Goal: Task Accomplishment & Management: Use online tool/utility

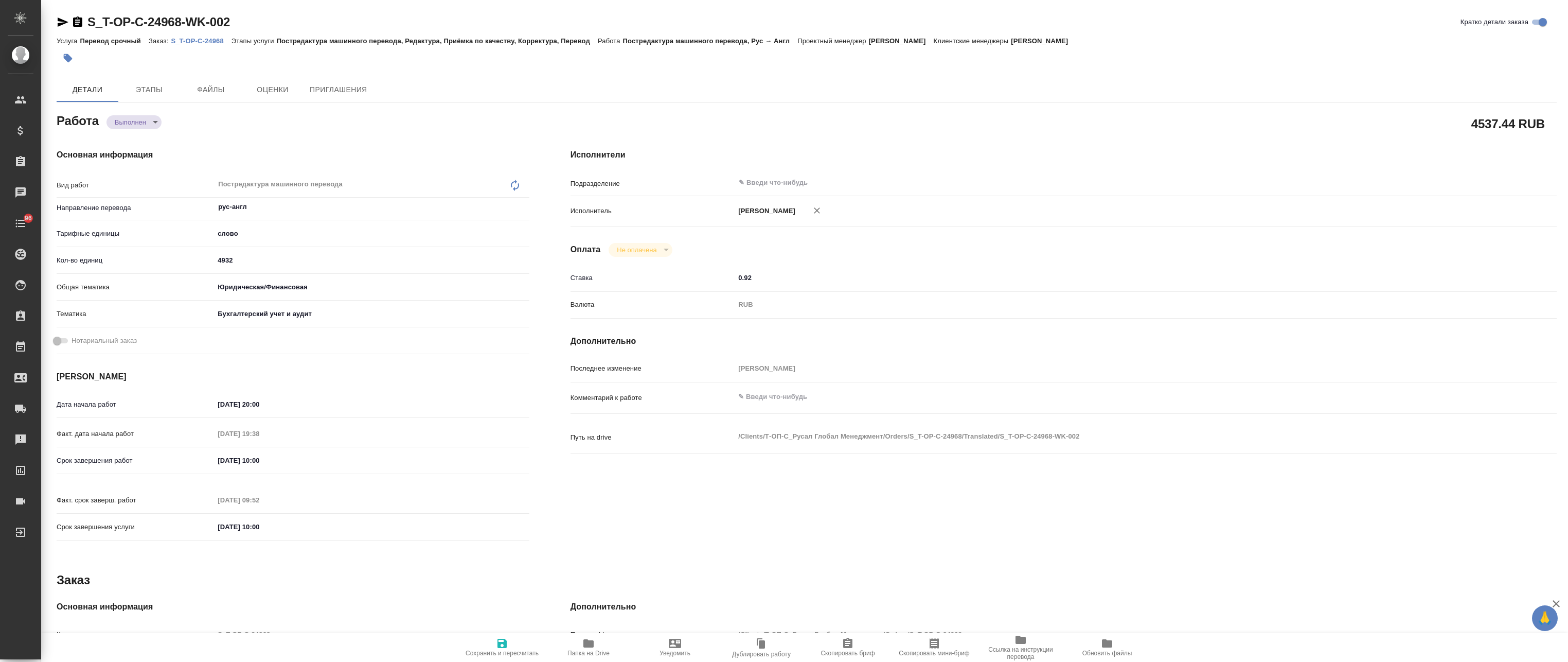
type textarea "x"
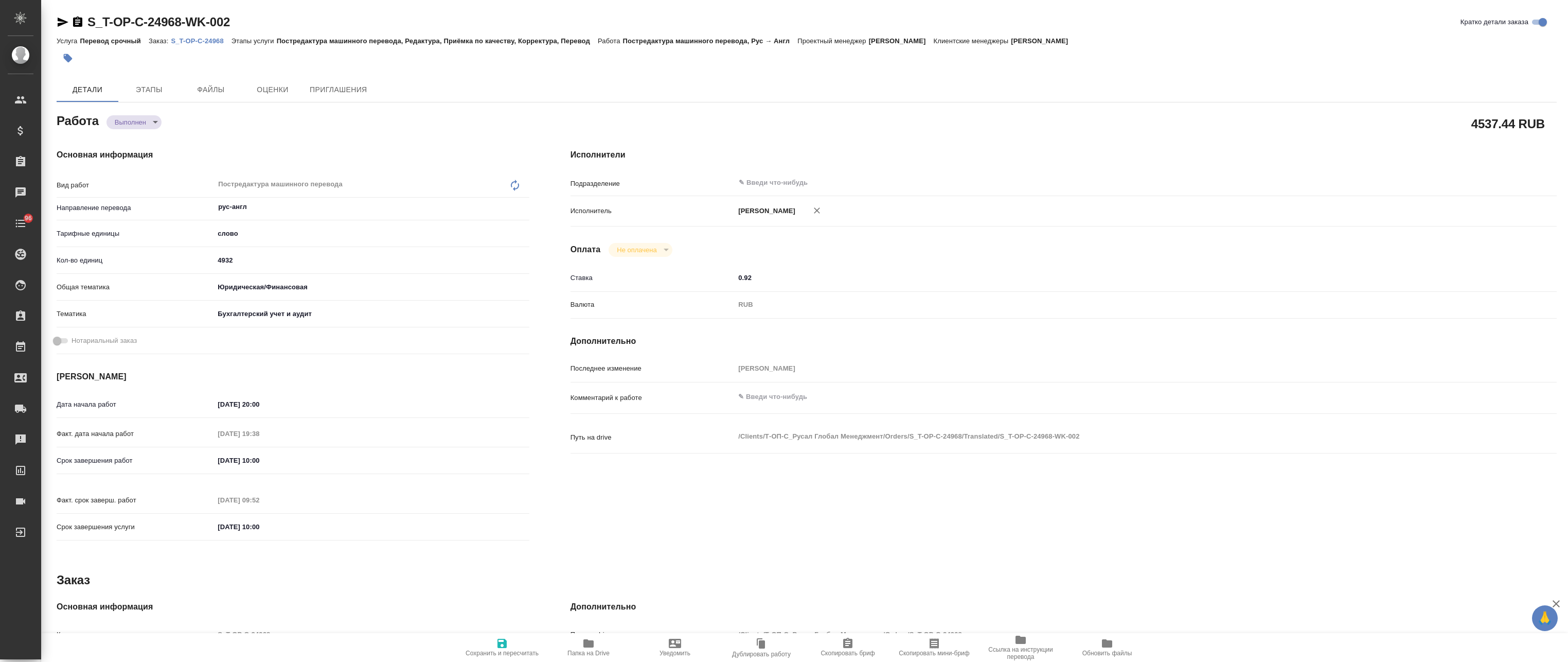
type textarea "x"
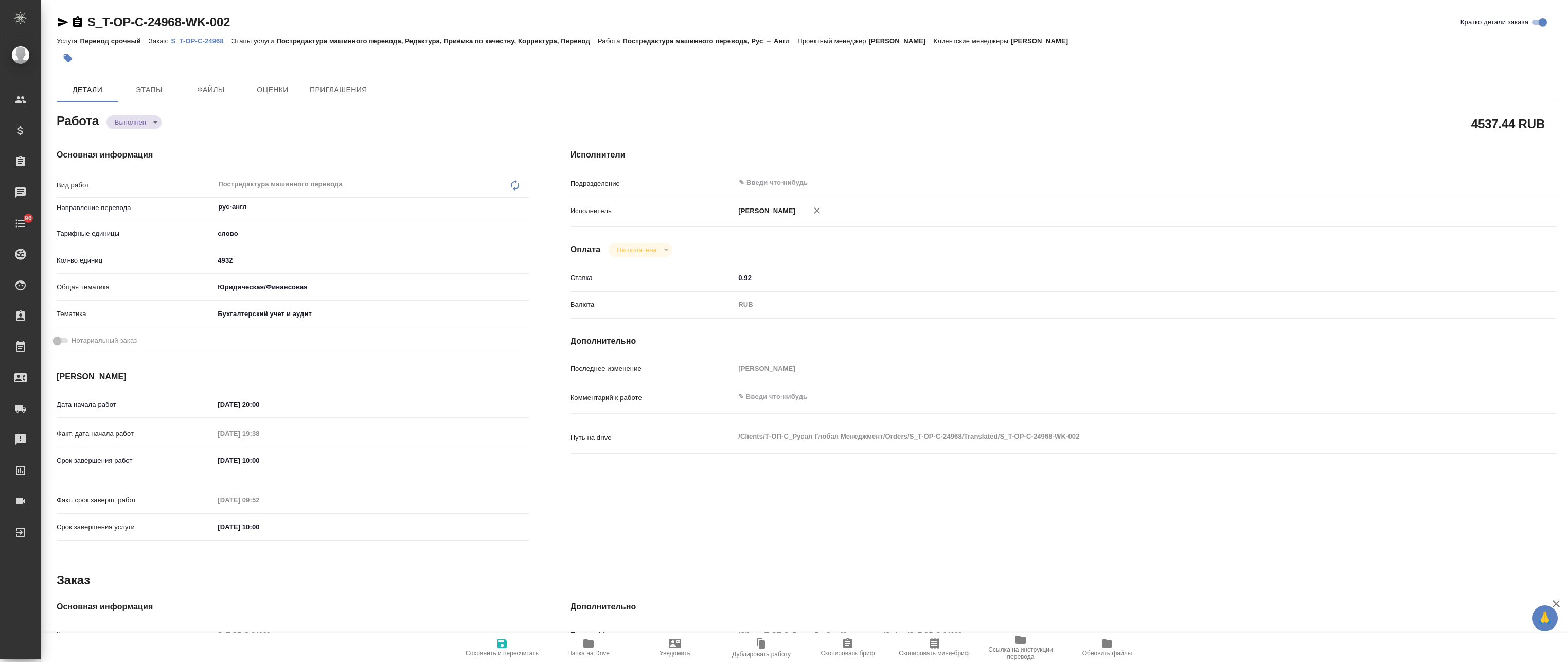
type textarea "x"
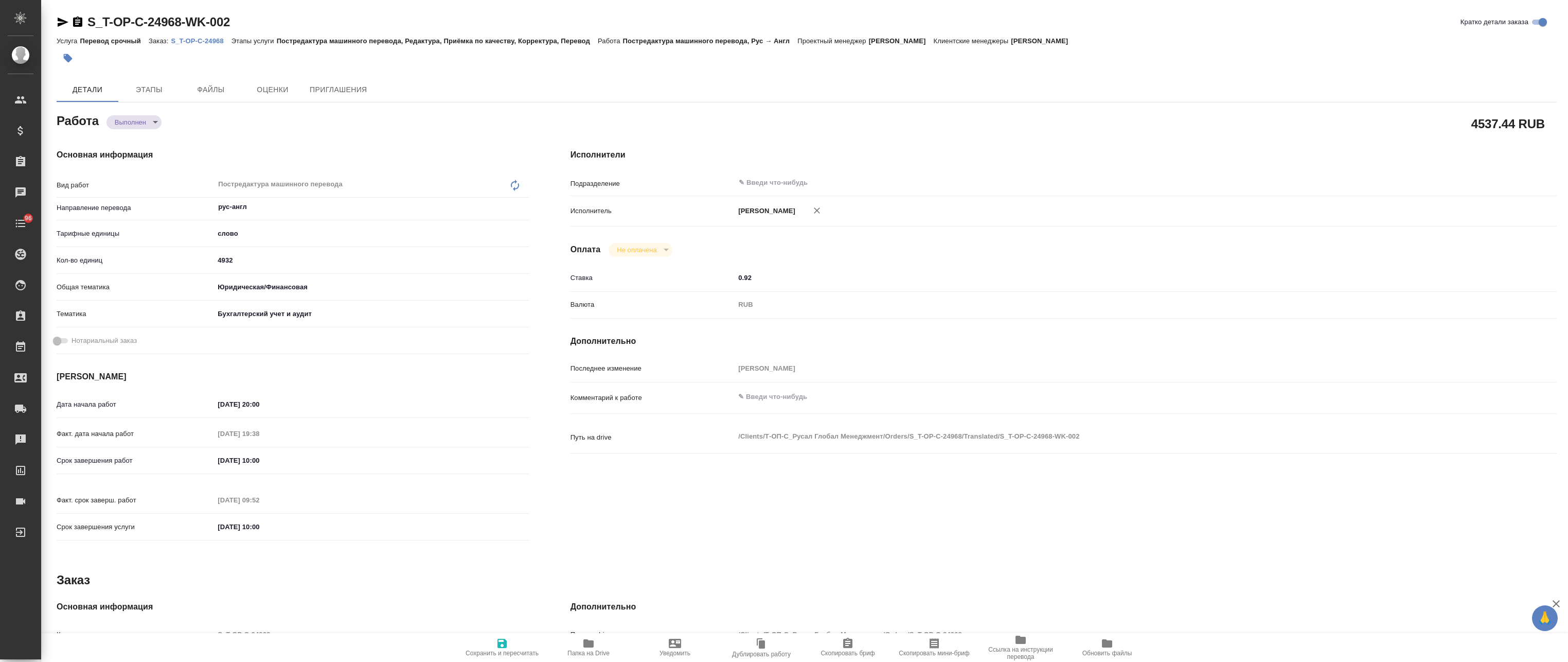
type textarea "x"
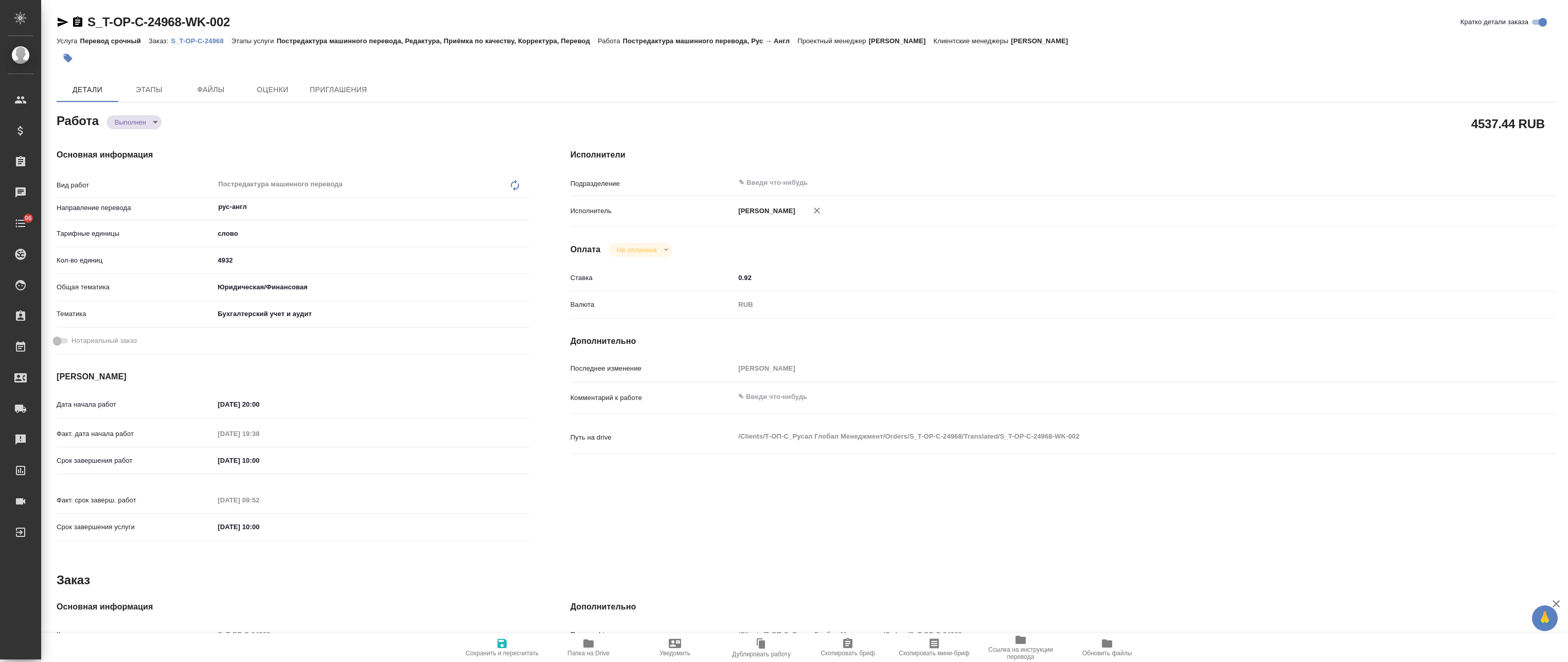
type textarea "x"
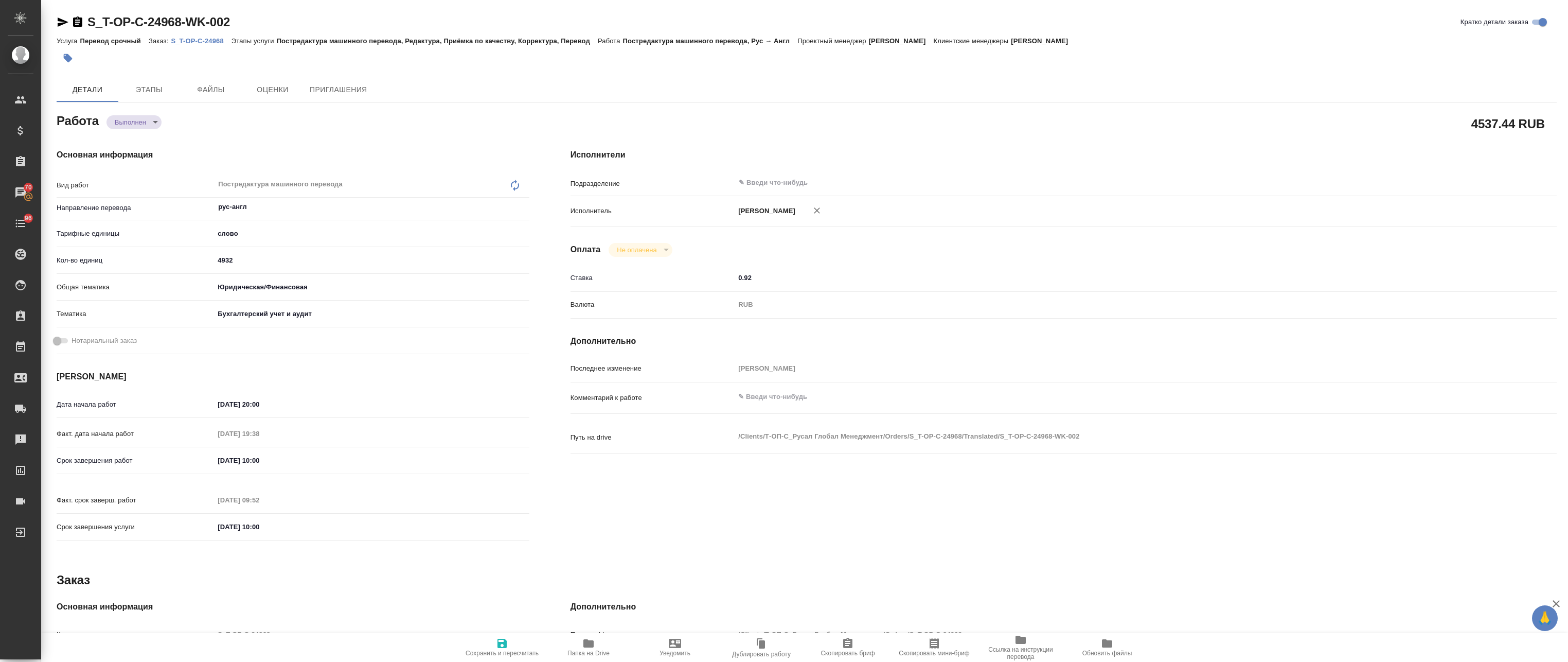
type textarea "x"
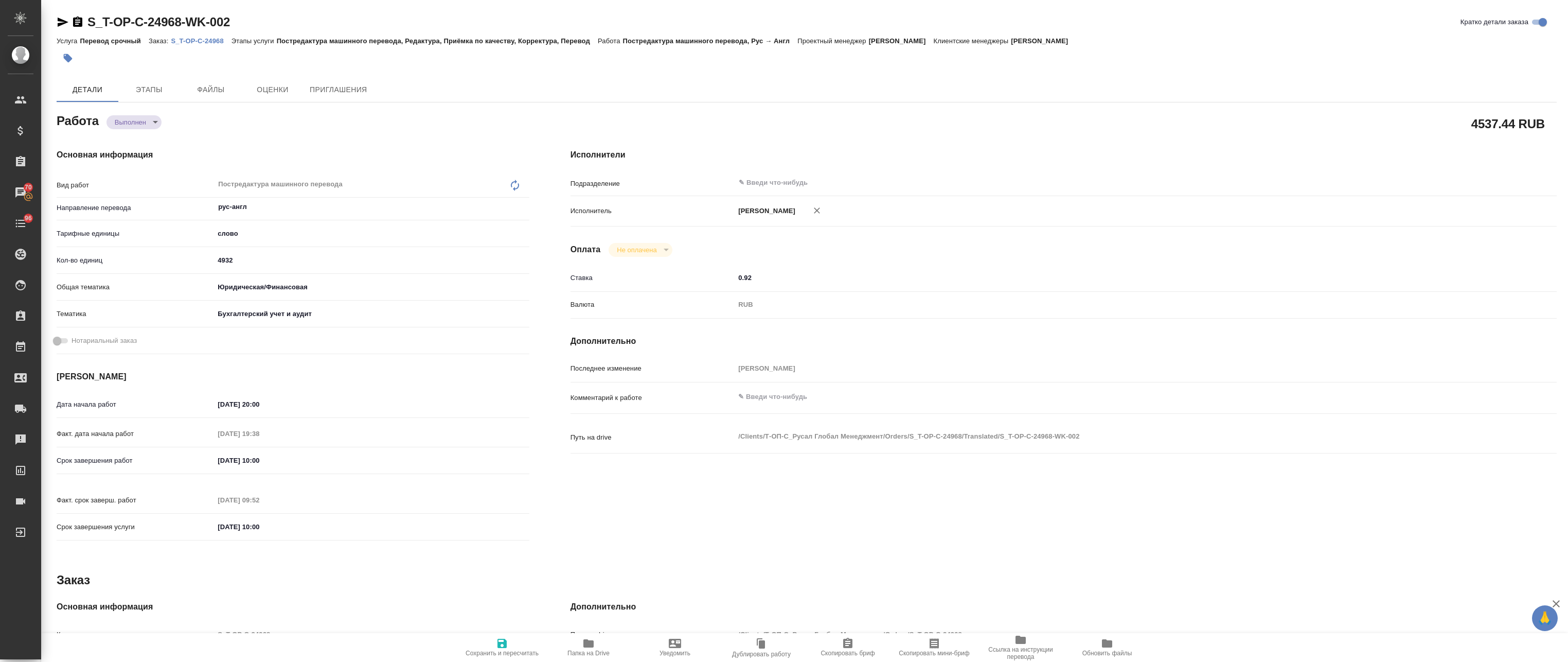
type textarea "x"
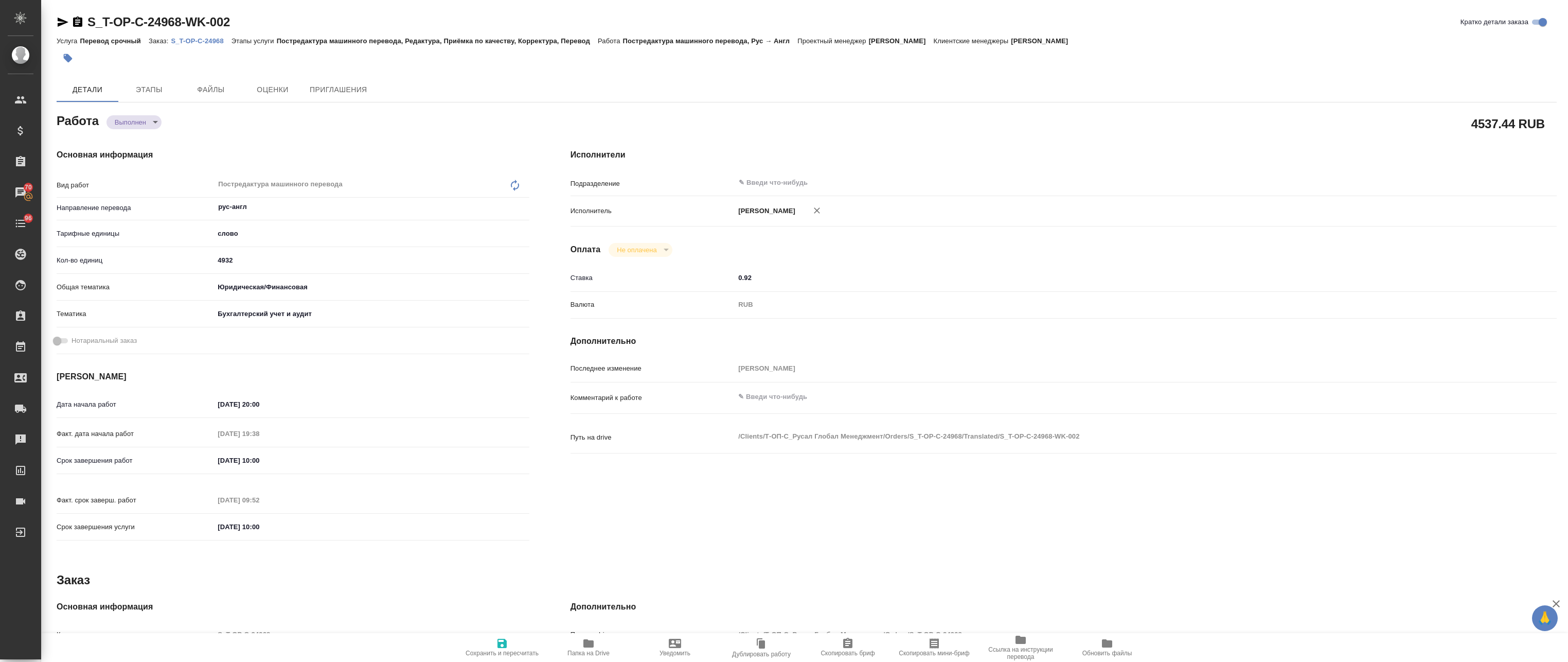
click at [206, 40] on p "S_T-OP-C-24968" at bounding box center [201, 41] width 60 height 8
type textarea "x"
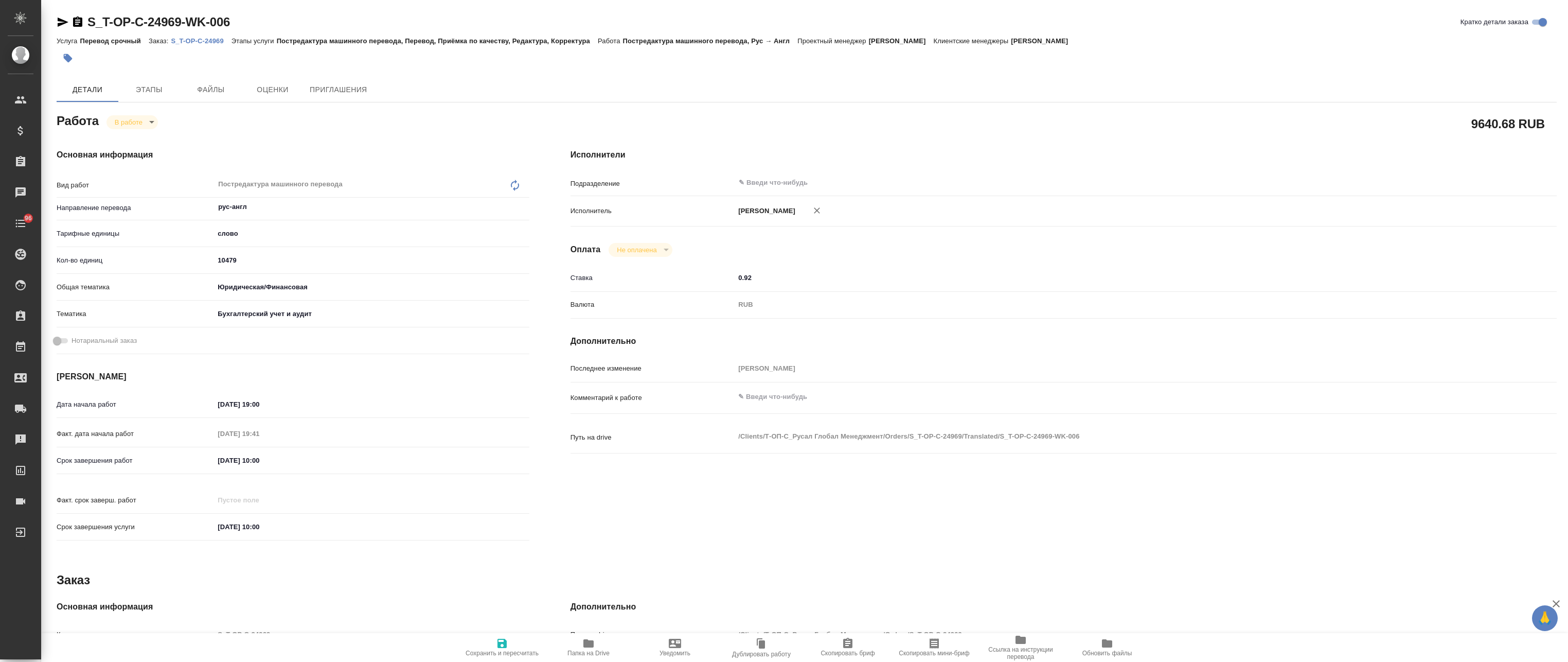
type textarea "x"
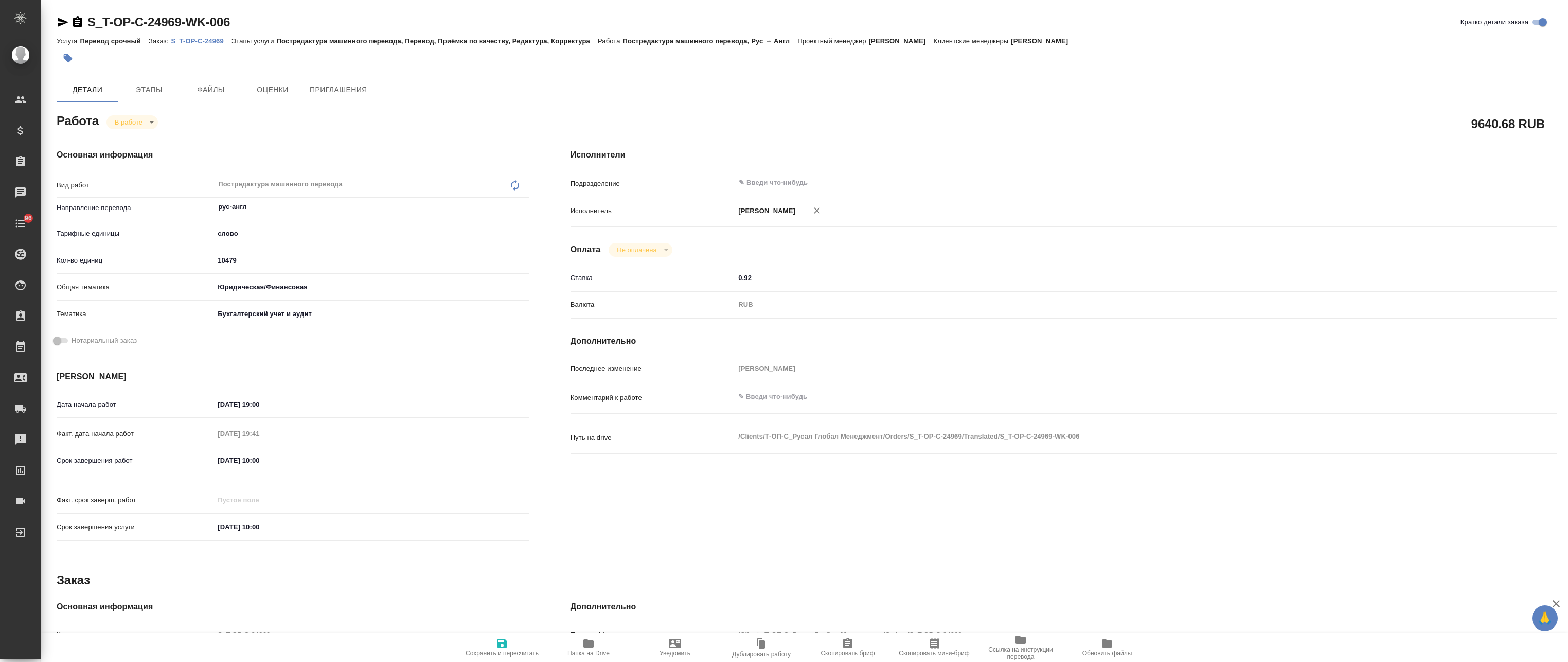
type textarea "x"
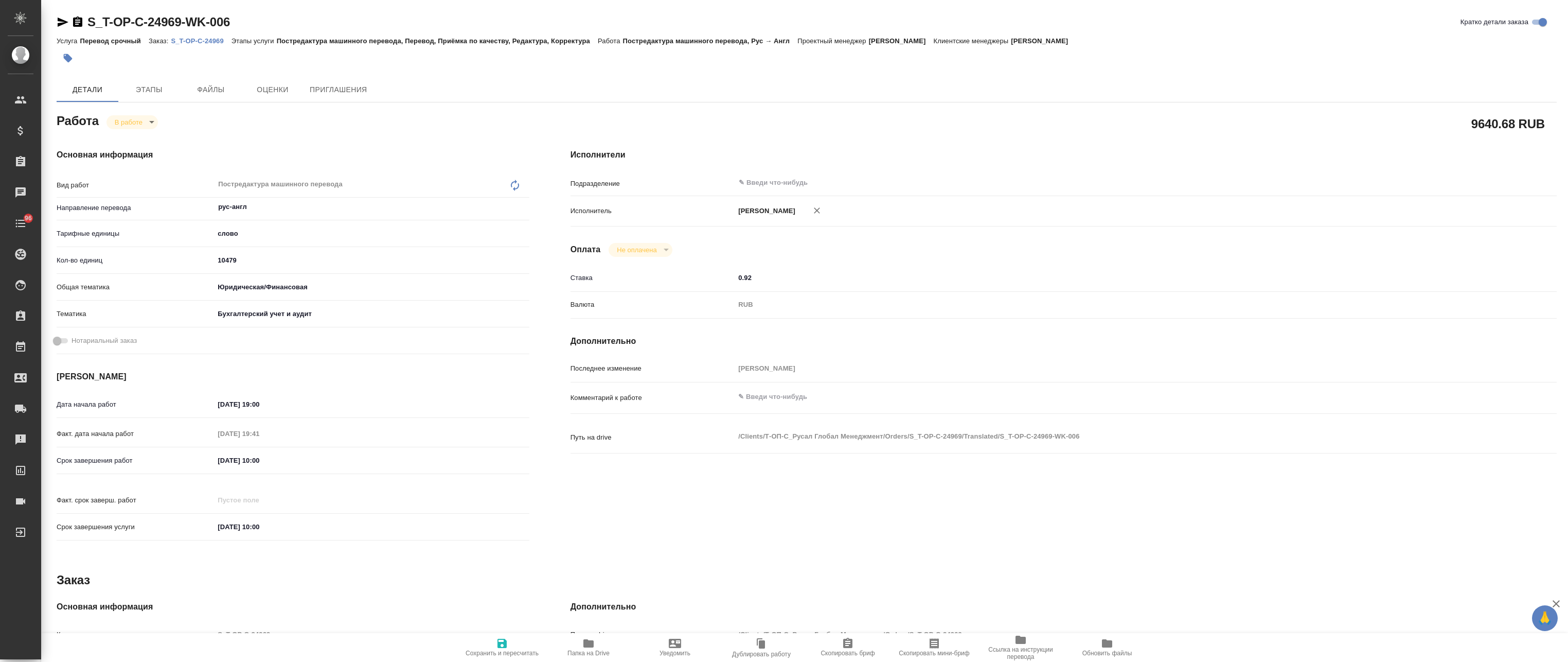
type textarea "x"
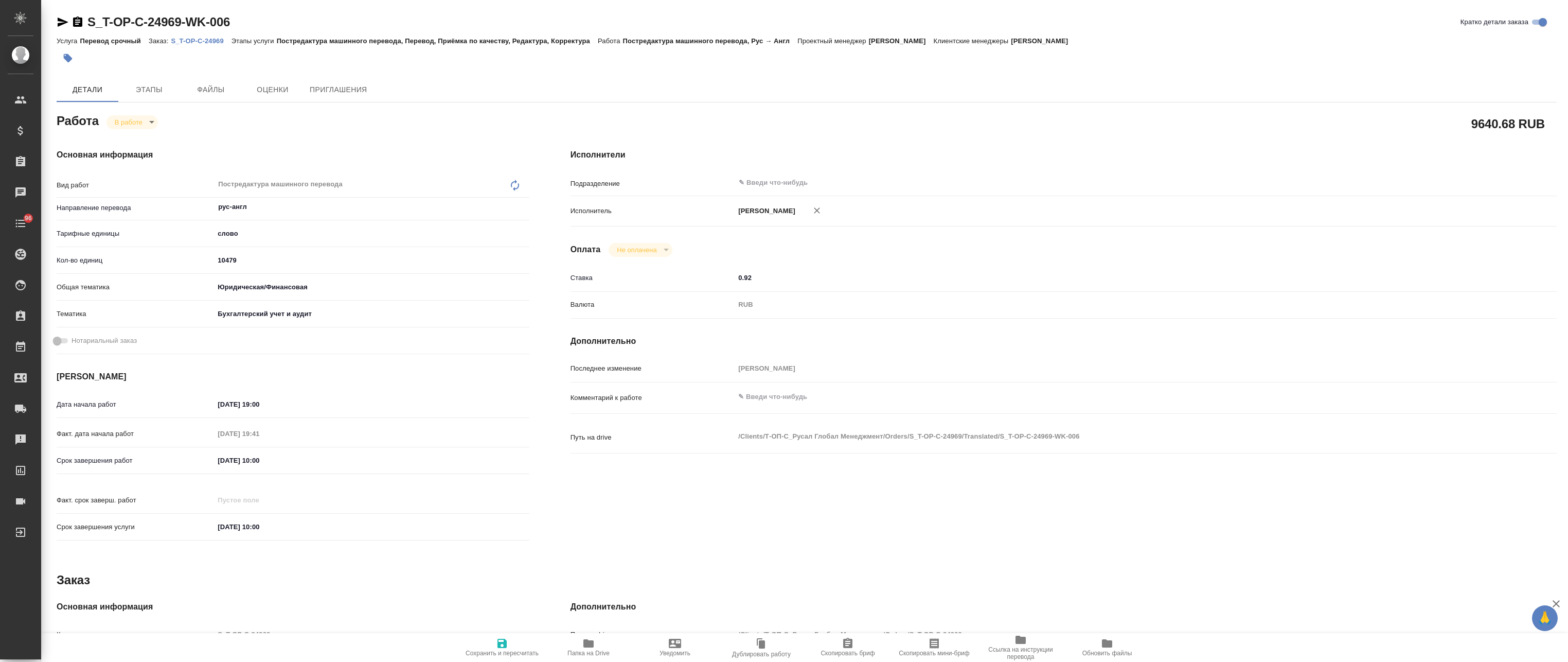
type textarea "x"
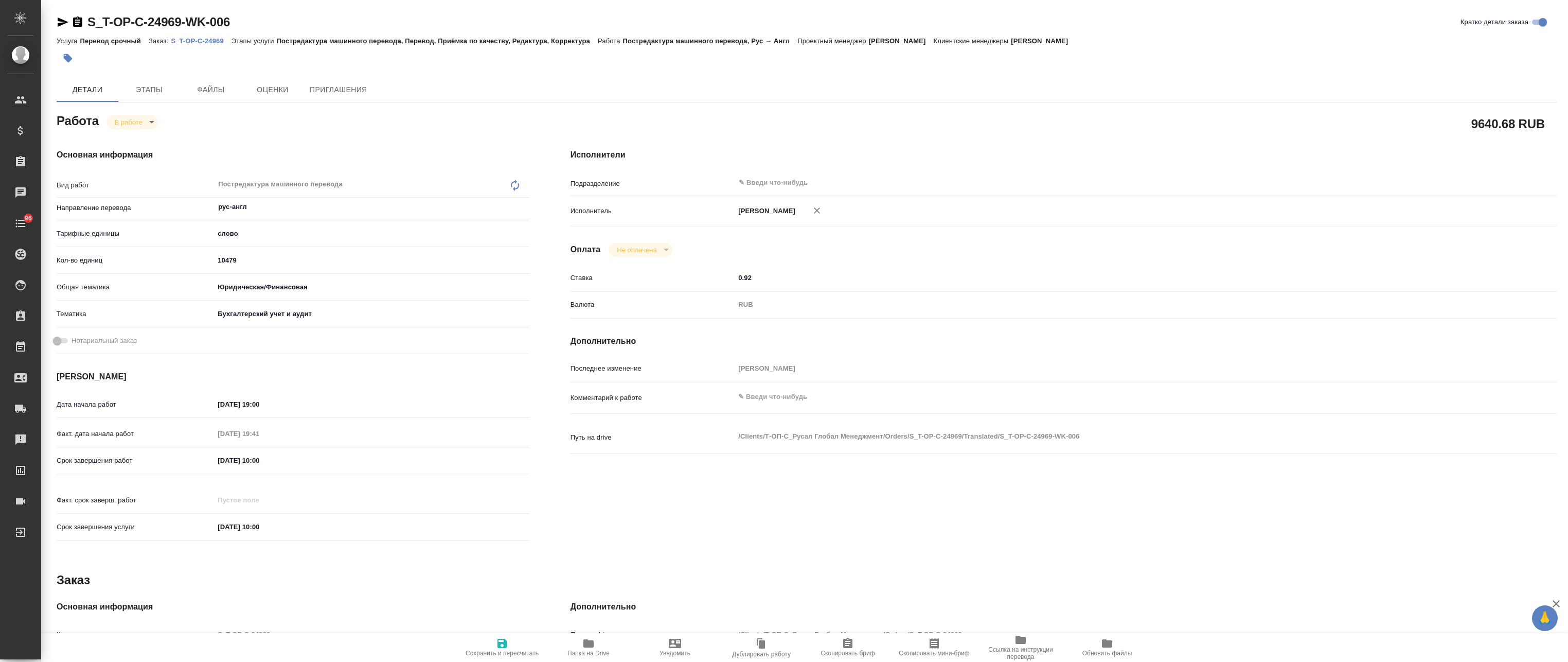
type textarea "x"
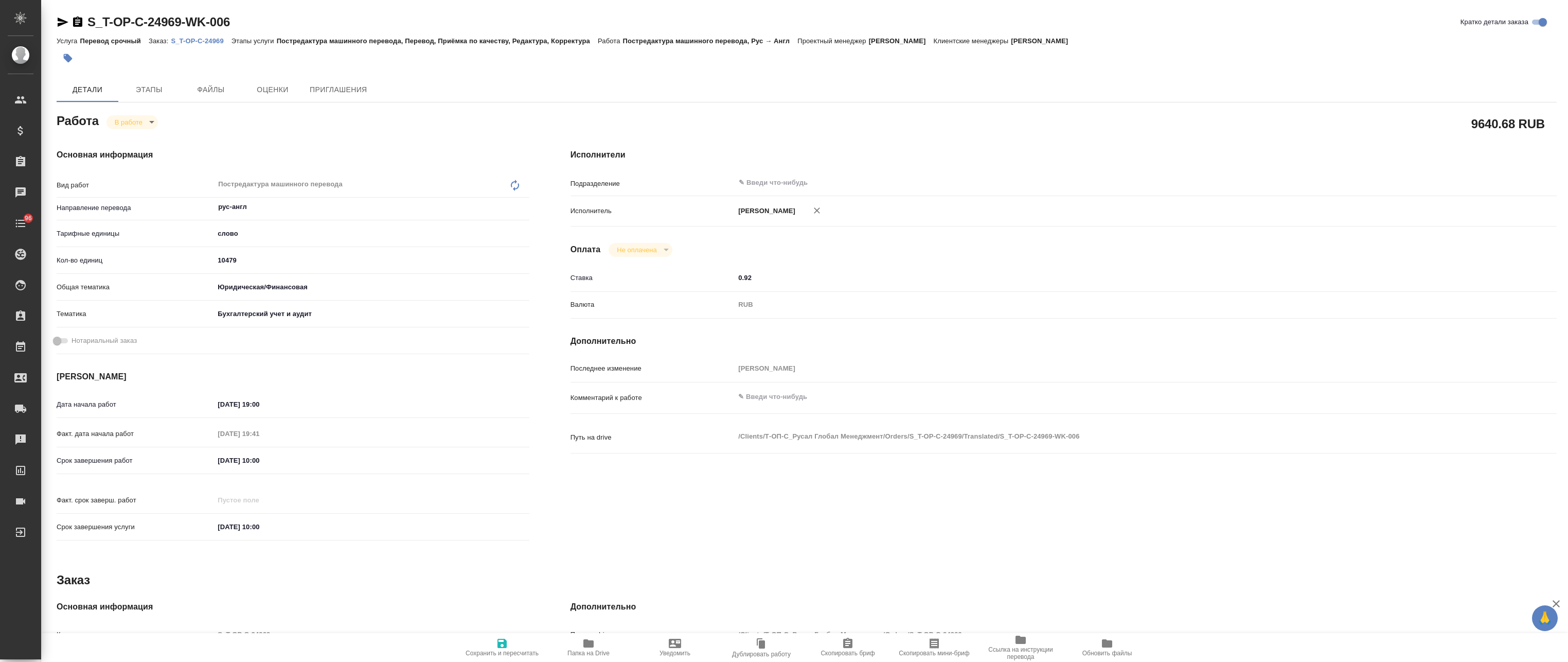
type textarea "x"
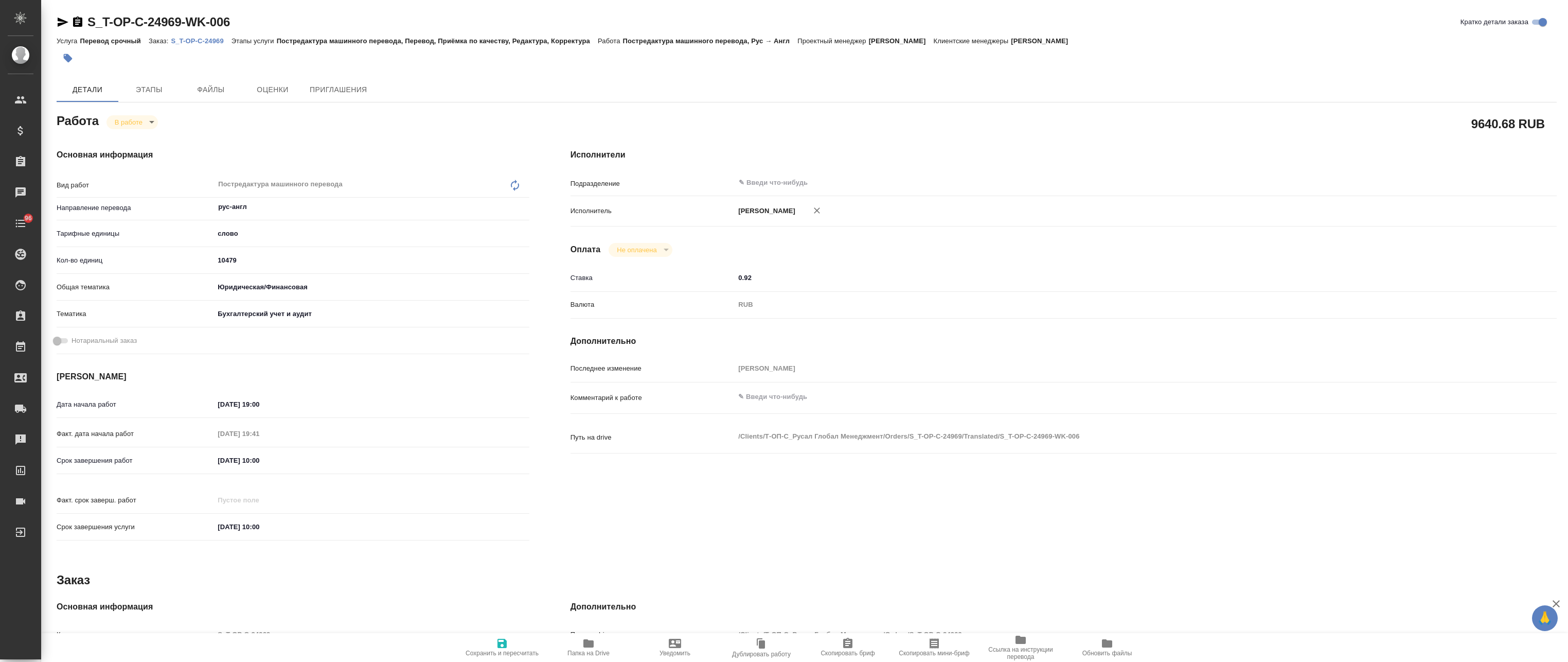
type textarea "x"
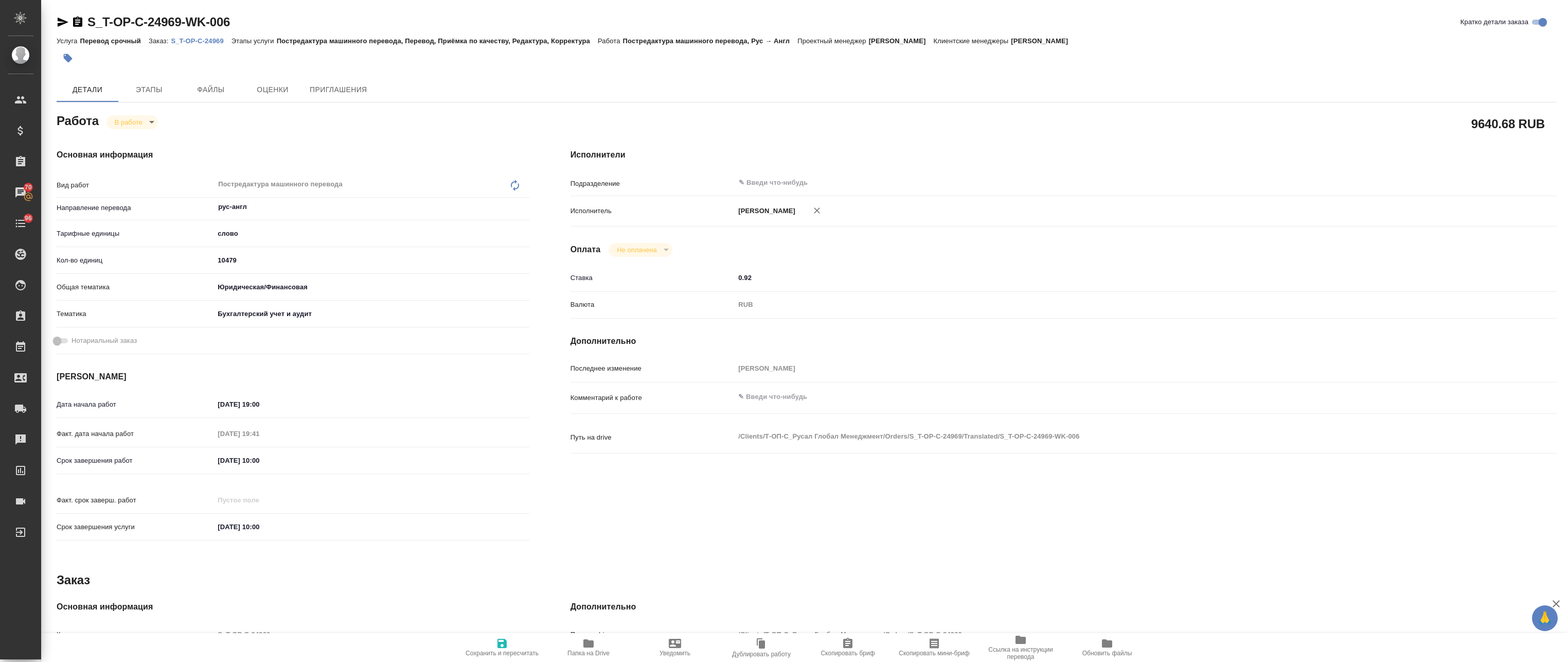
type textarea "x"
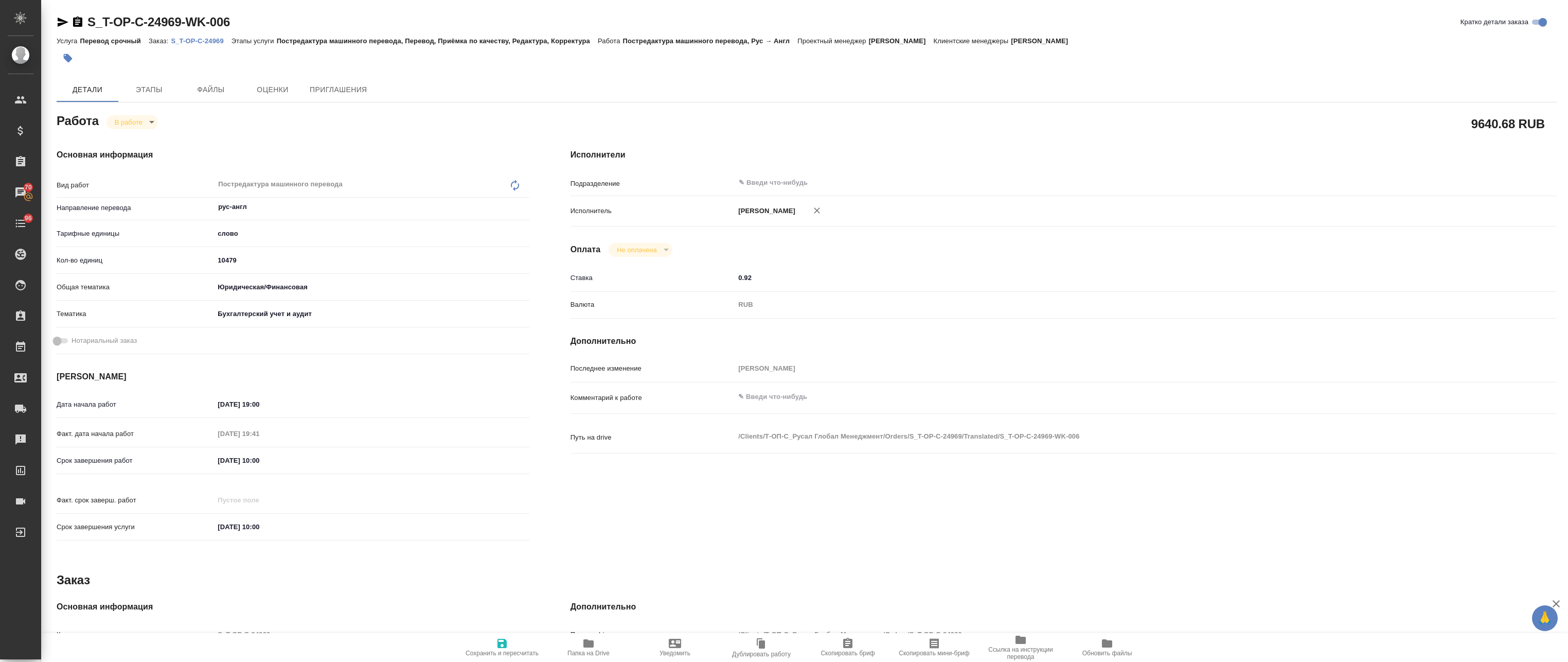
type textarea "x"
click at [189, 43] on p "S_T-OP-C-24969" at bounding box center [201, 41] width 60 height 8
type textarea "x"
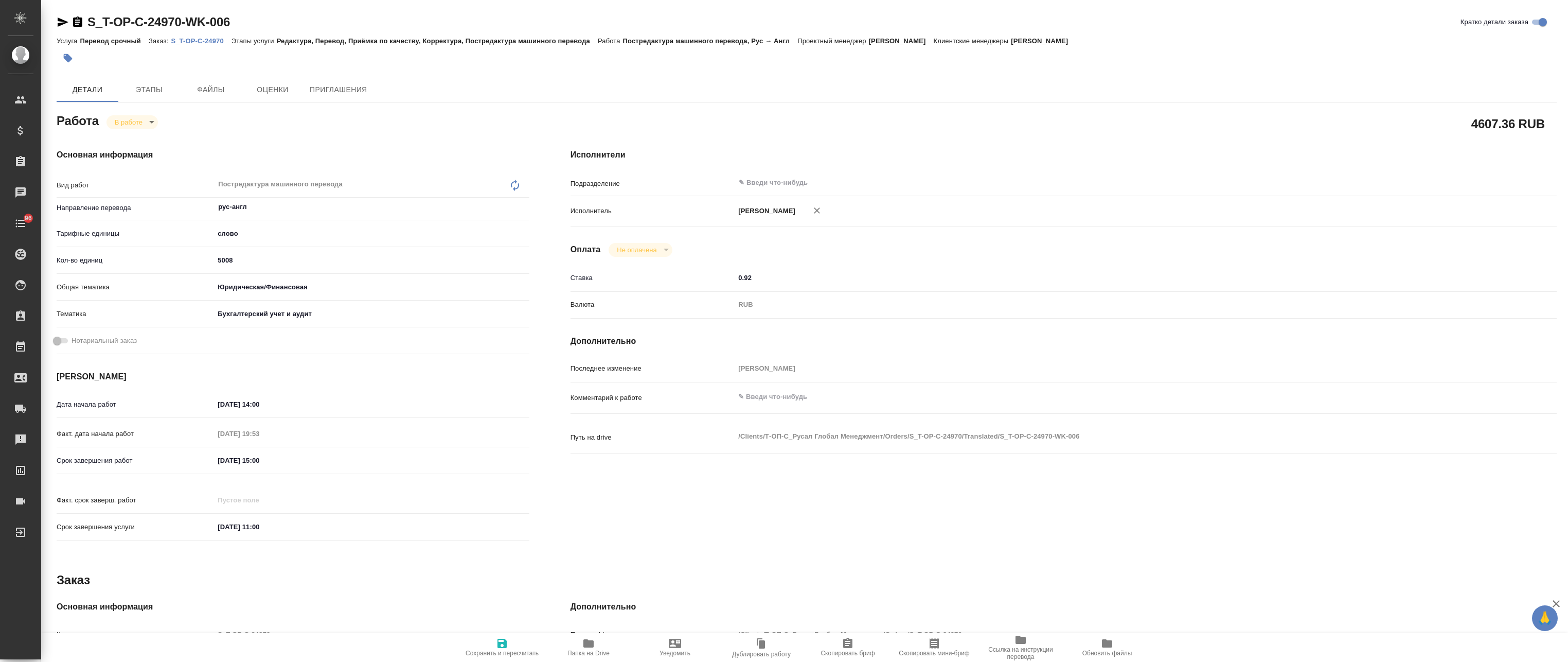
type textarea "x"
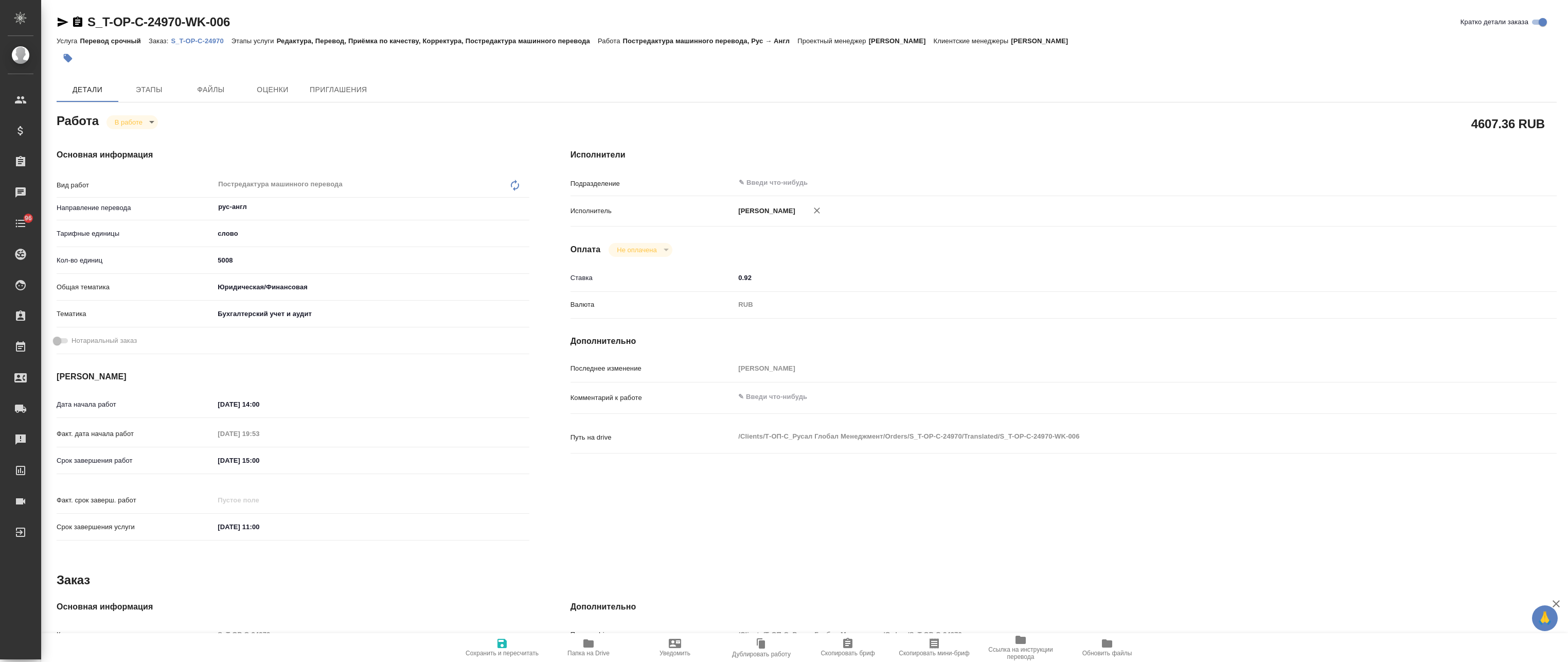
type textarea "x"
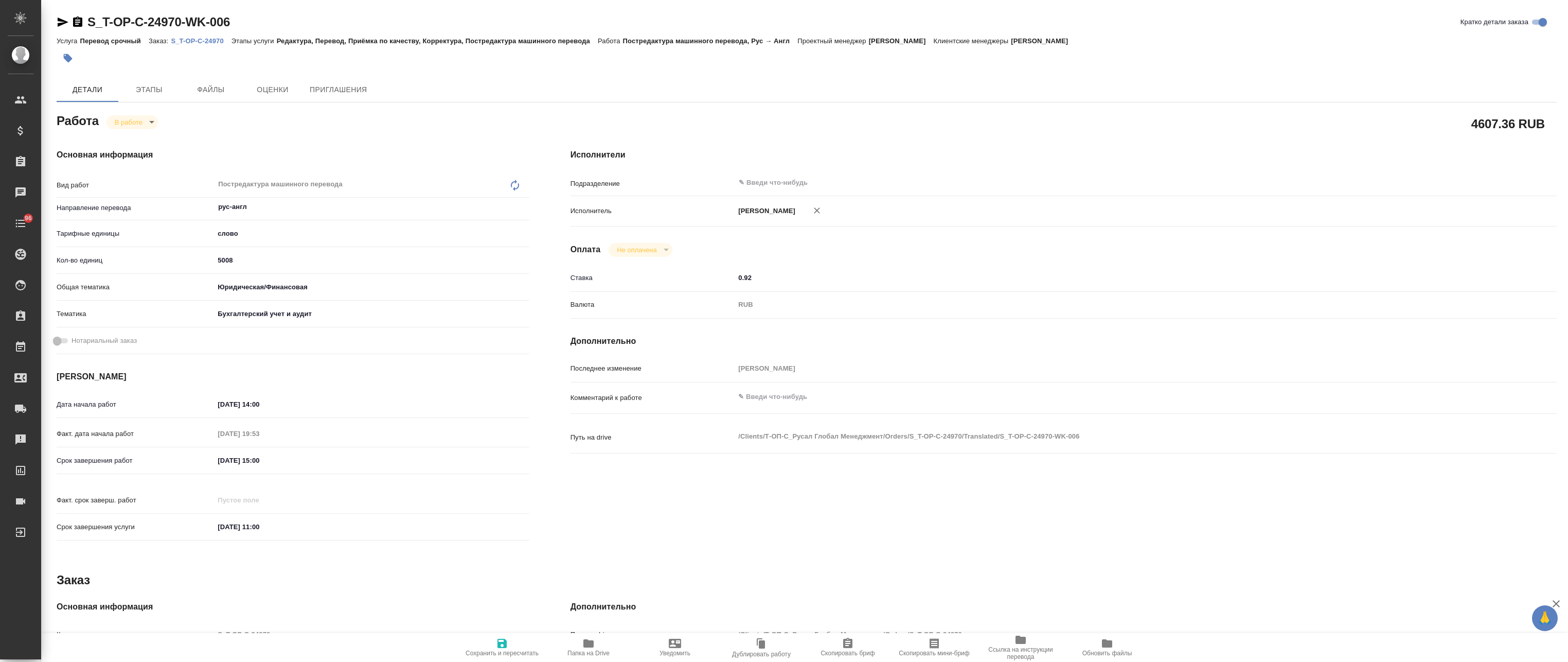
type textarea "x"
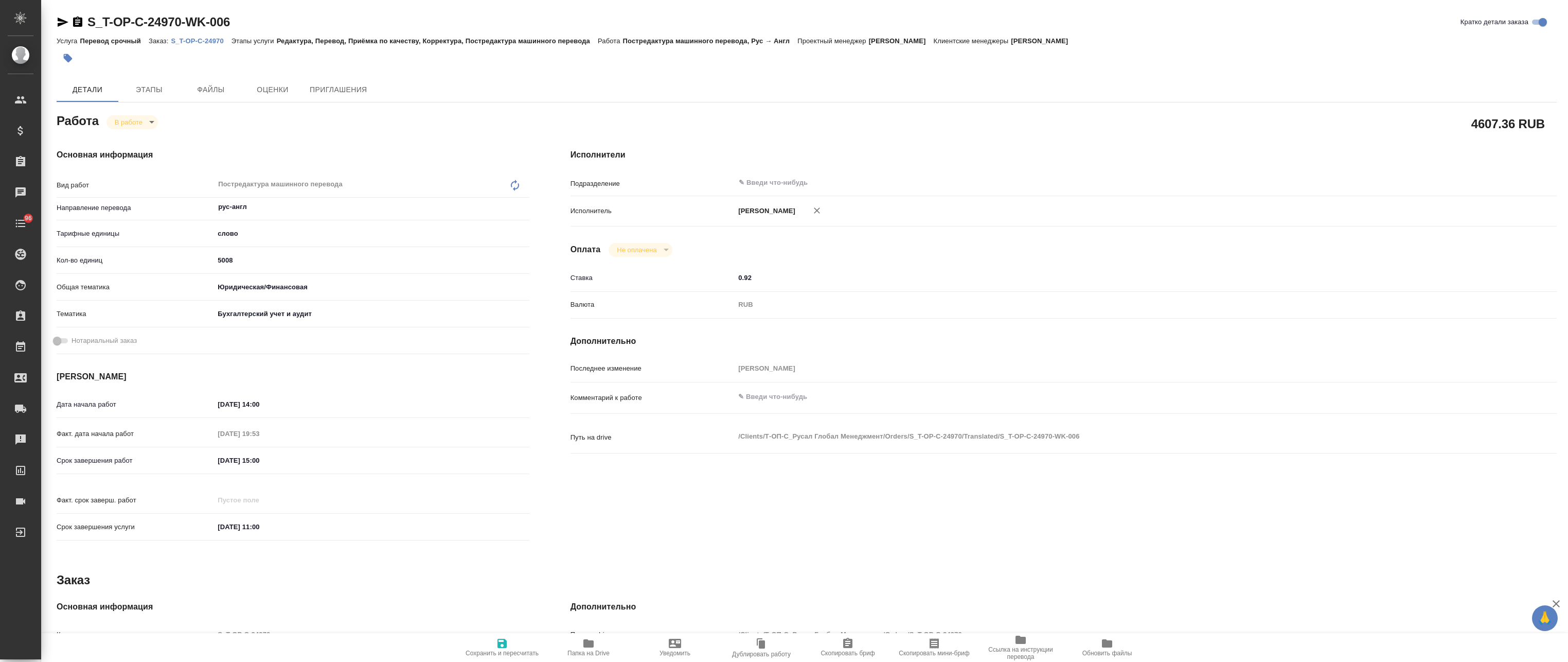
type textarea "x"
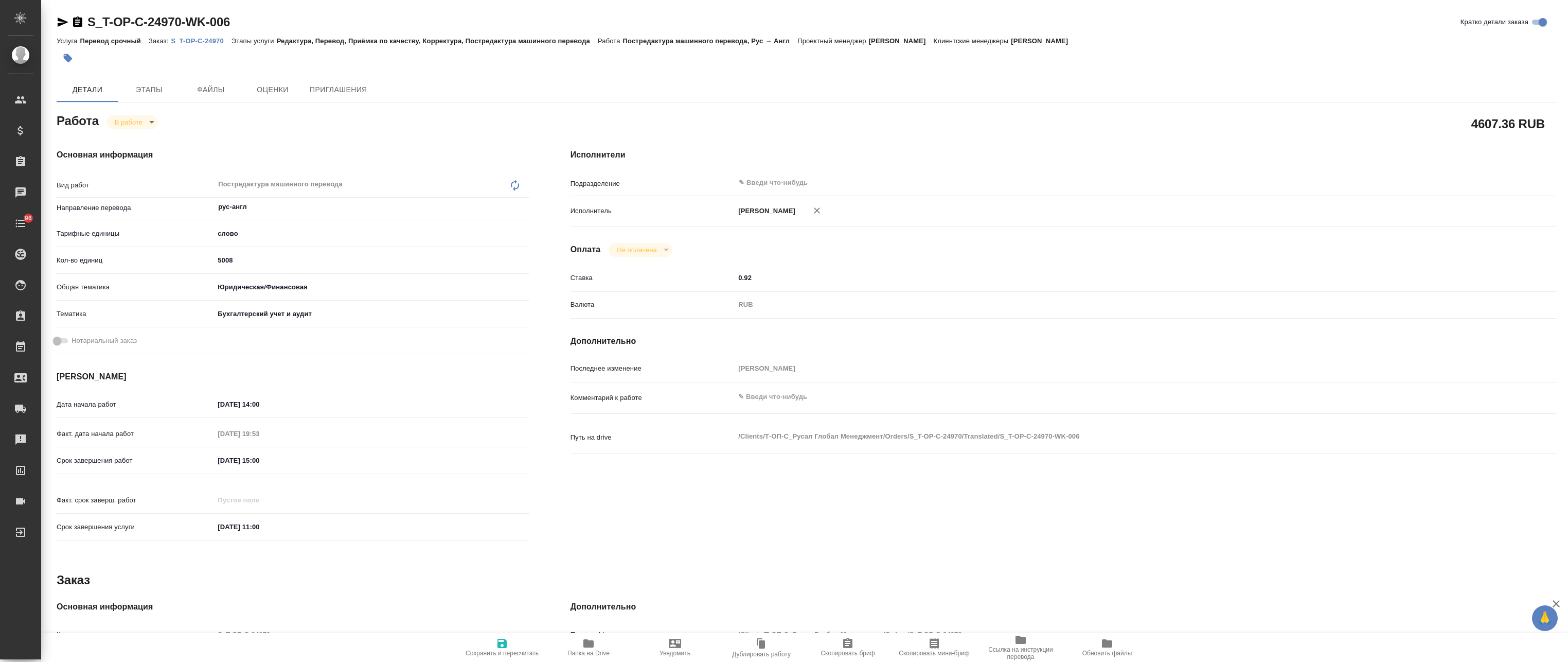
type textarea "x"
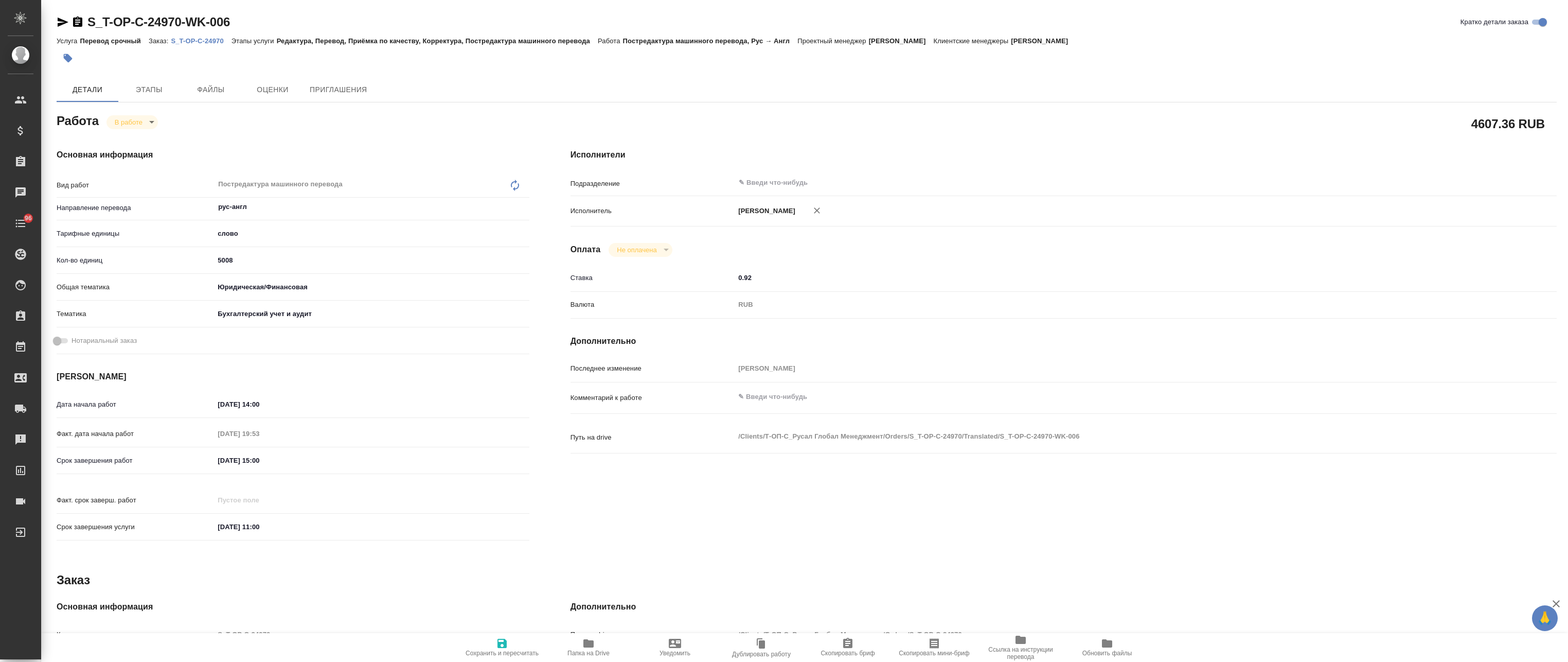
type textarea "x"
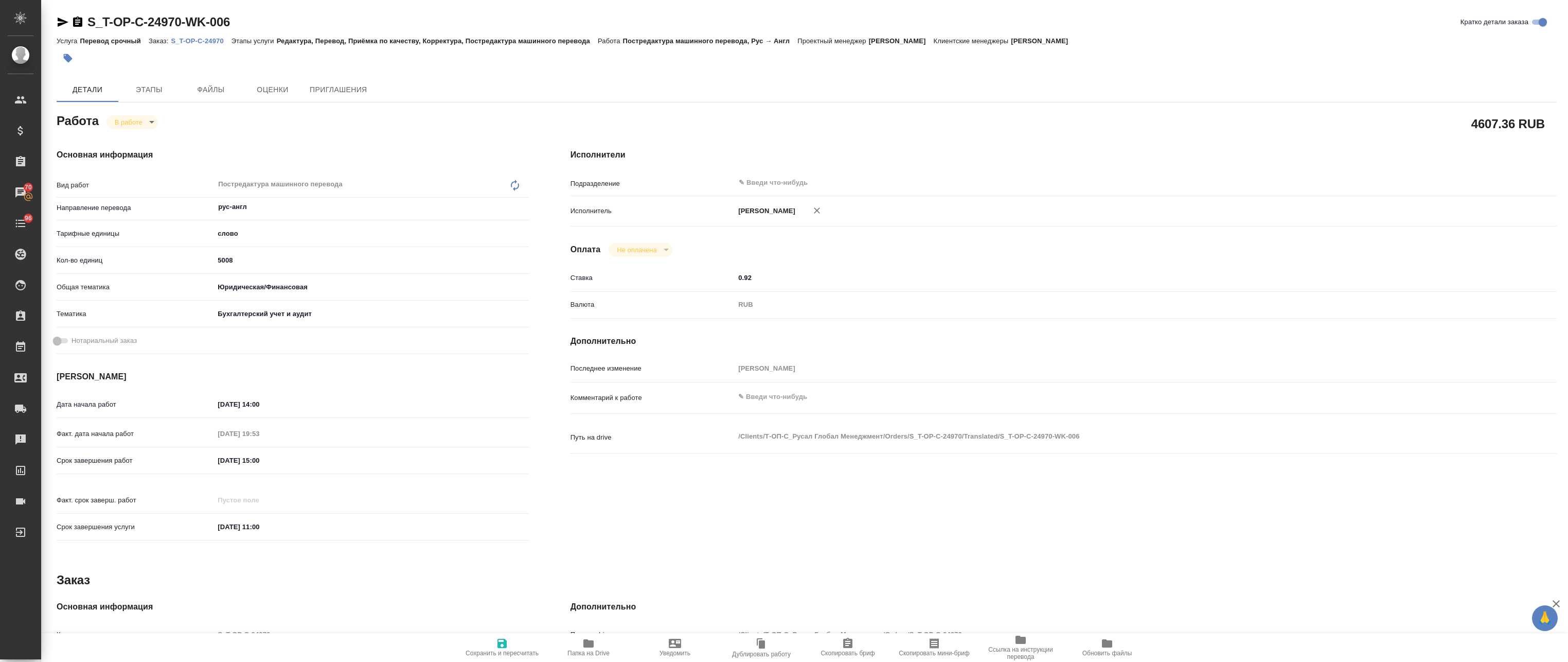
type textarea "x"
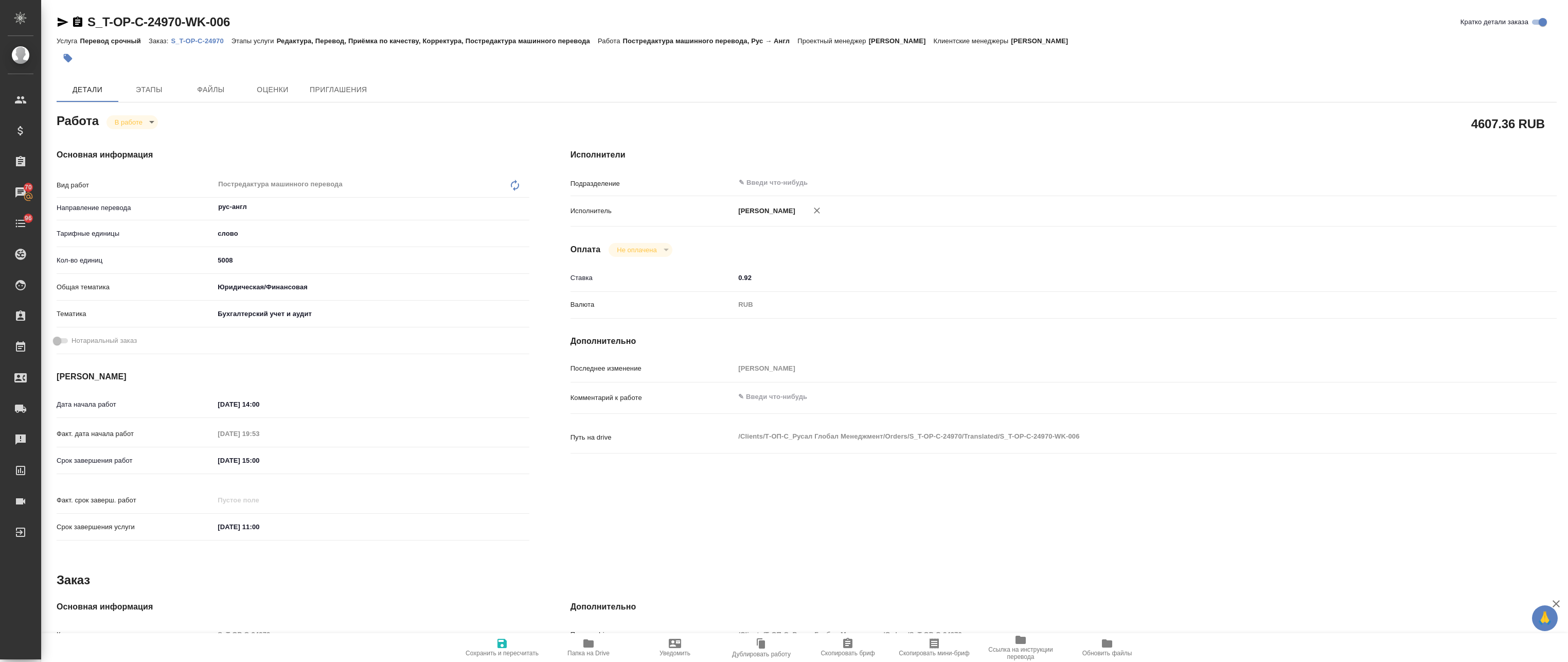
type textarea "x"
click at [189, 38] on p "S_T-OP-C-24970" at bounding box center [201, 41] width 60 height 8
type textarea "x"
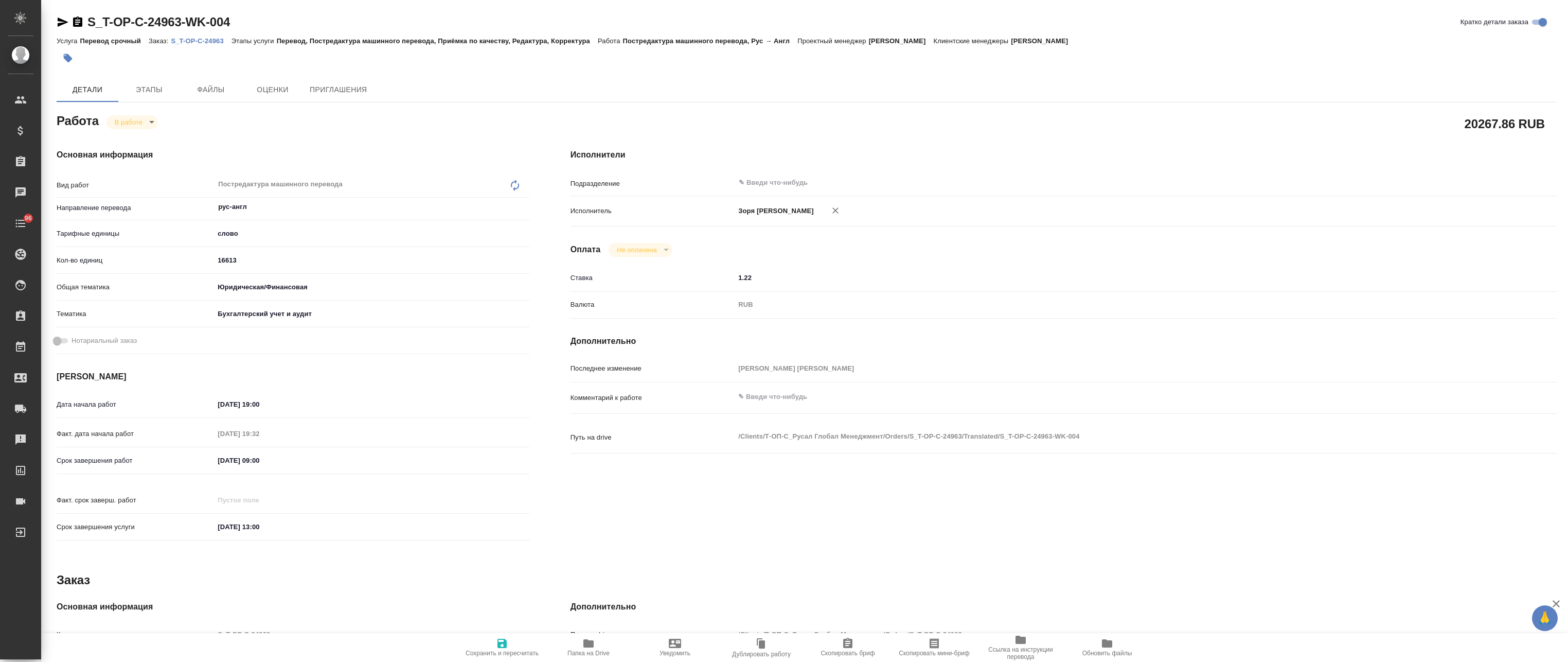
type textarea "x"
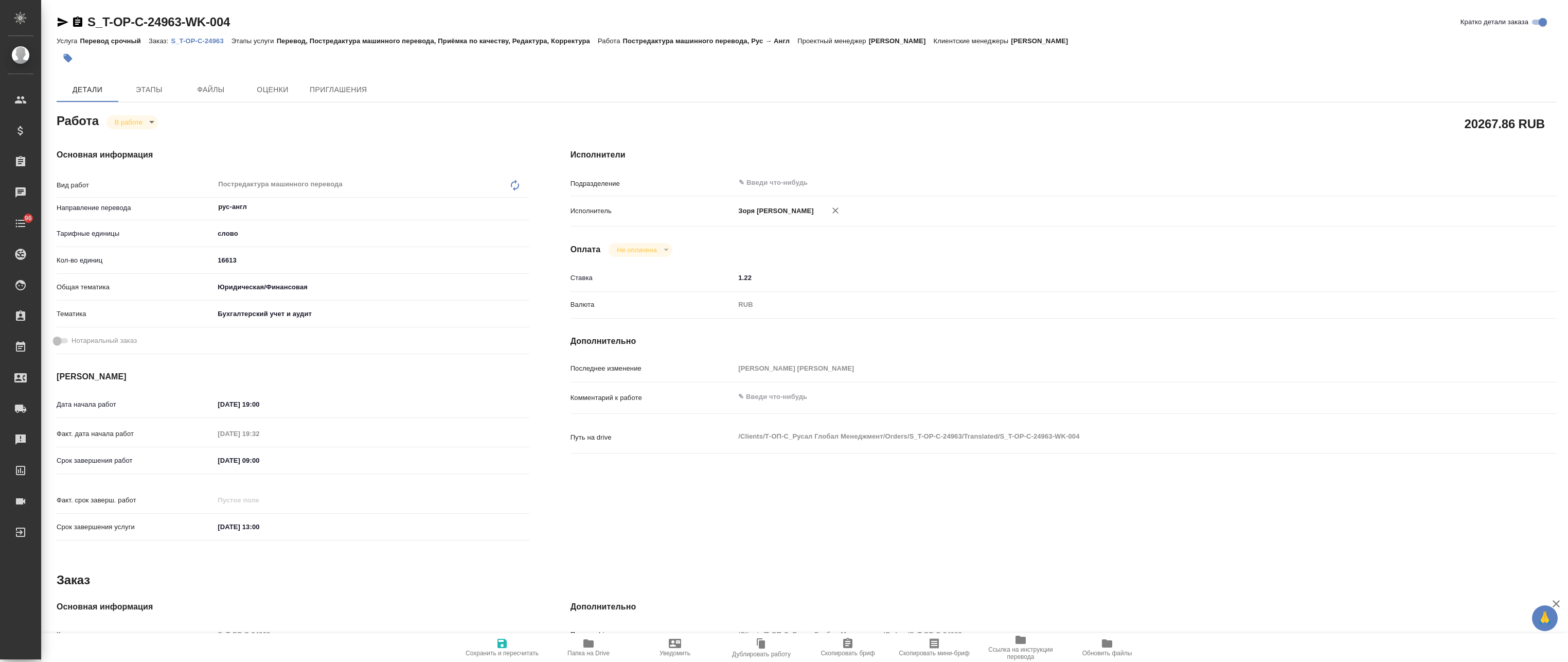
type textarea "x"
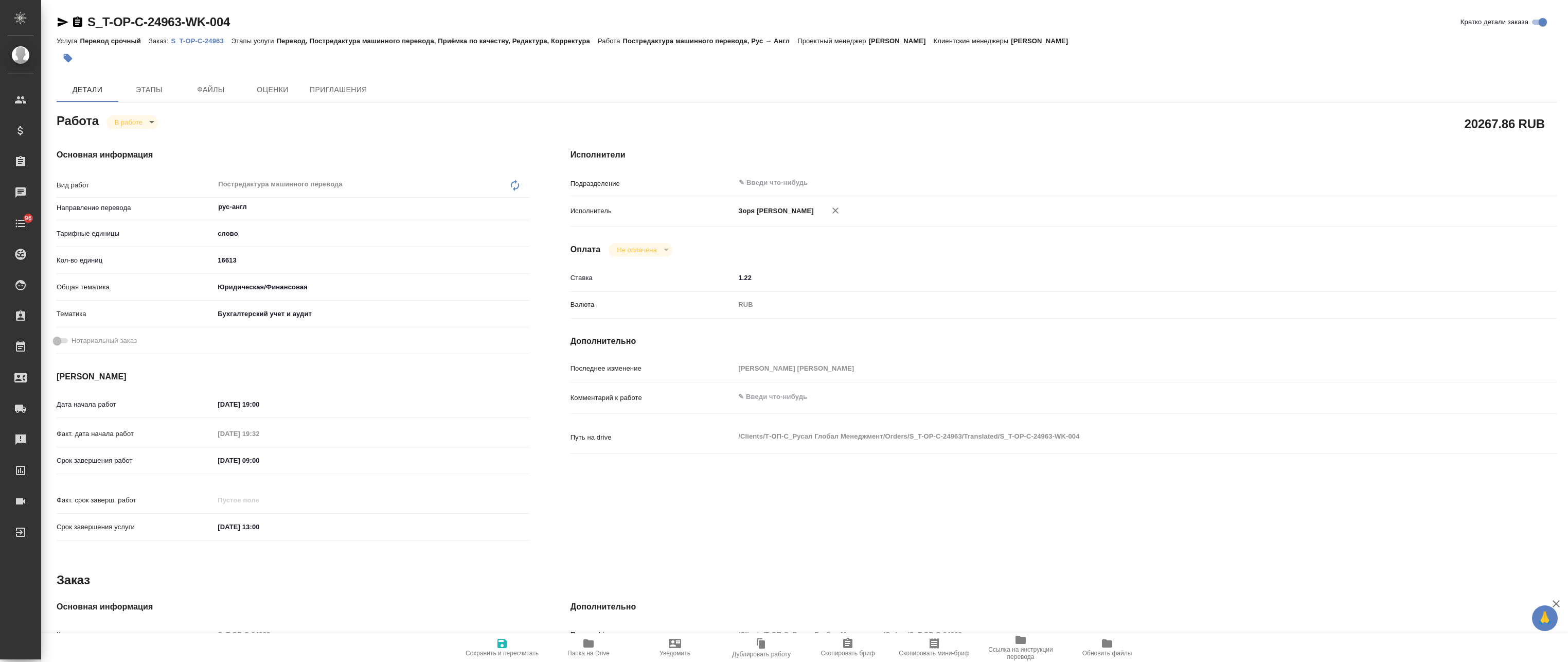
type textarea "x"
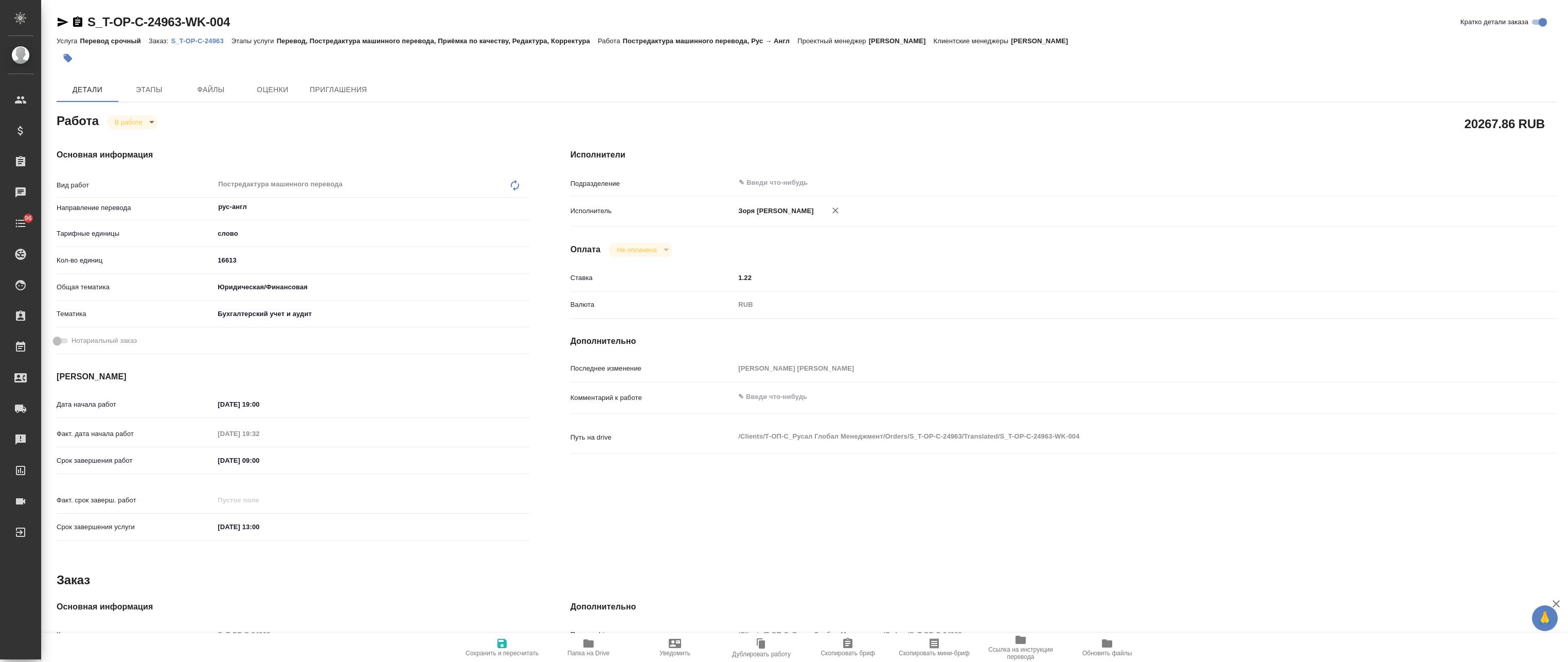
type textarea "x"
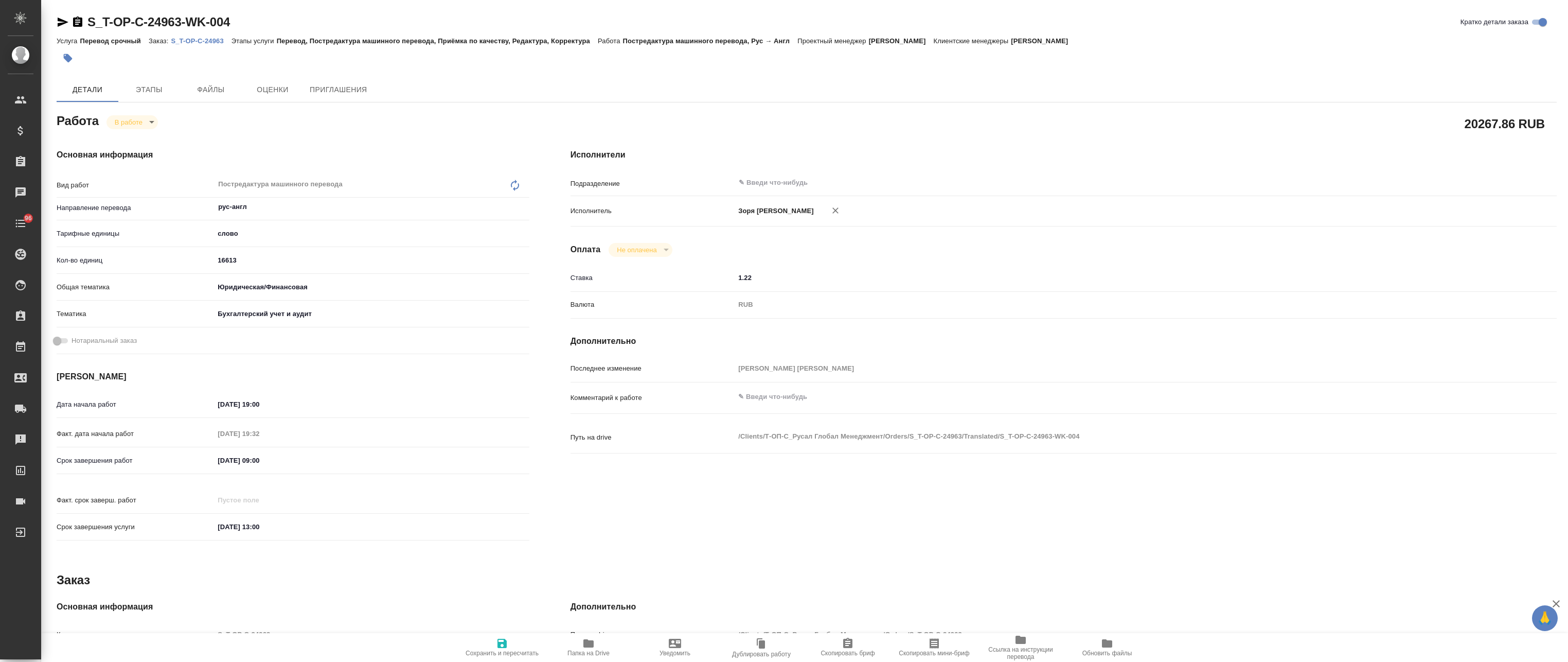
type textarea "x"
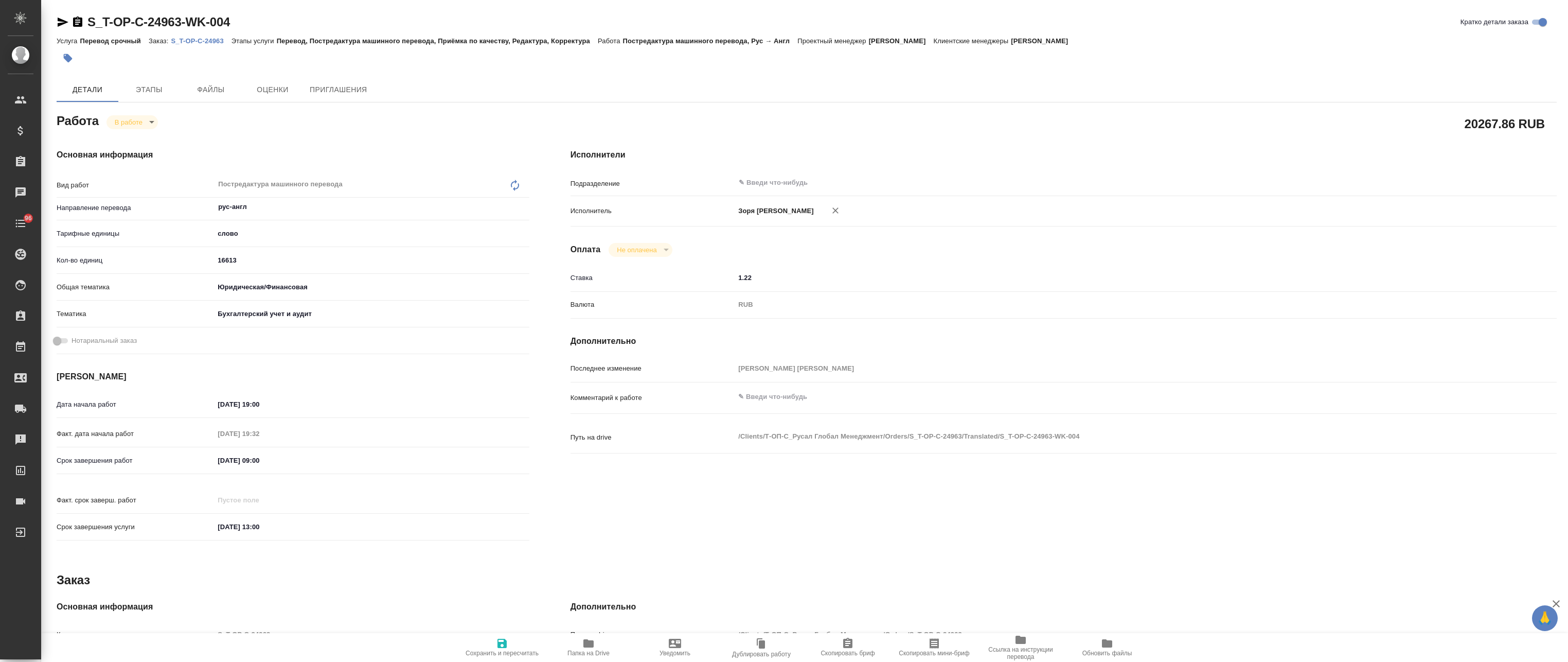
type textarea "x"
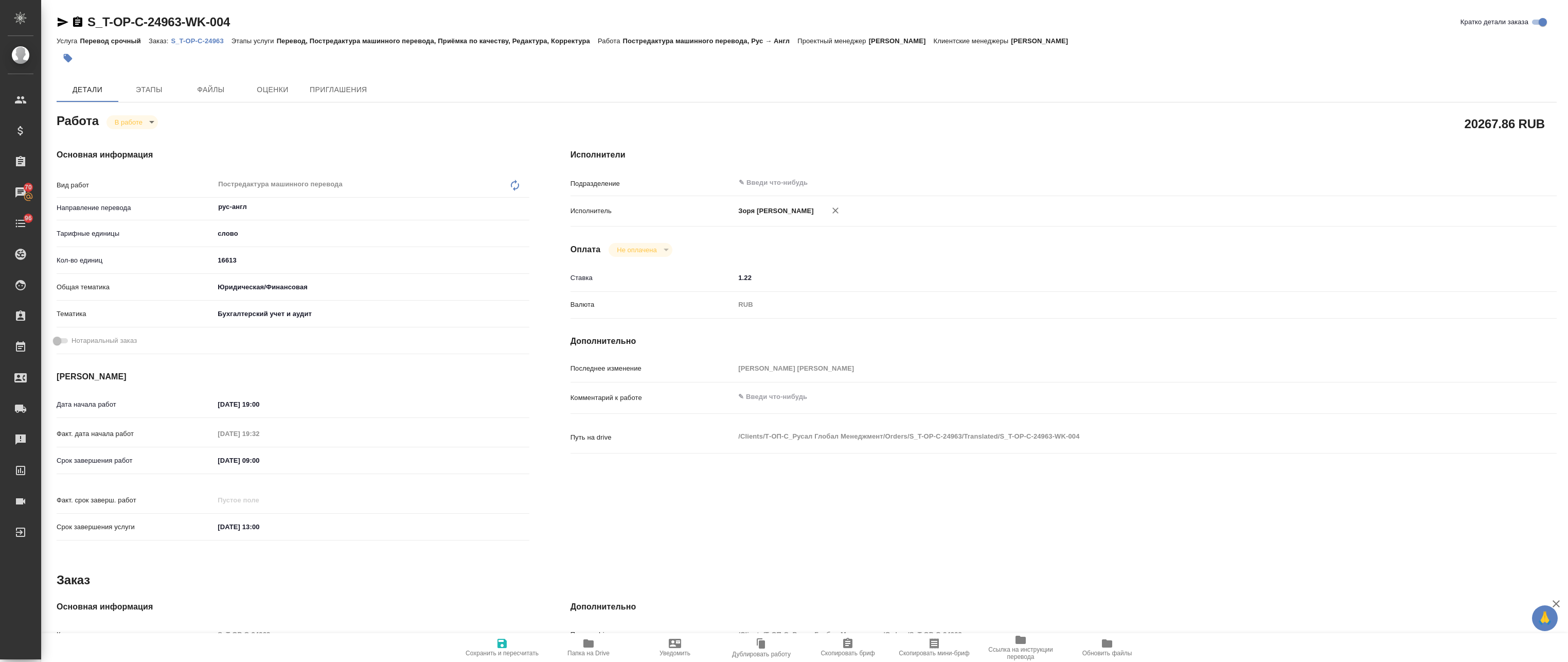
type textarea "x"
click at [195, 41] on p "S_T-OP-C-24963" at bounding box center [201, 41] width 60 height 8
type textarea "x"
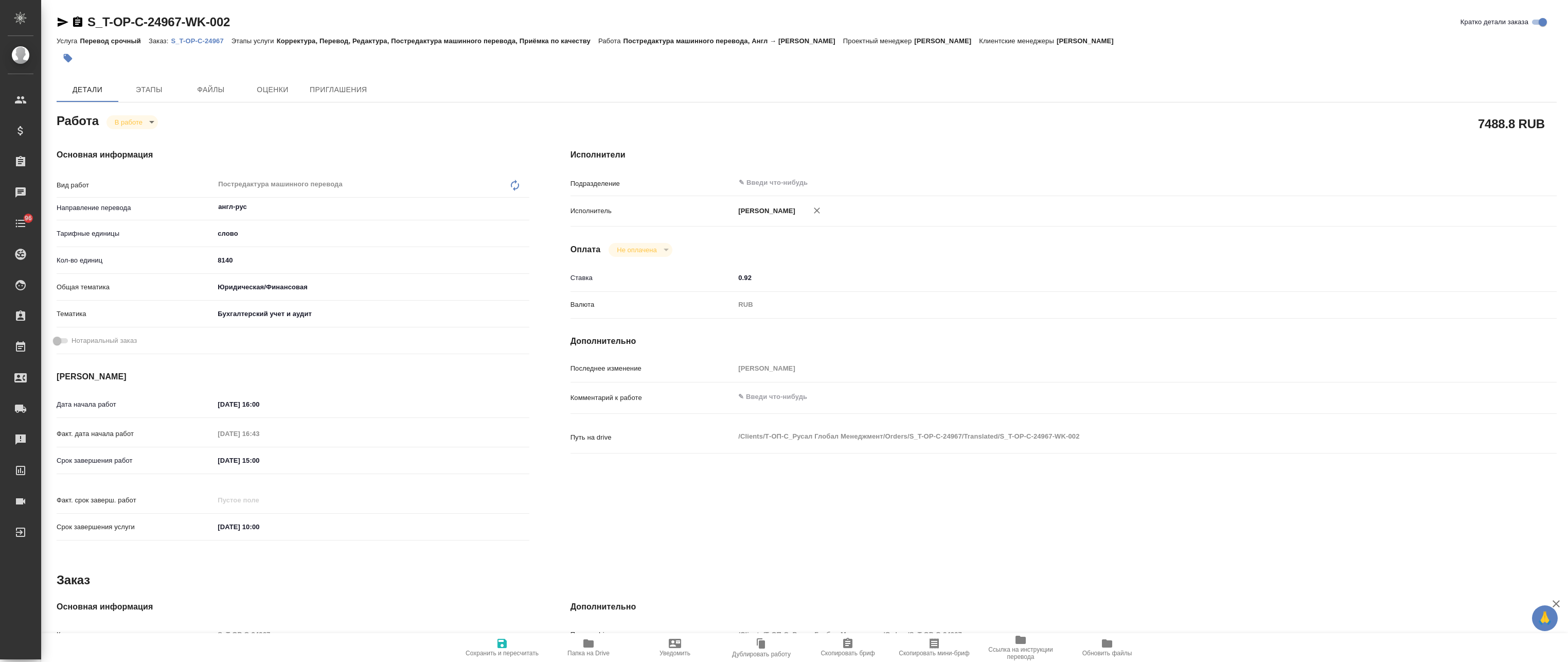
type textarea "x"
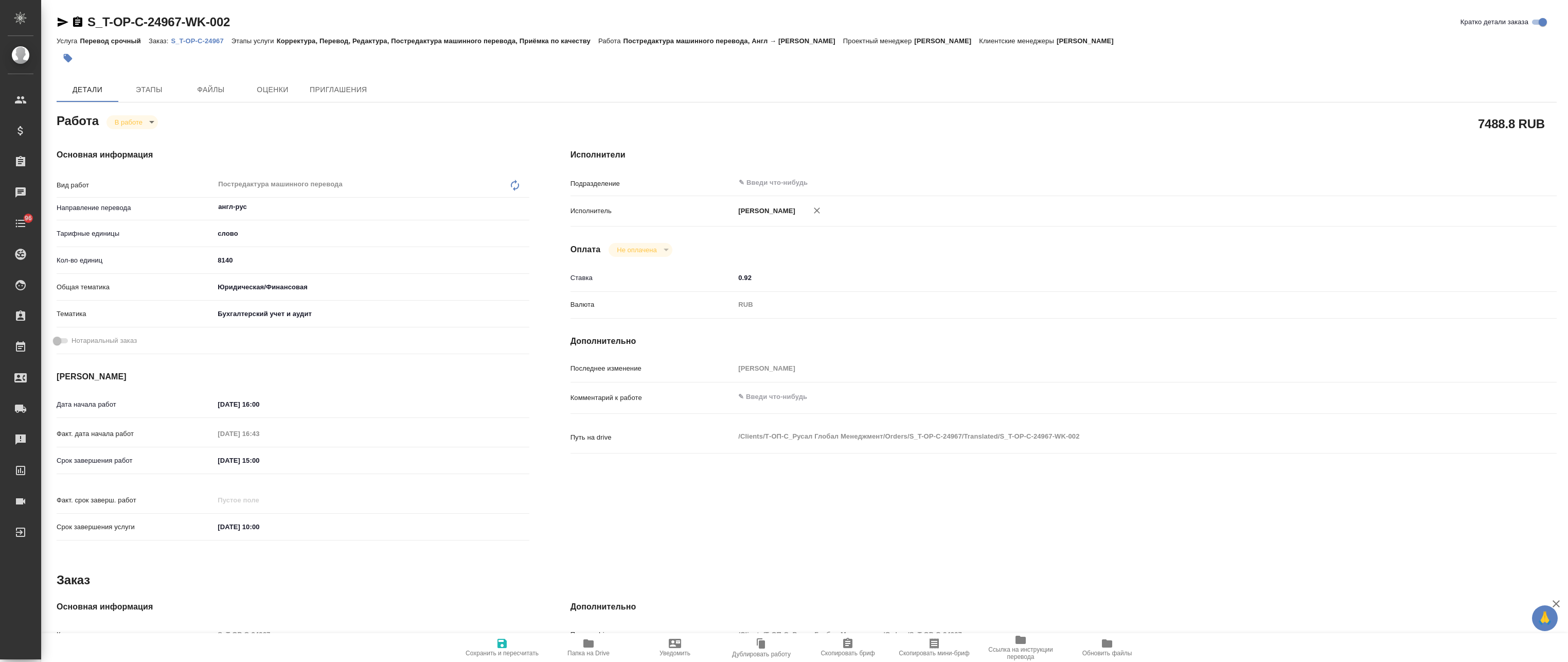
type textarea "x"
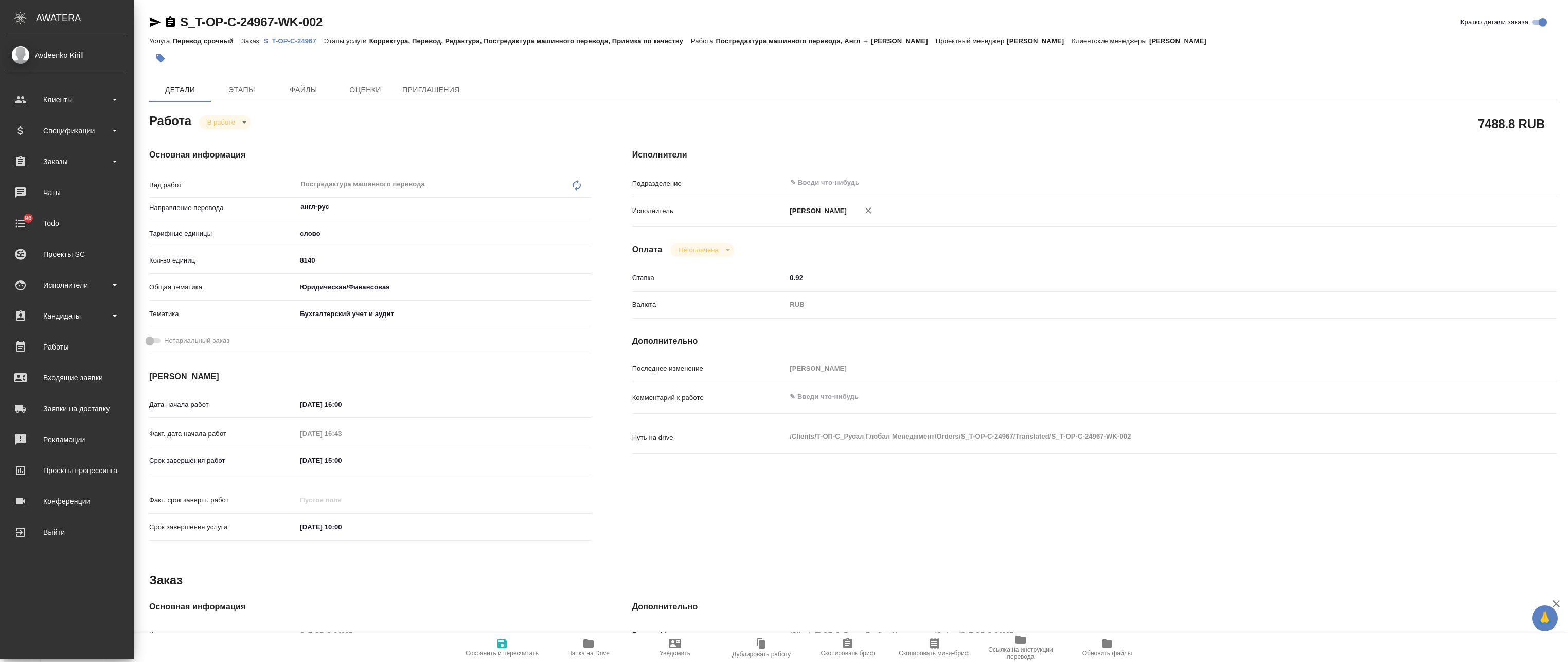
type textarea "x"
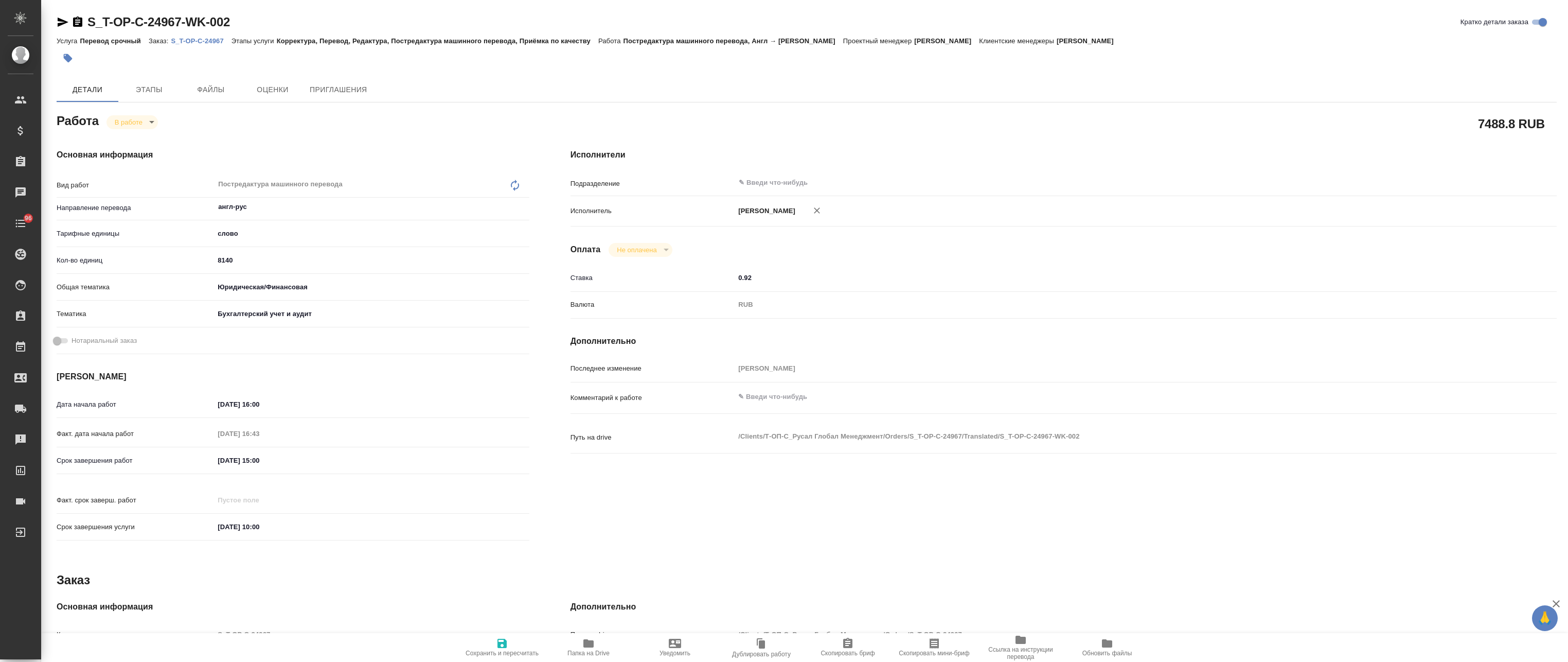
type textarea "x"
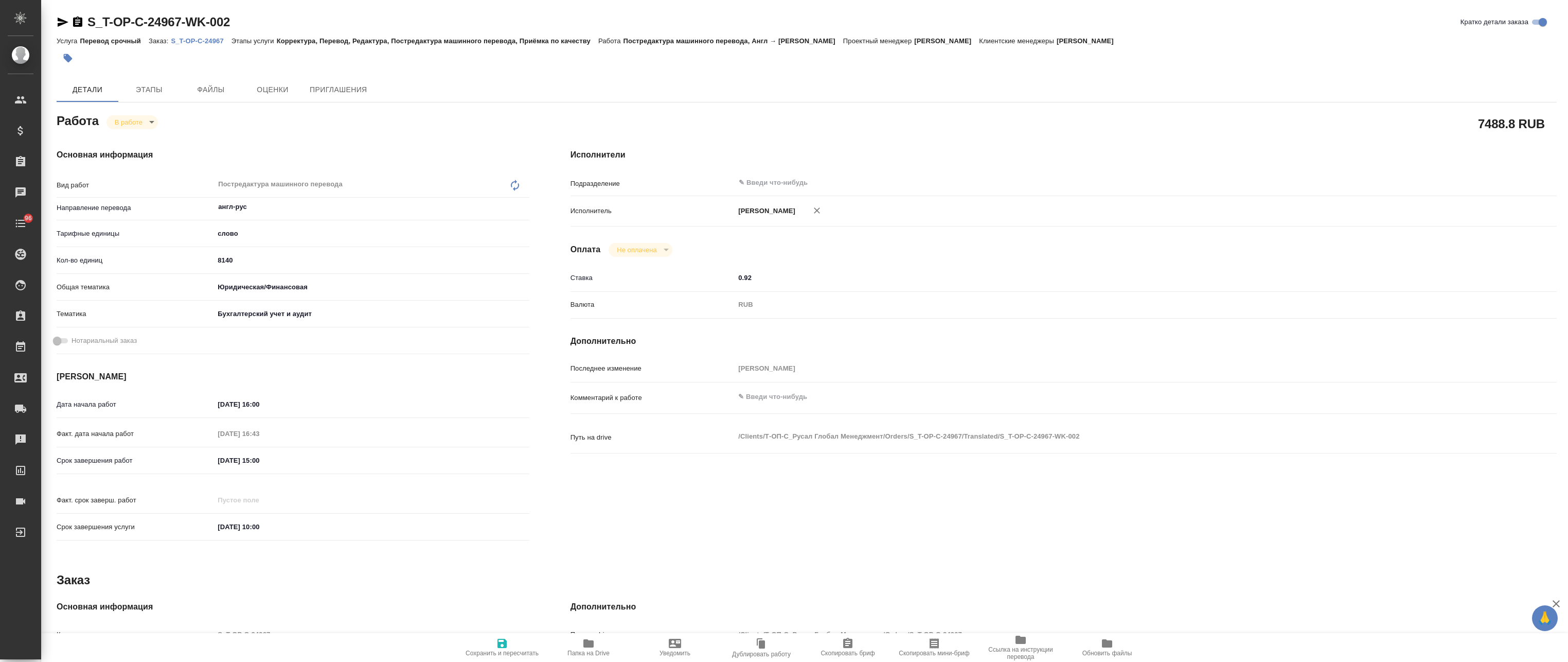
type textarea "x"
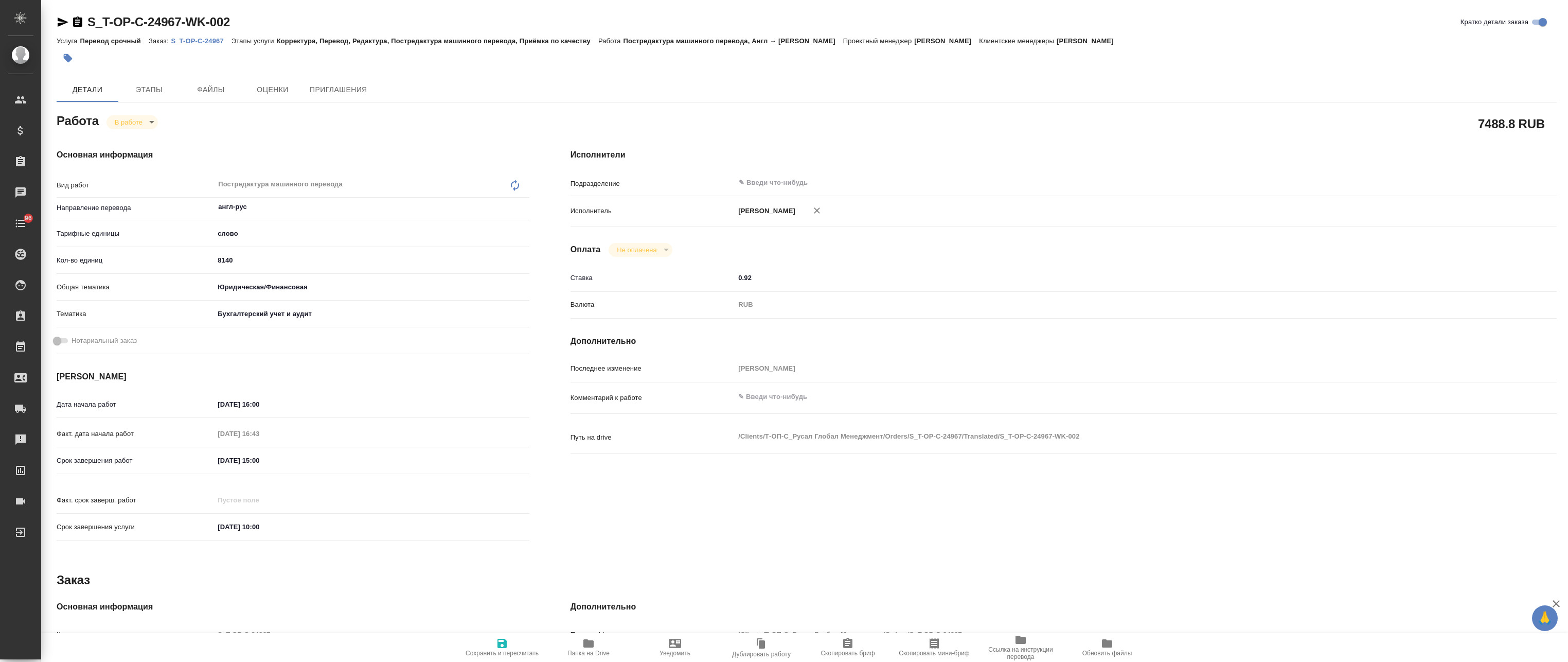
type textarea "x"
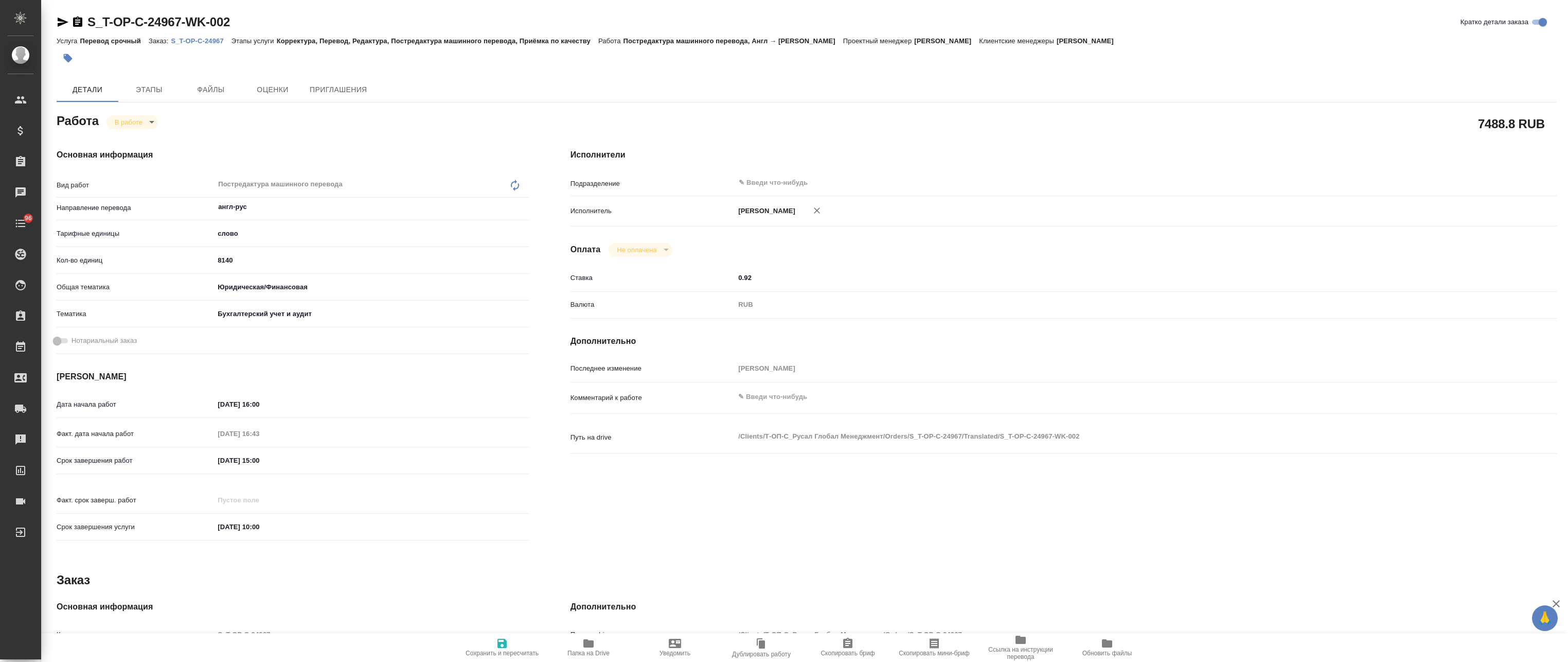
type textarea "x"
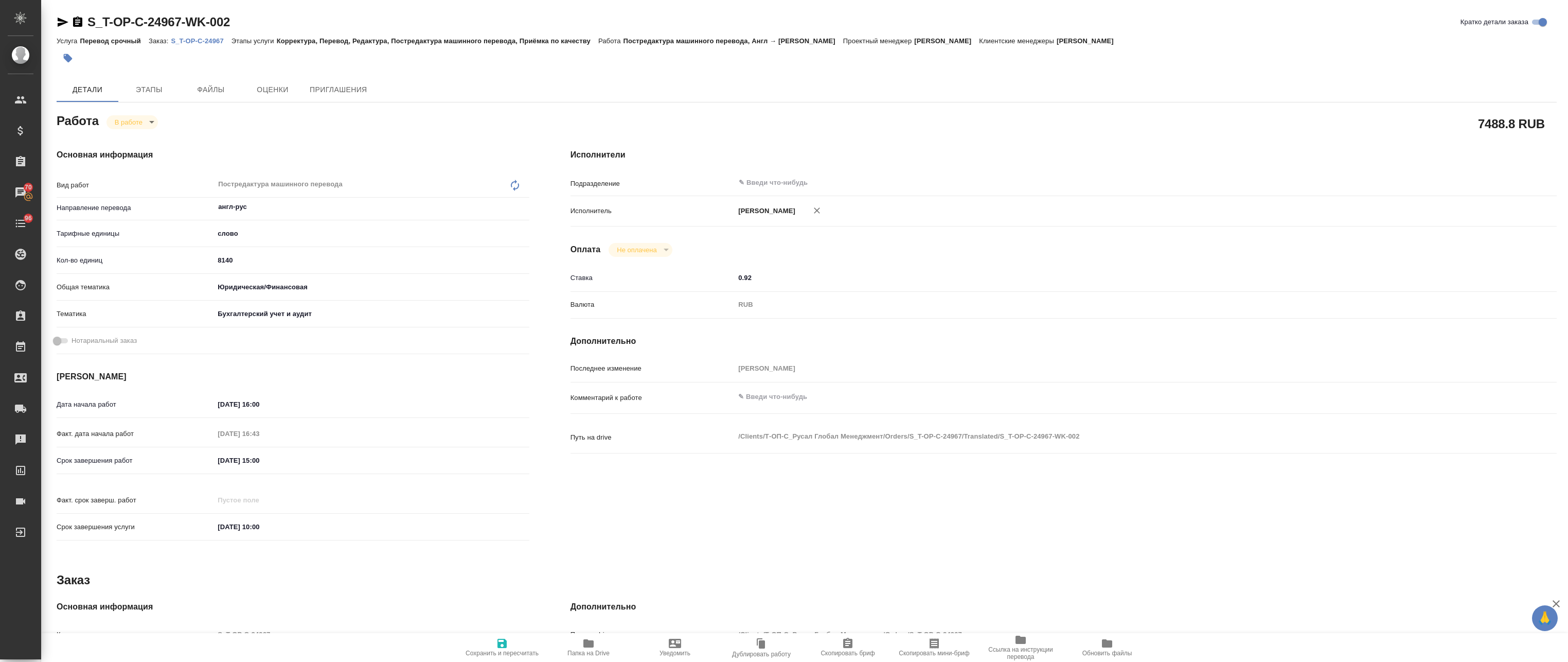
type textarea "x"
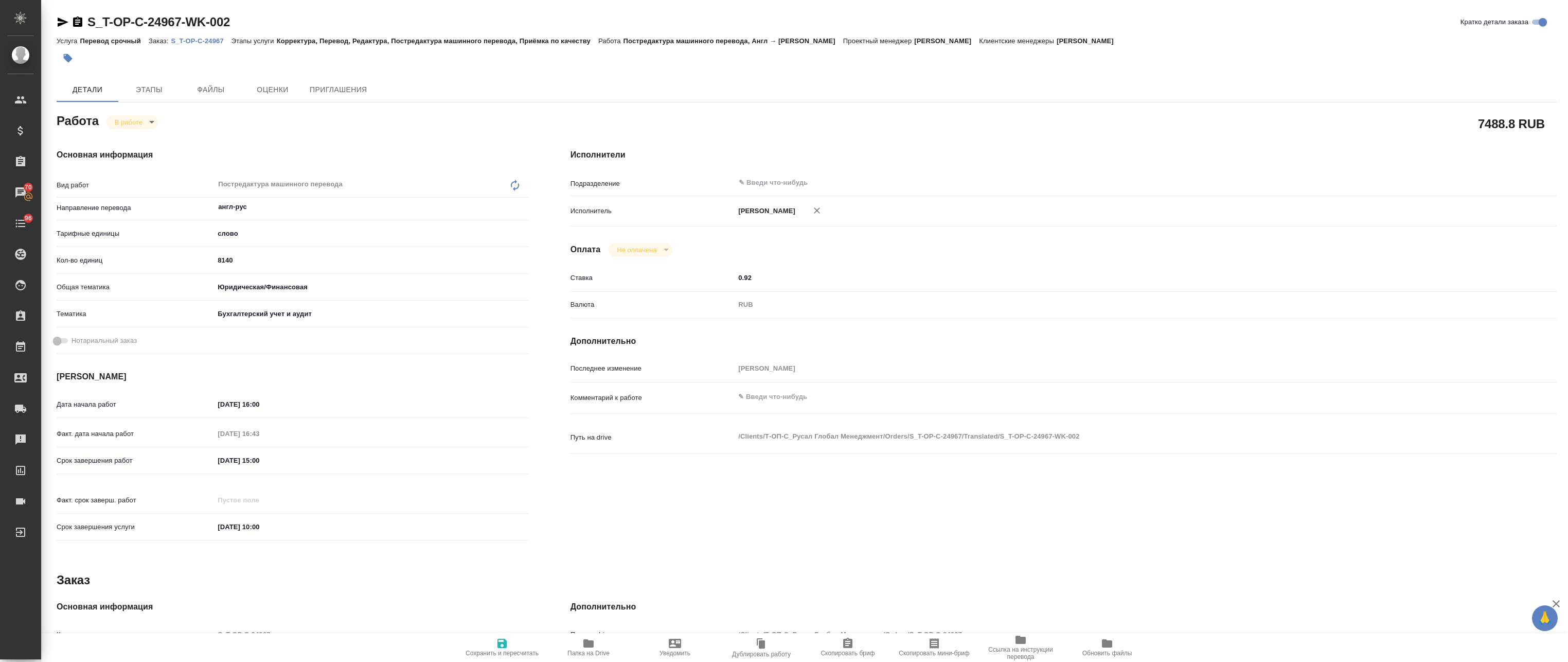
type textarea "x"
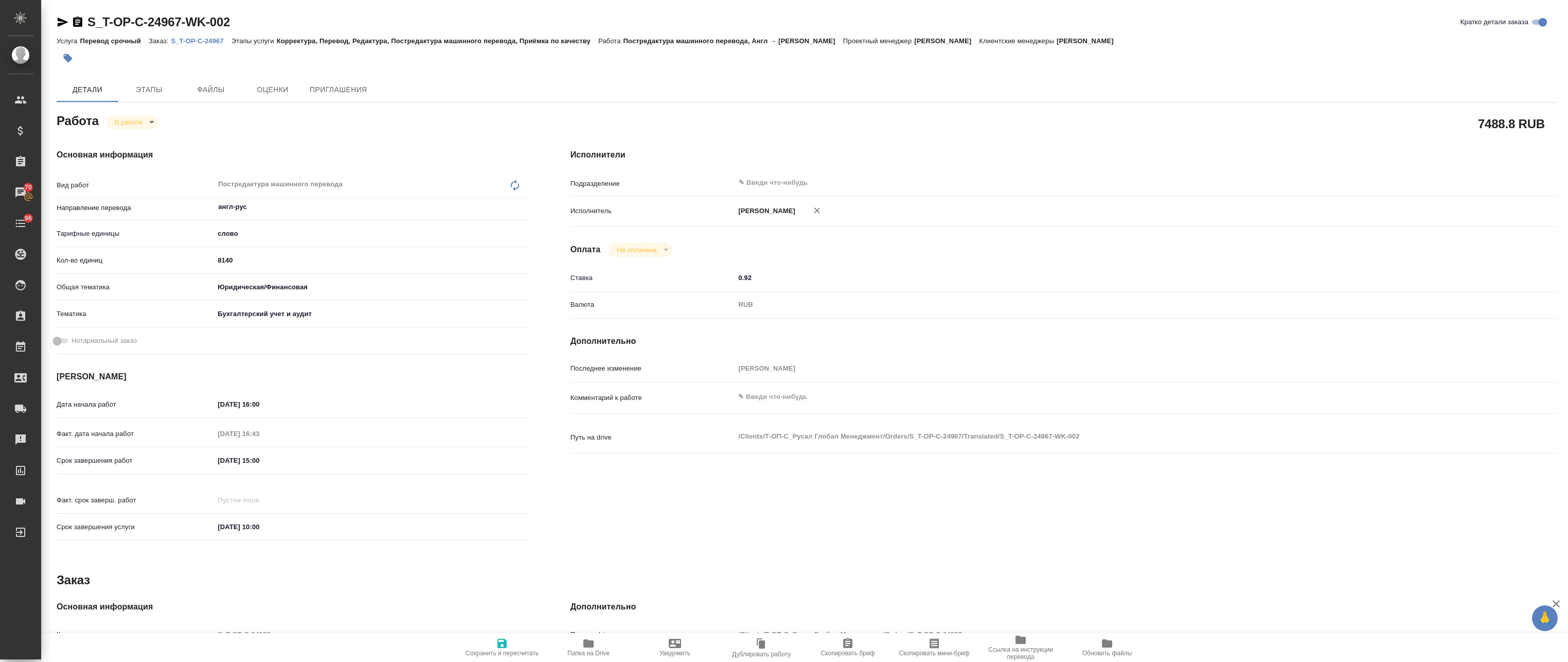
type textarea "x"
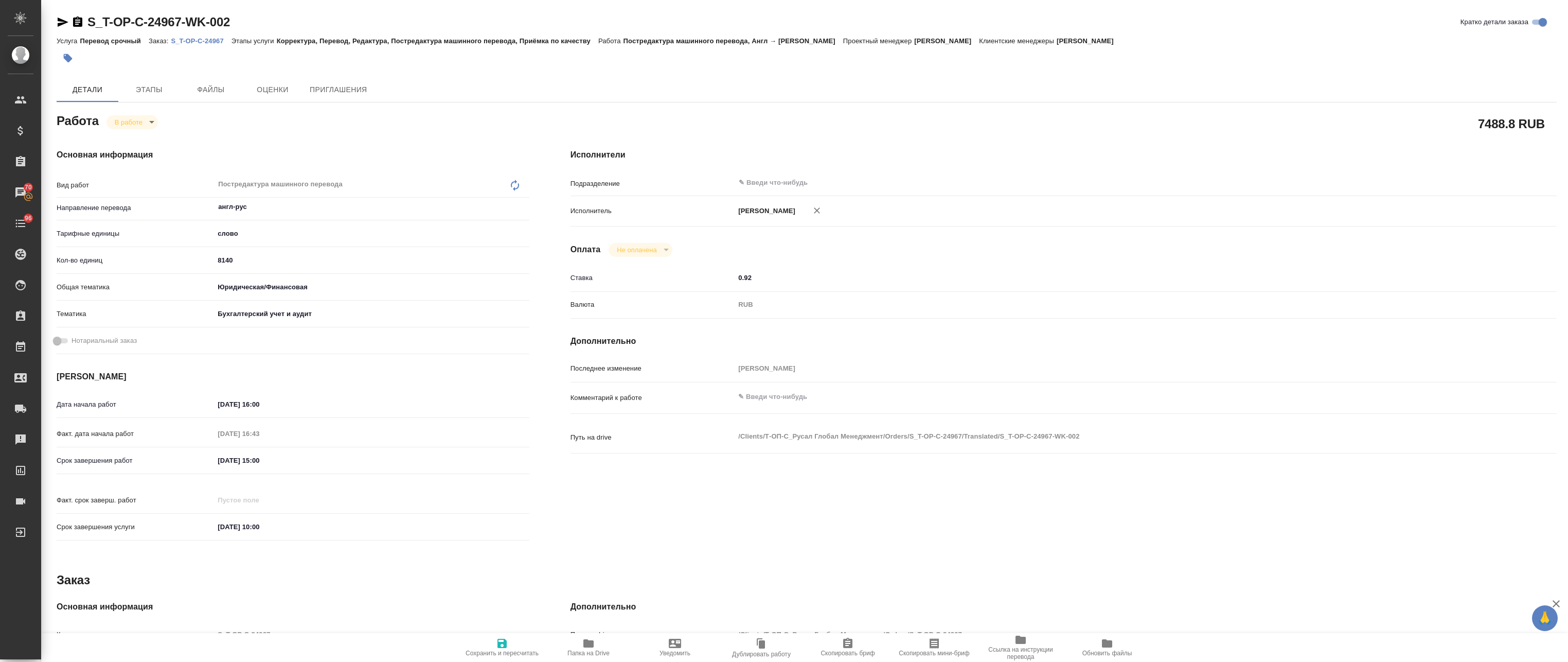
click at [209, 42] on p "S_T-OP-C-24967" at bounding box center [201, 41] width 60 height 8
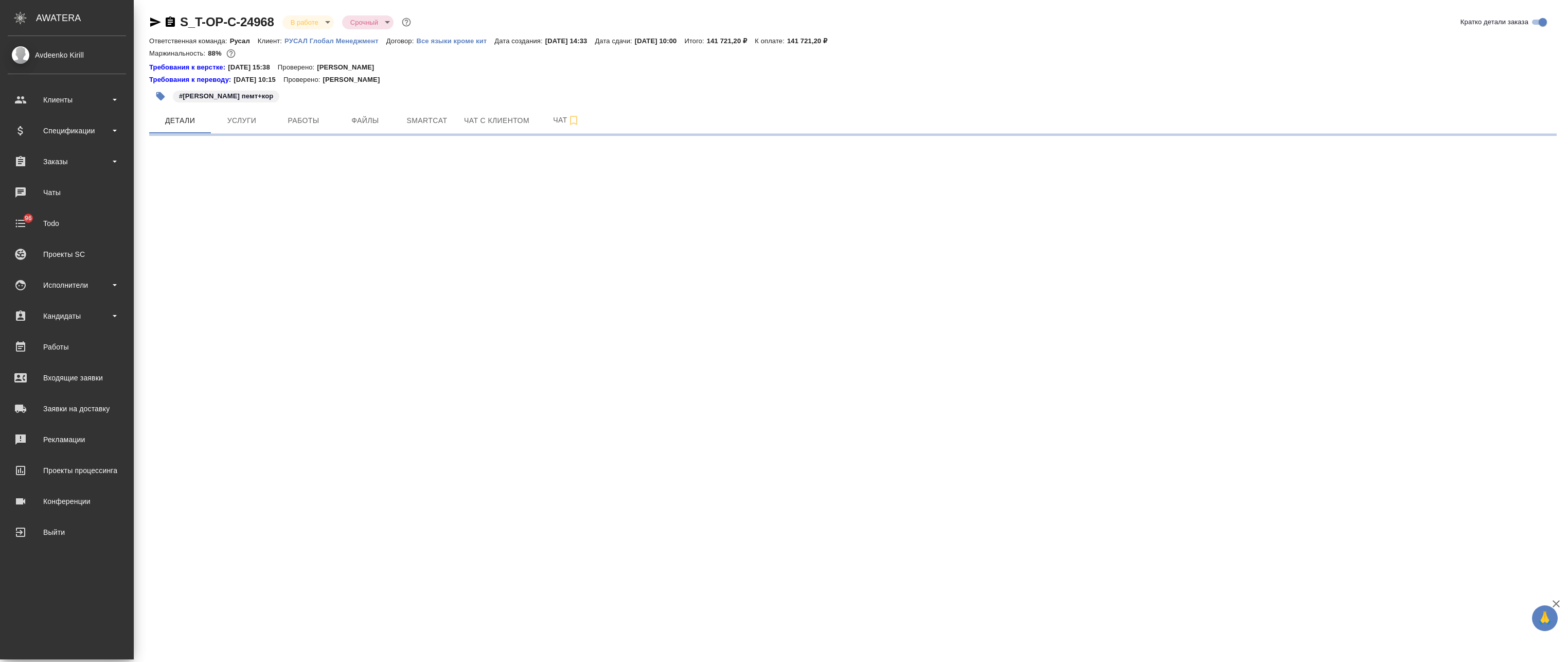
select select "RU"
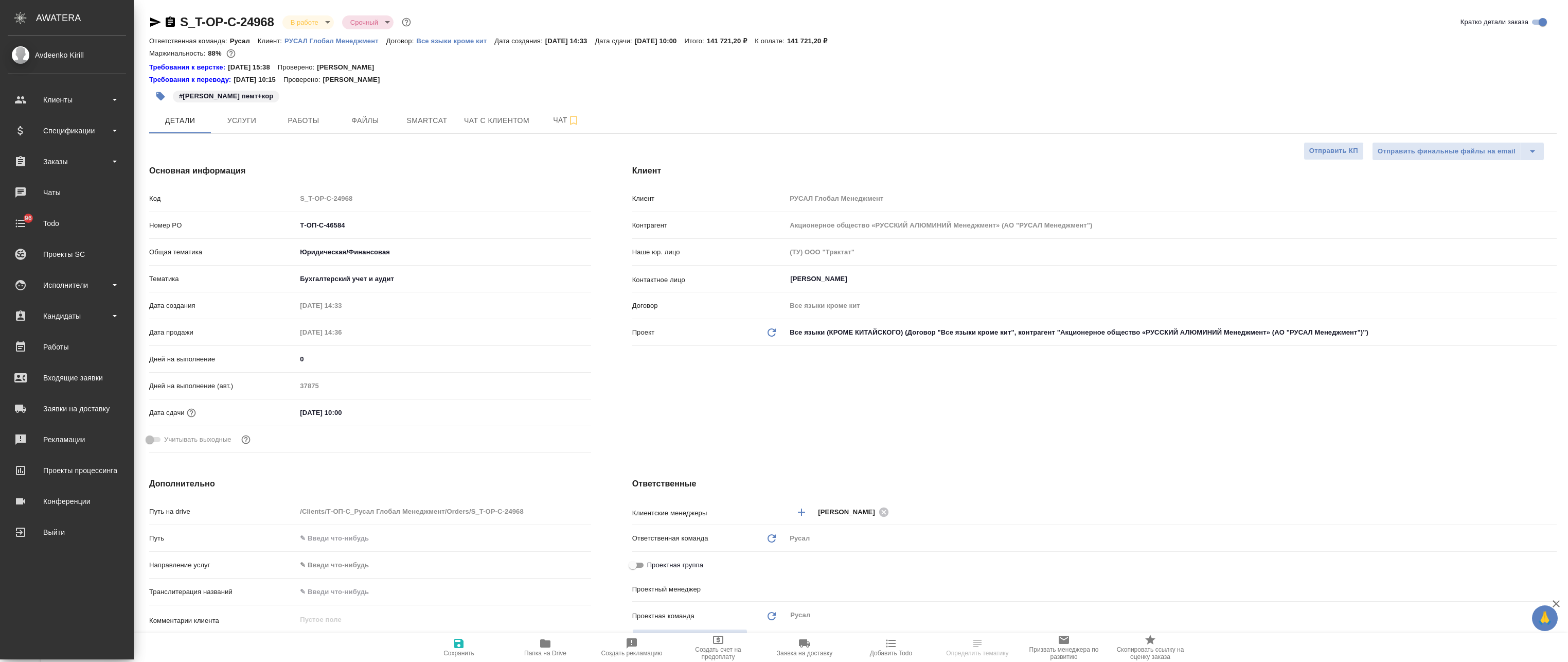
type textarea "x"
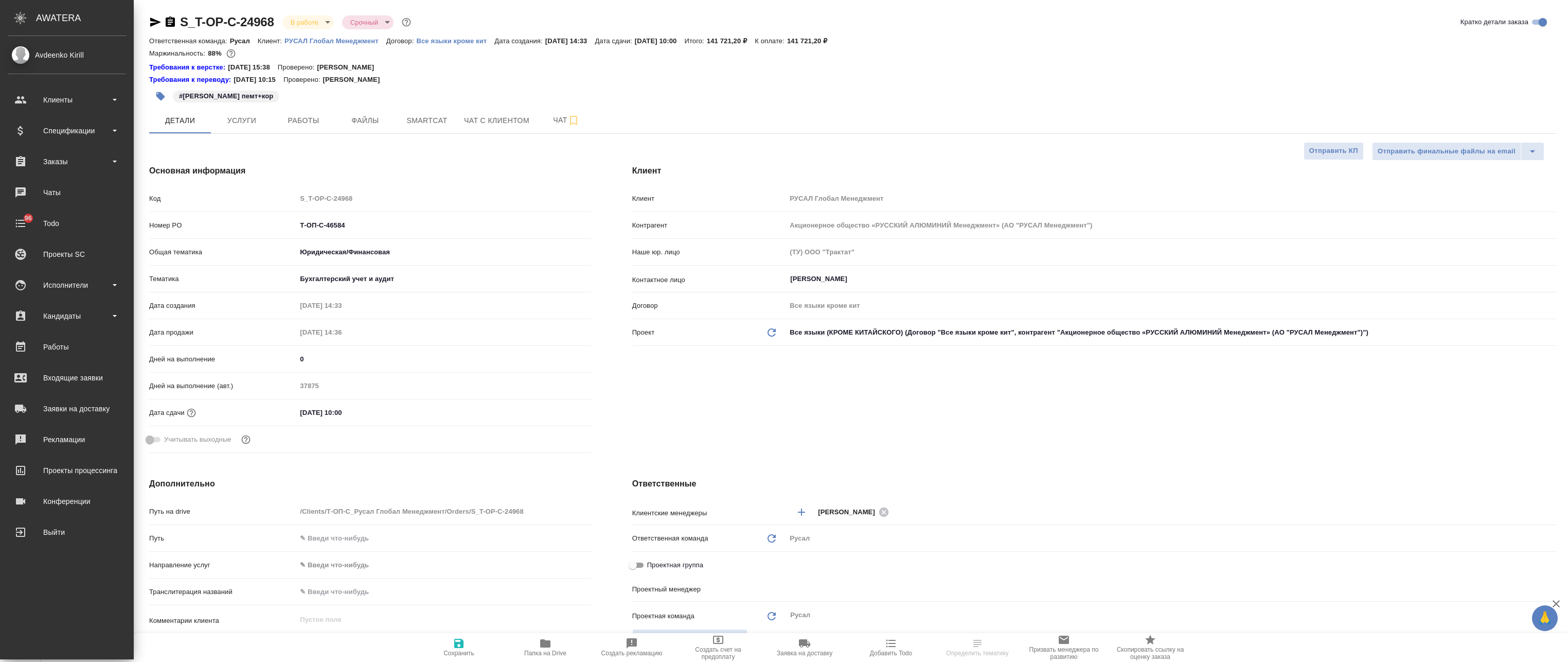
type textarea "x"
type input "[PERSON_NAME]"
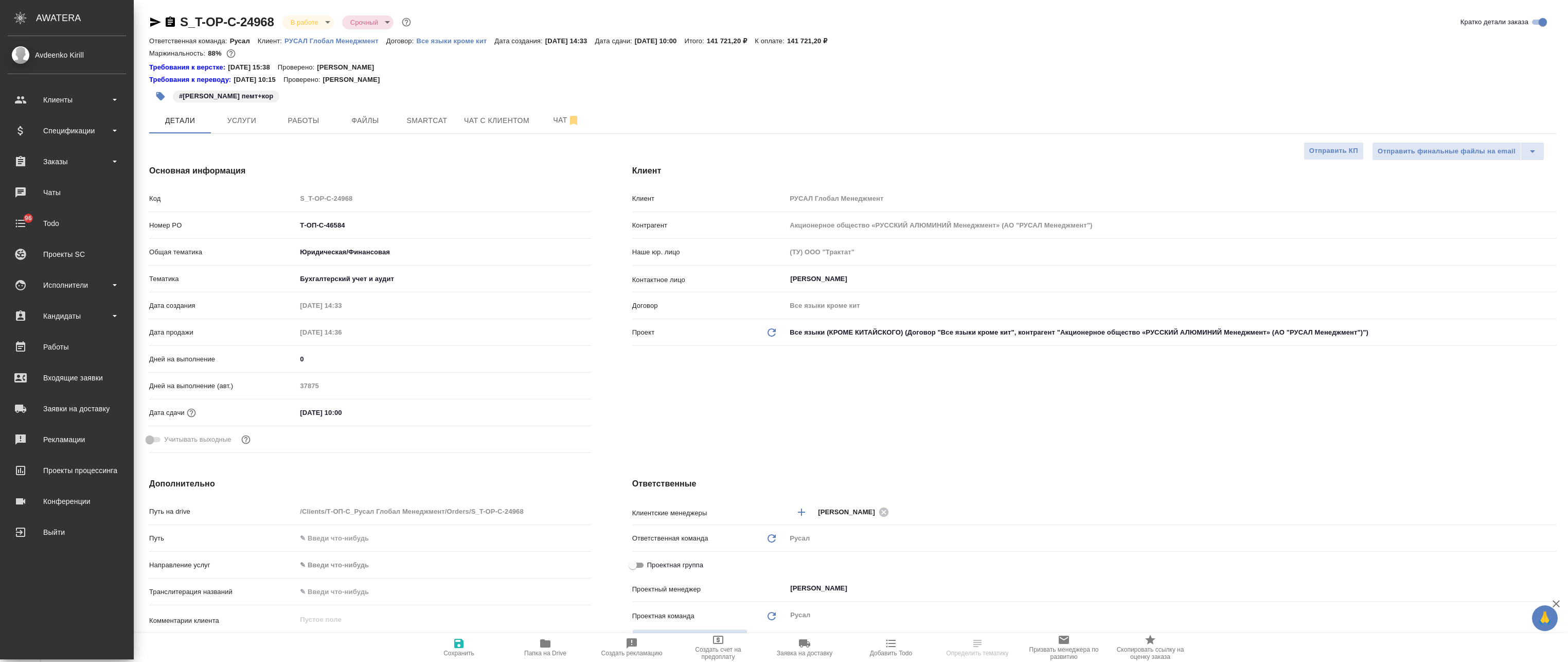
type textarea "x"
select select "RU"
type textarea "x"
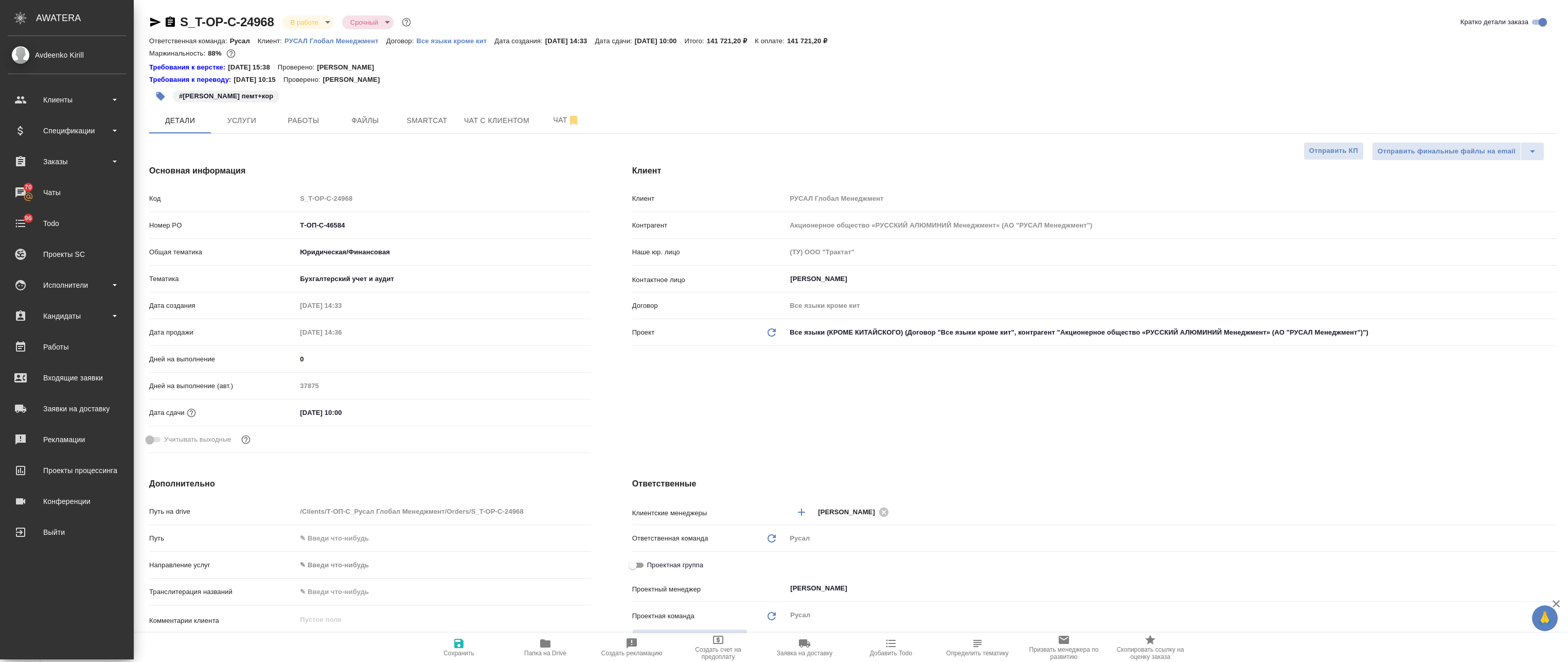
type textarea "x"
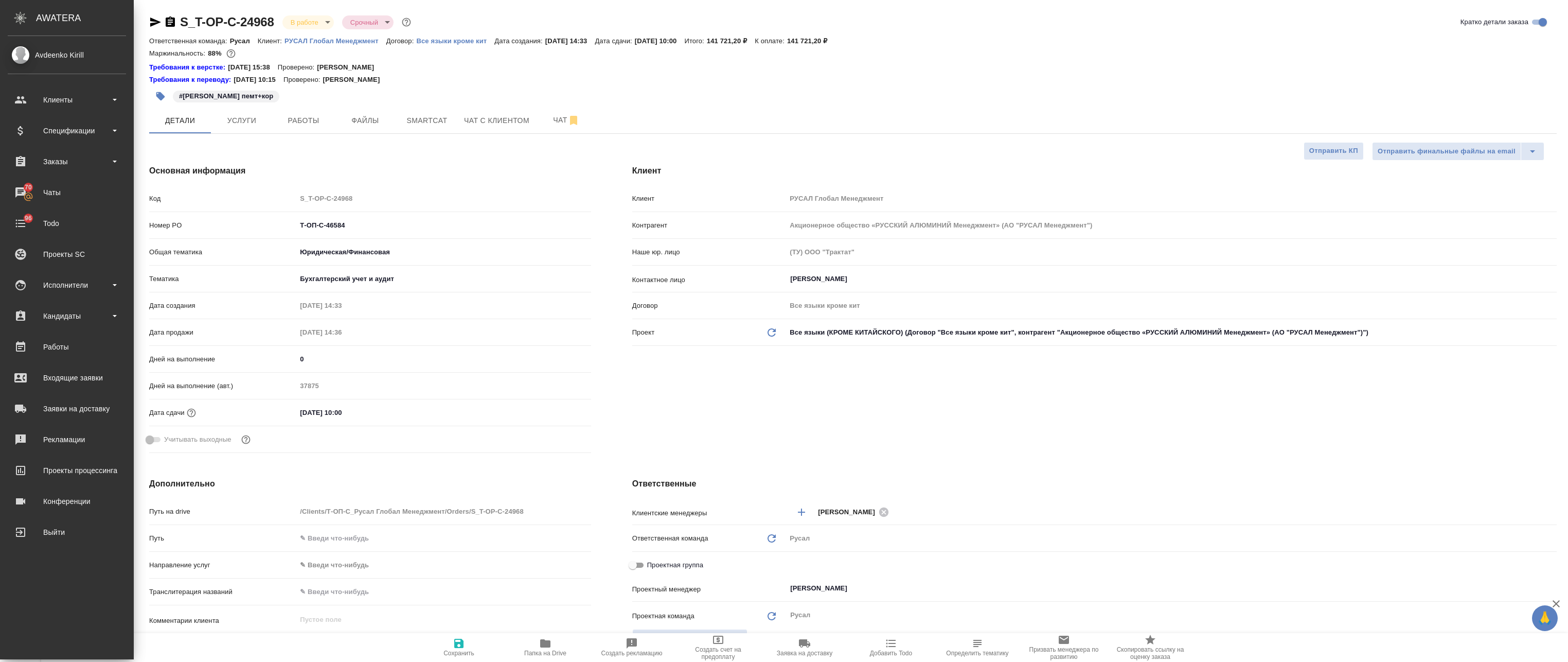
type textarea "x"
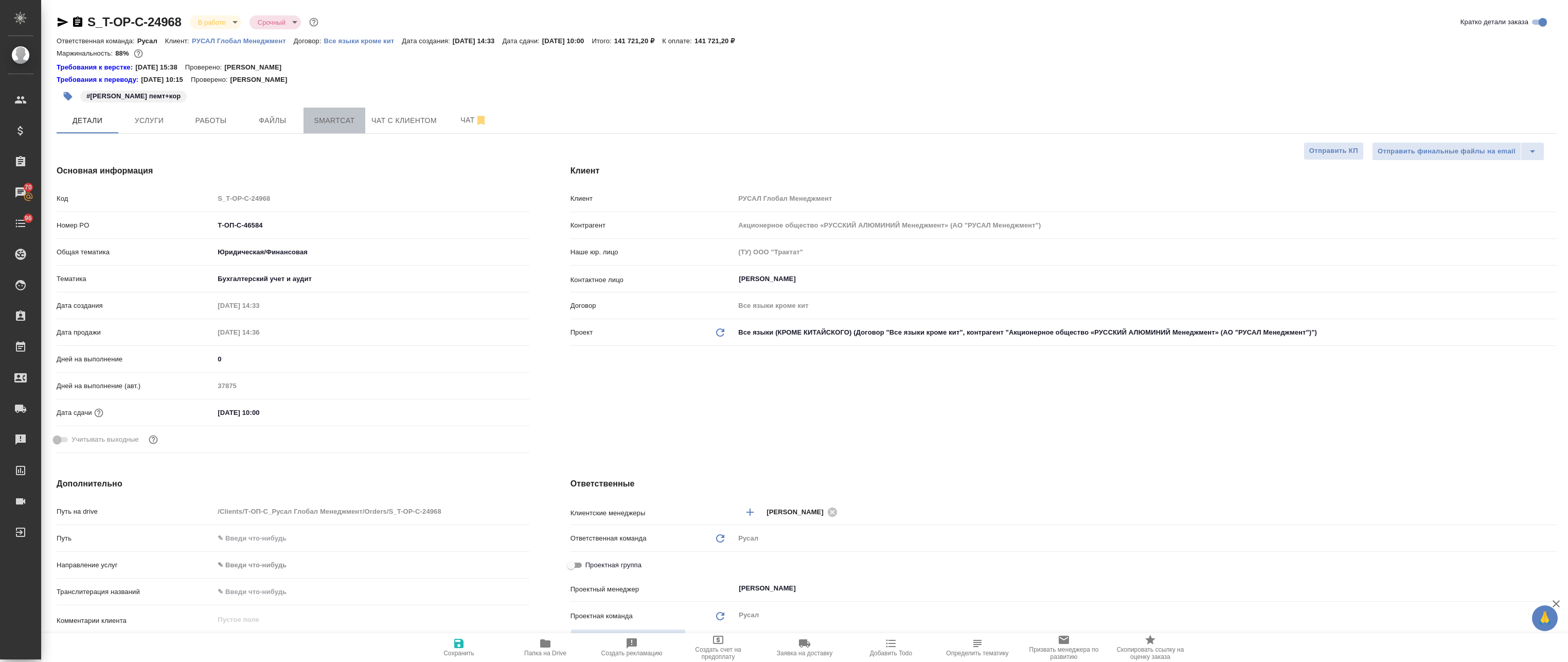
click at [328, 118] on span "Smartcat" at bounding box center [334, 121] width 49 height 13
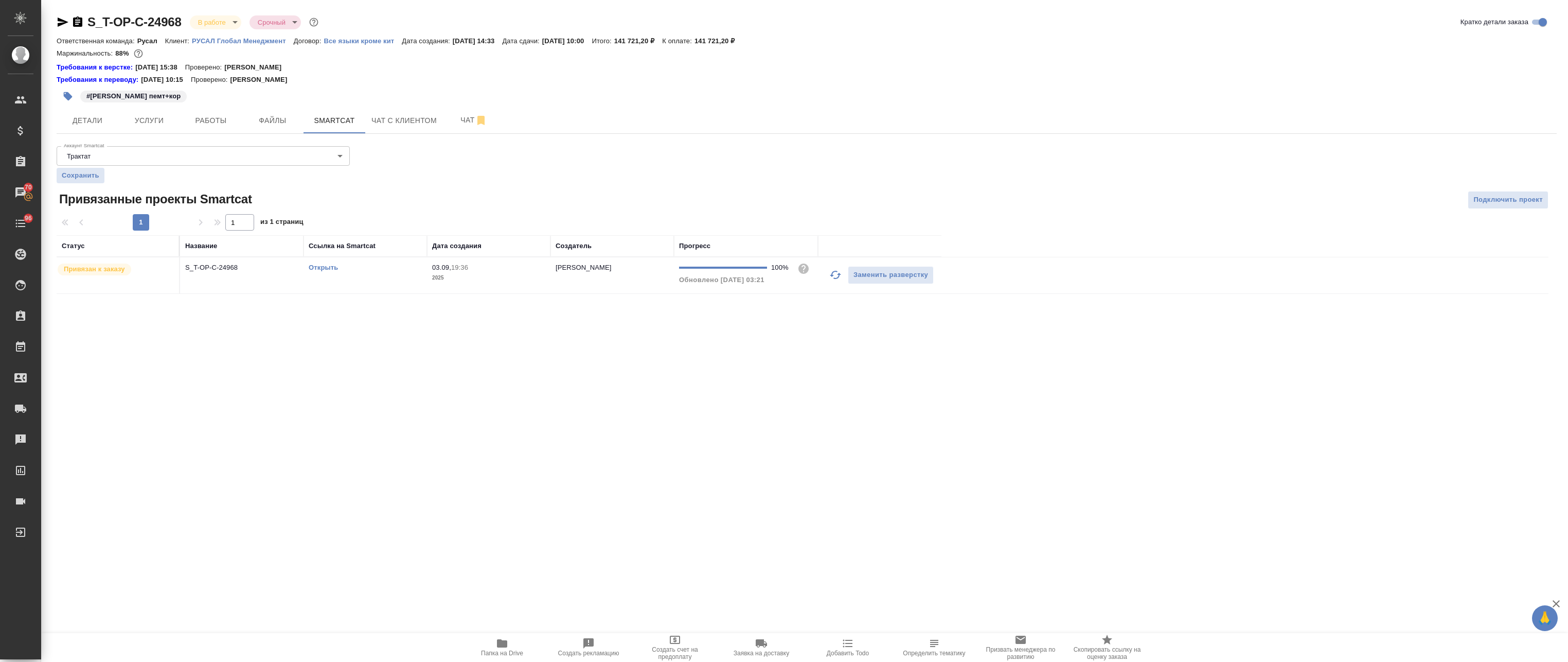
click at [329, 266] on link "Открыть" at bounding box center [323, 267] width 29 height 8
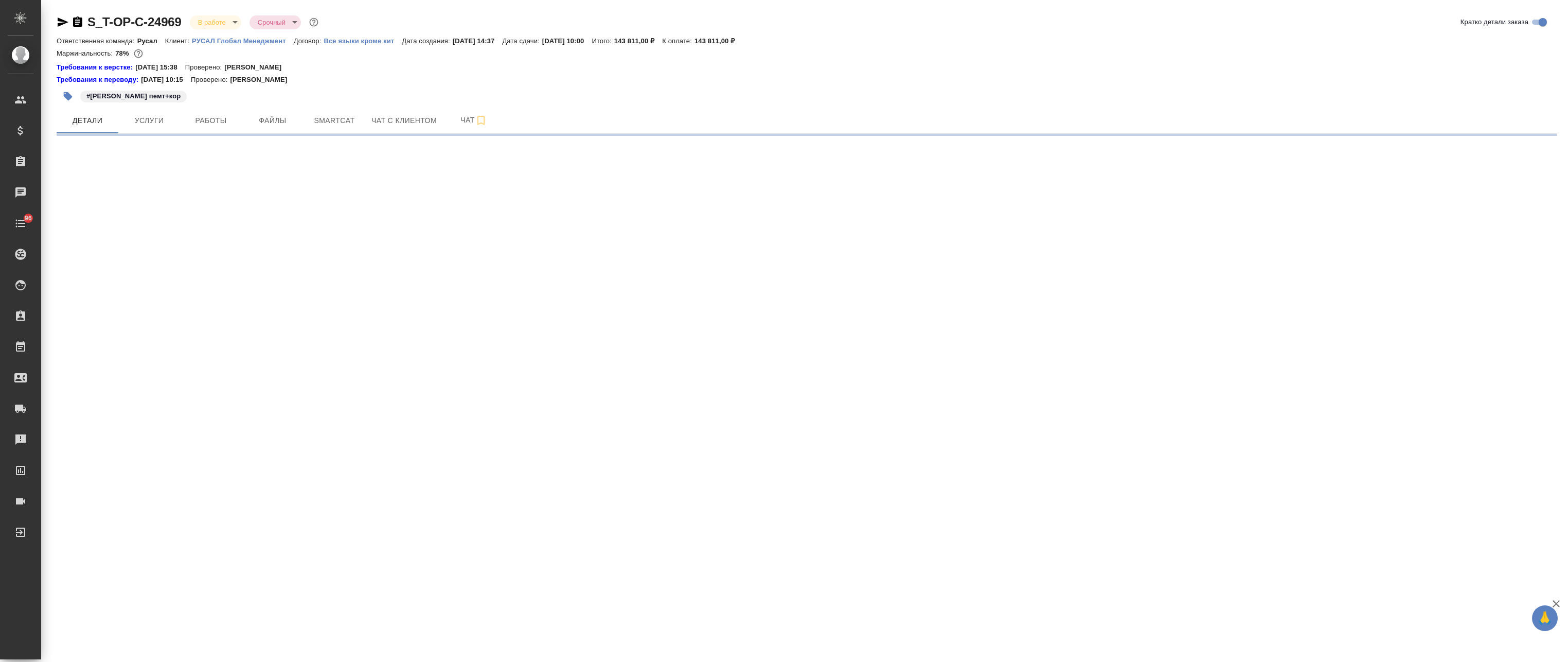
select select "RU"
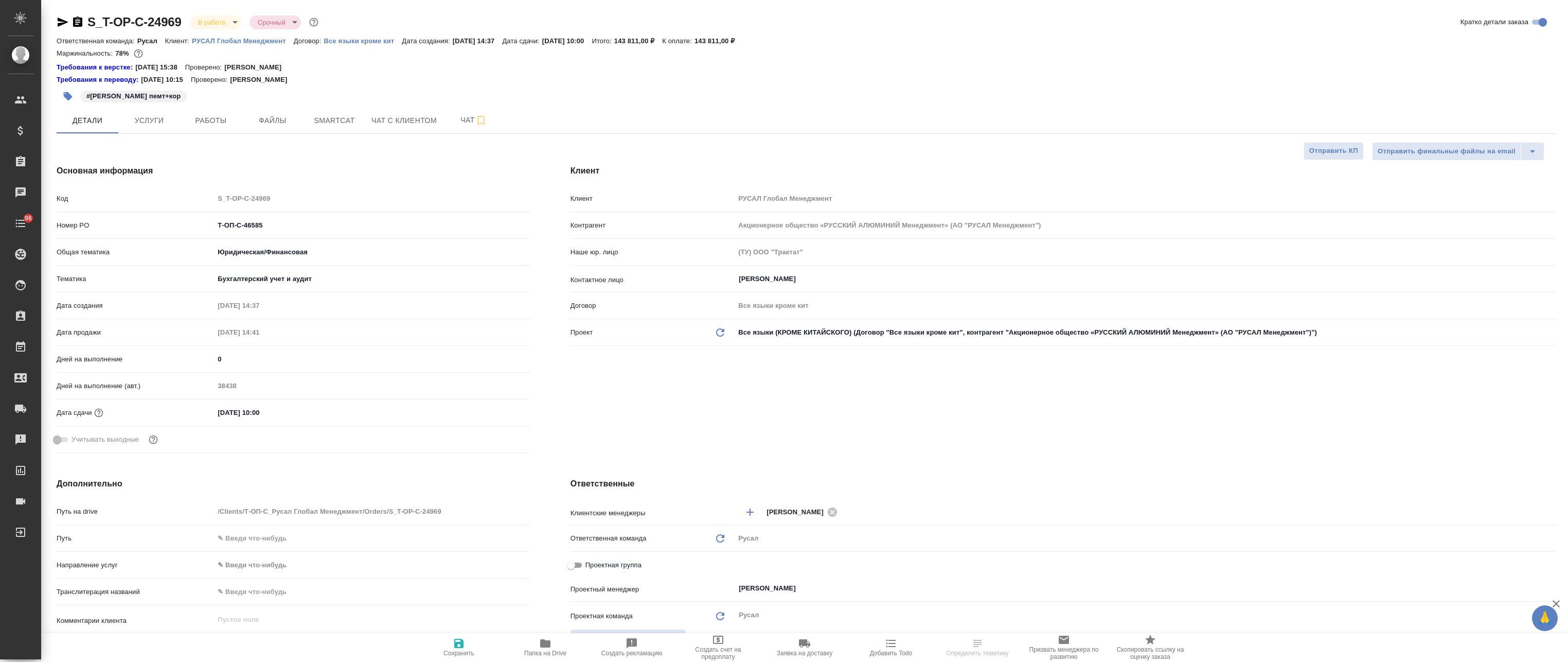
type textarea "x"
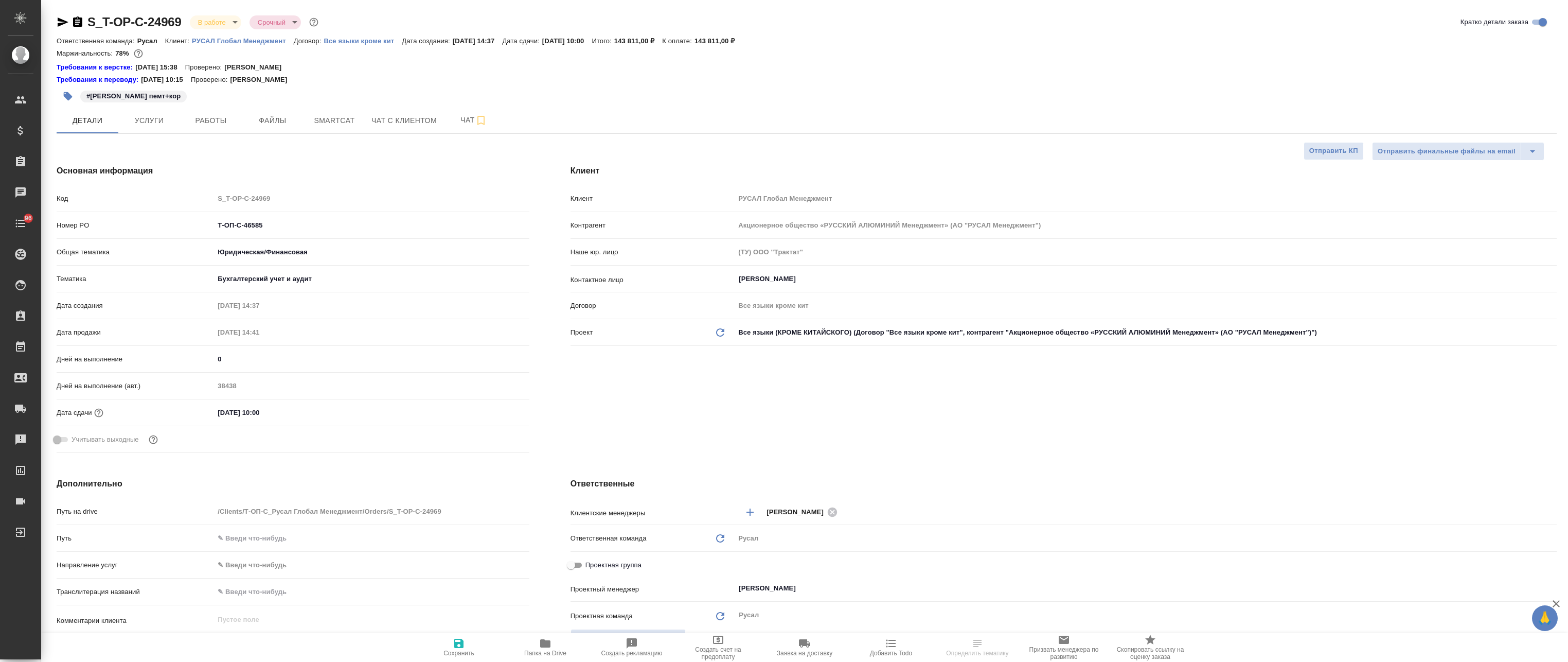
type textarea "x"
select select "RU"
type textarea "x"
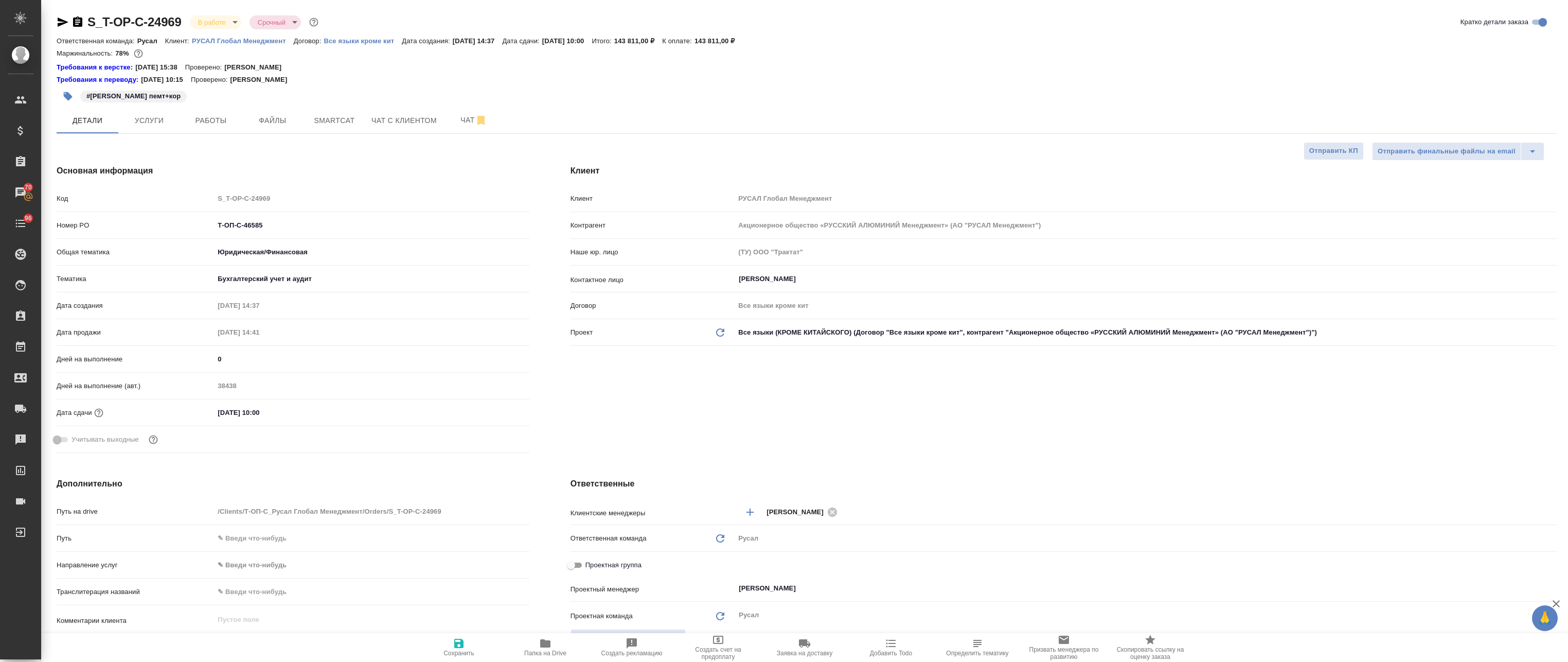
type textarea "x"
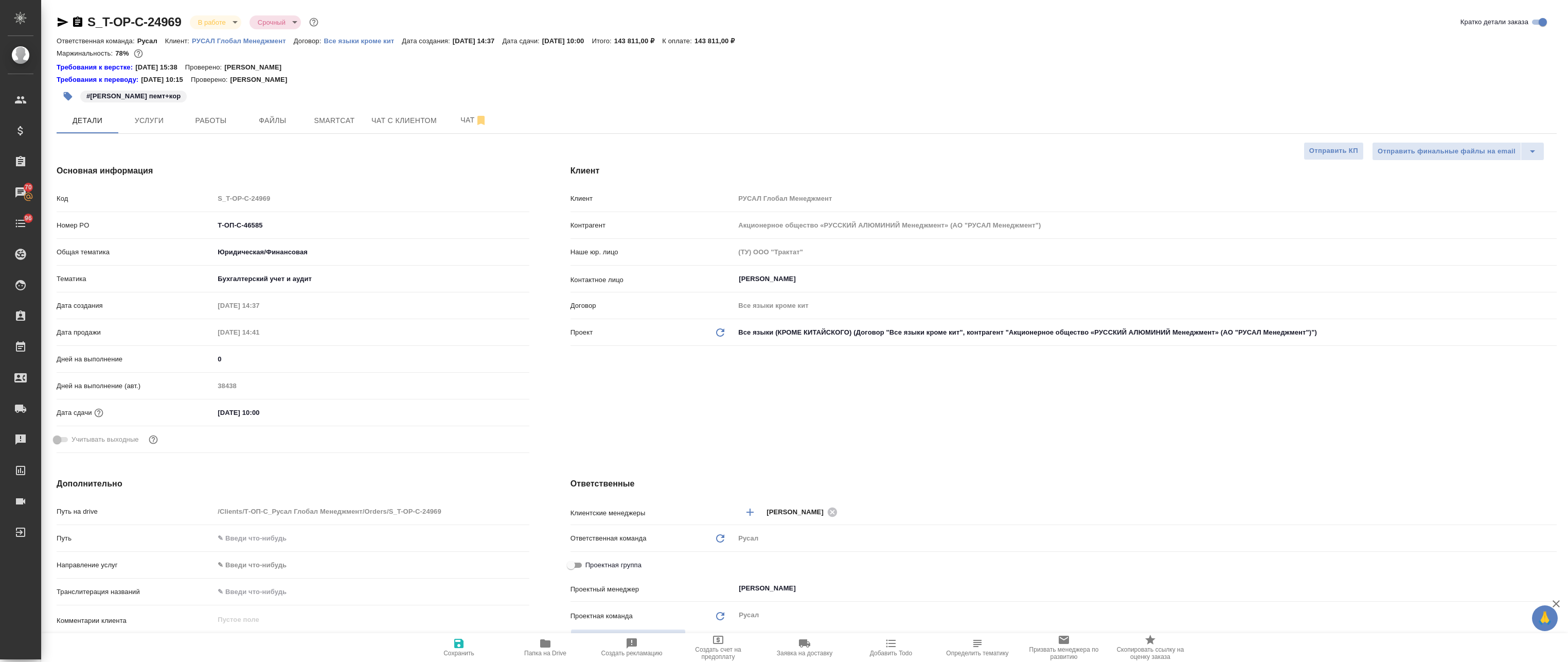
type textarea "x"
click at [334, 112] on button "Smartcat" at bounding box center [334, 121] width 61 height 26
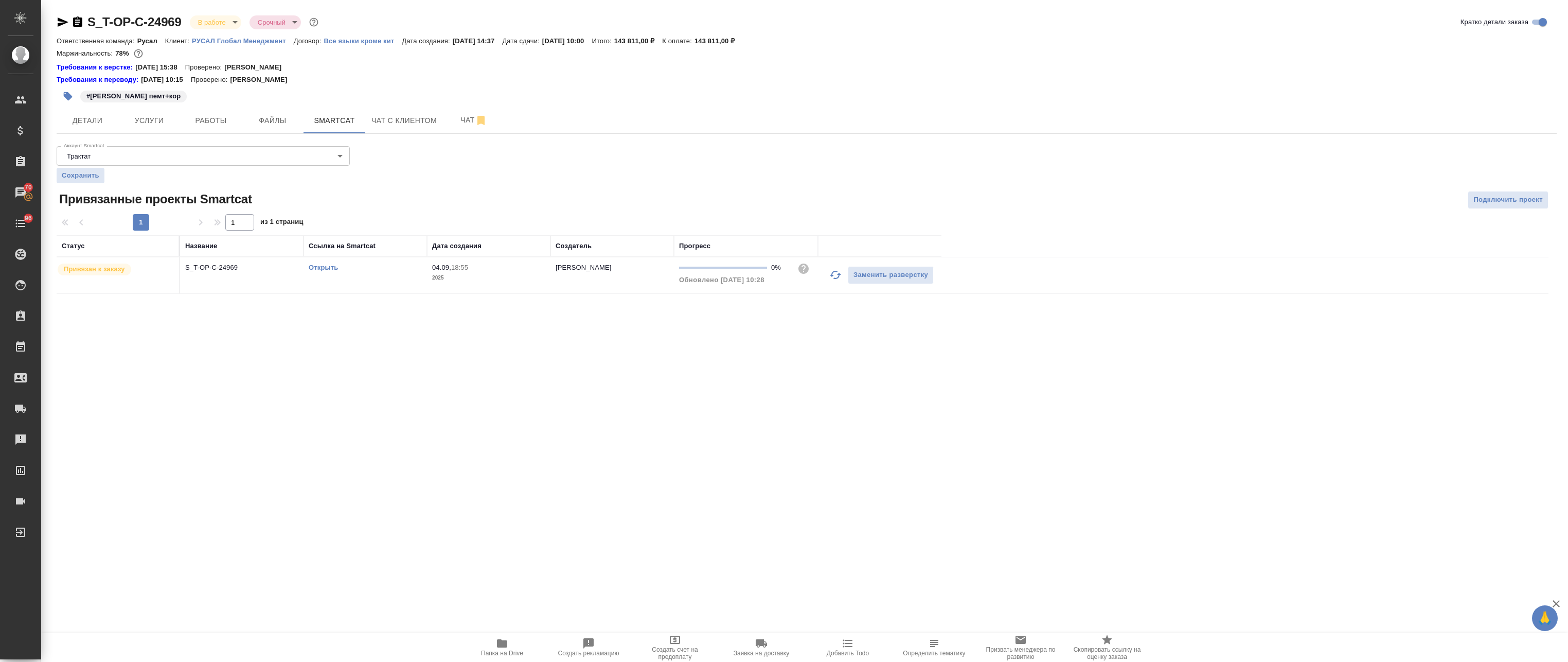
click at [323, 266] on link "Открыть" at bounding box center [323, 267] width 29 height 8
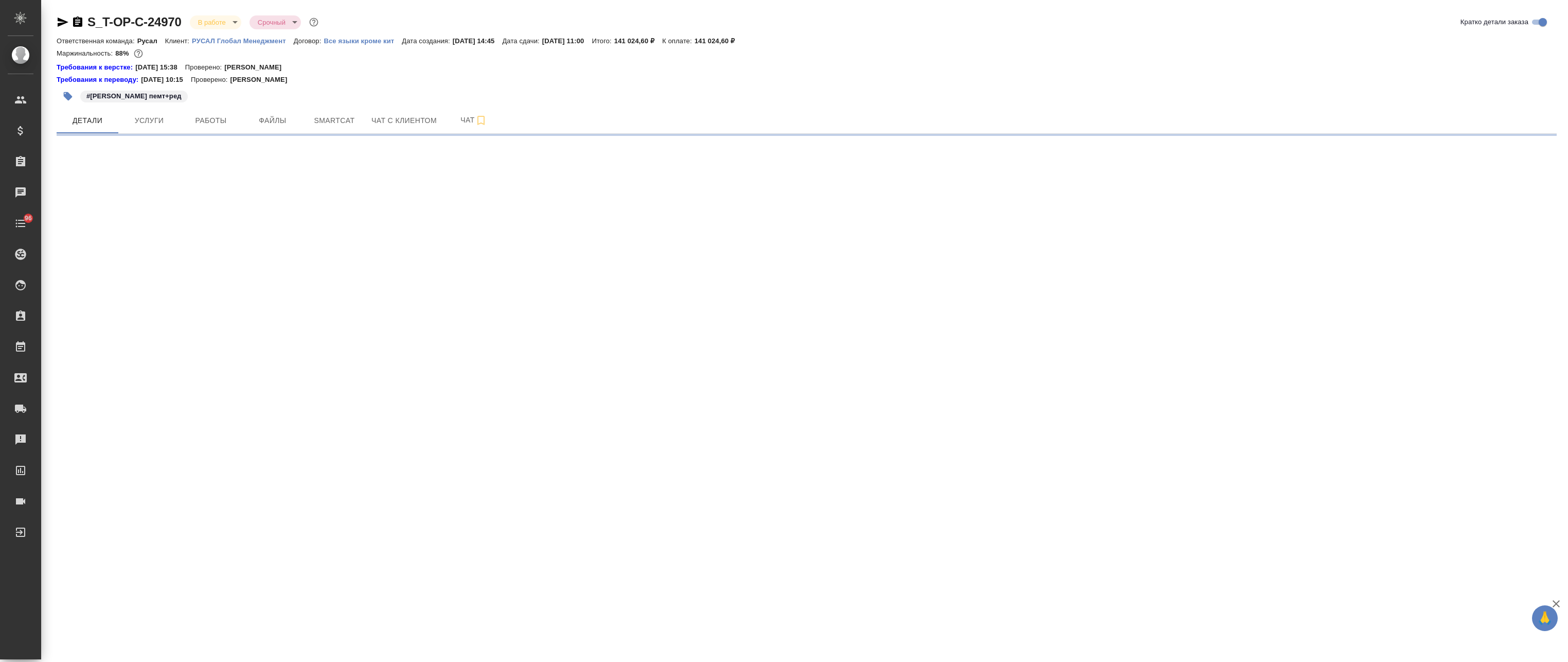
select select "RU"
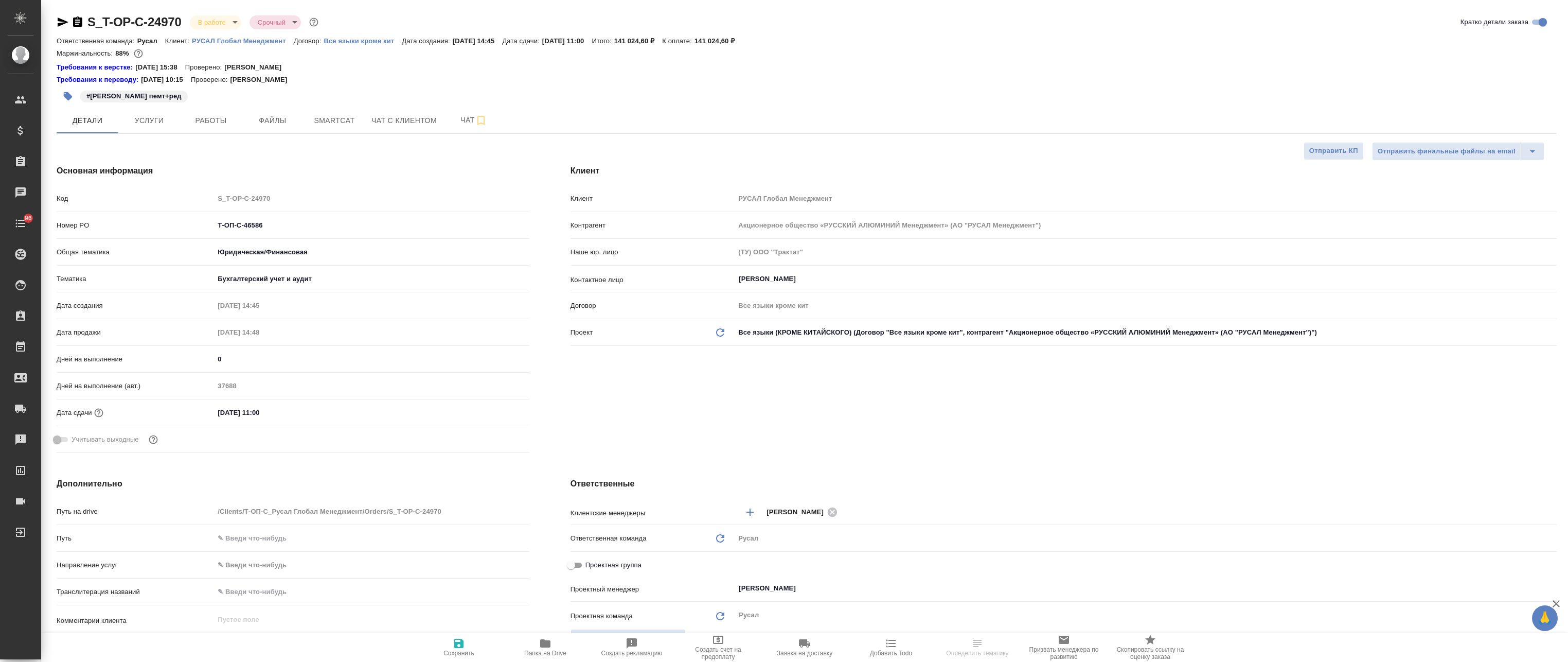
type textarea "x"
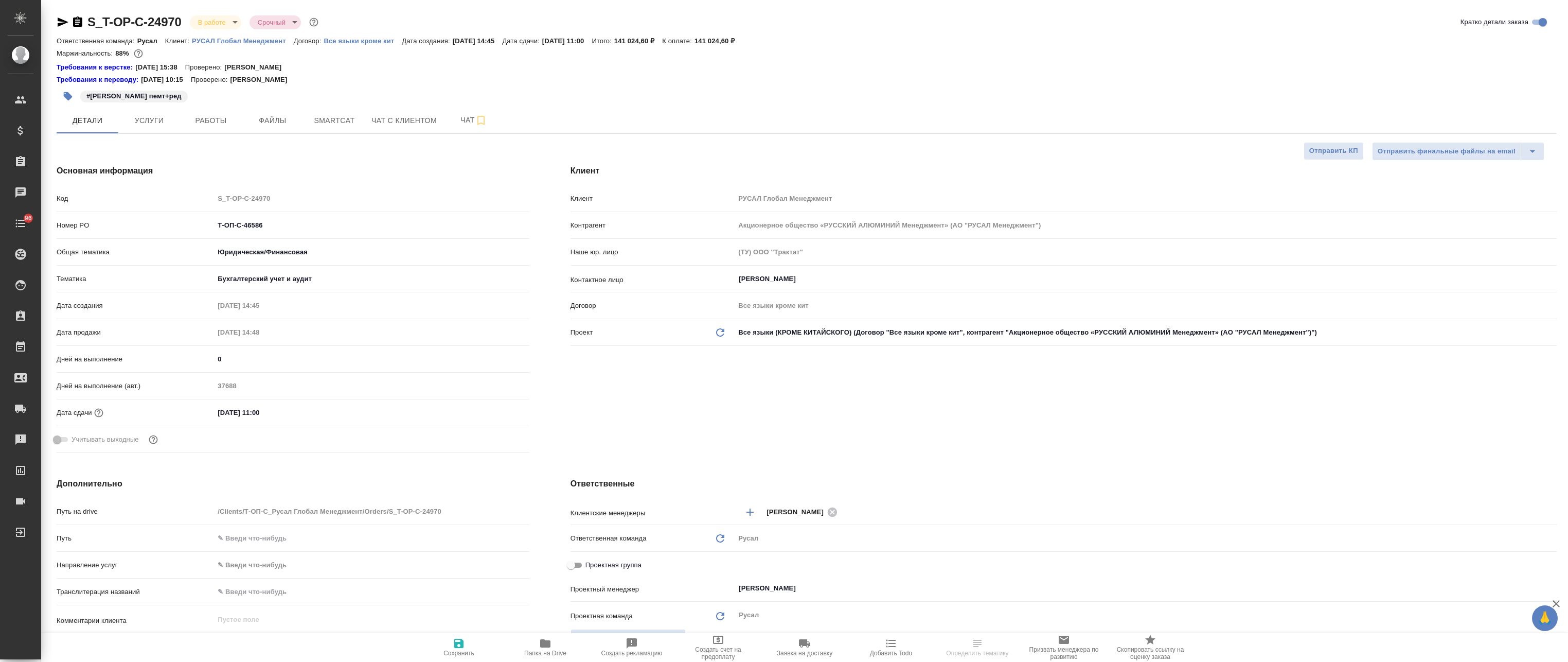
type textarea "x"
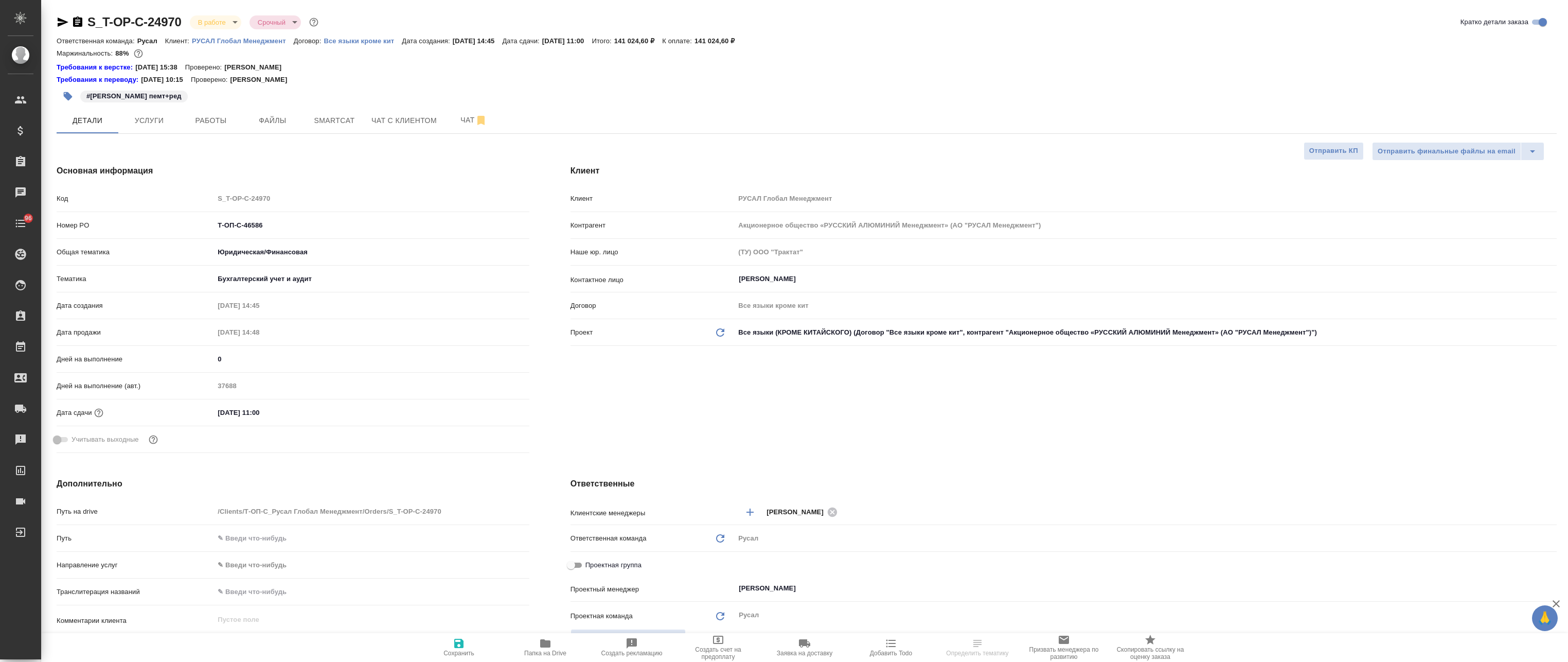
type textarea "x"
select select "RU"
type textarea "x"
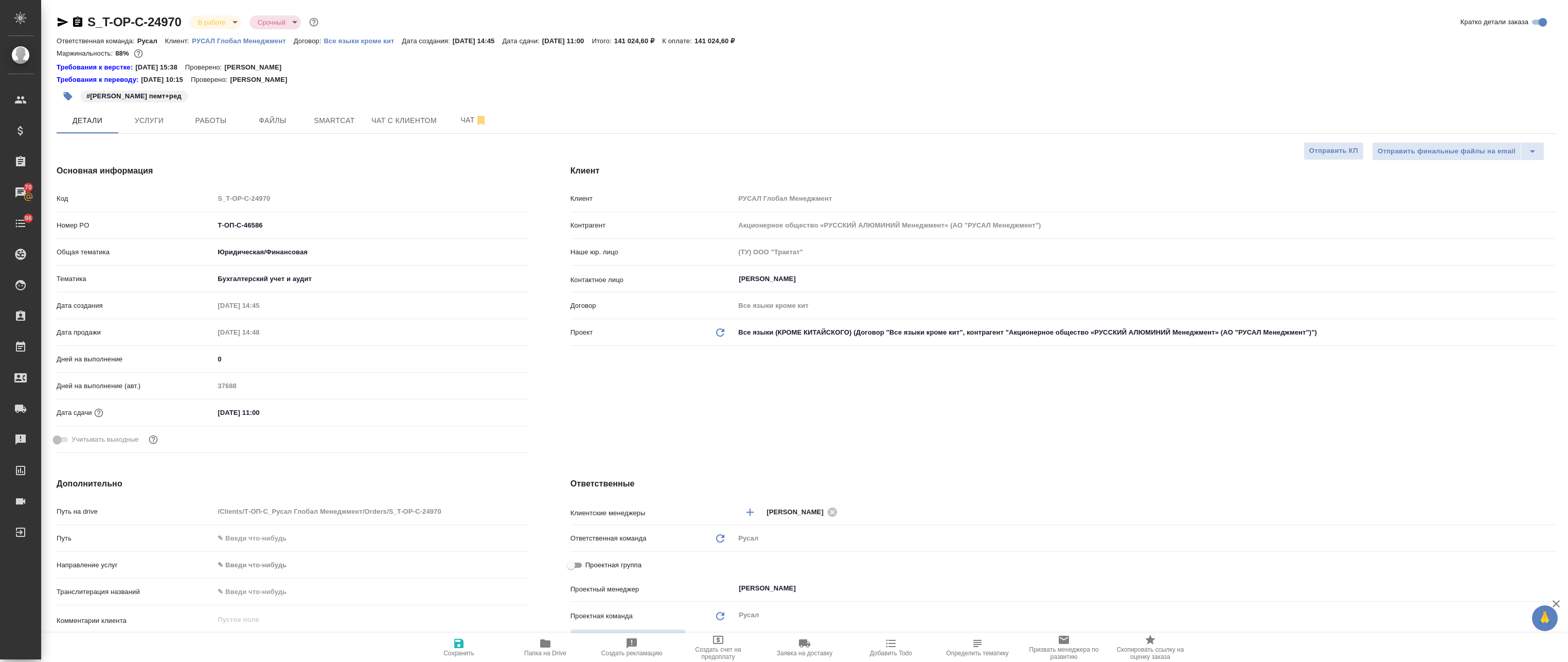
type textarea "x"
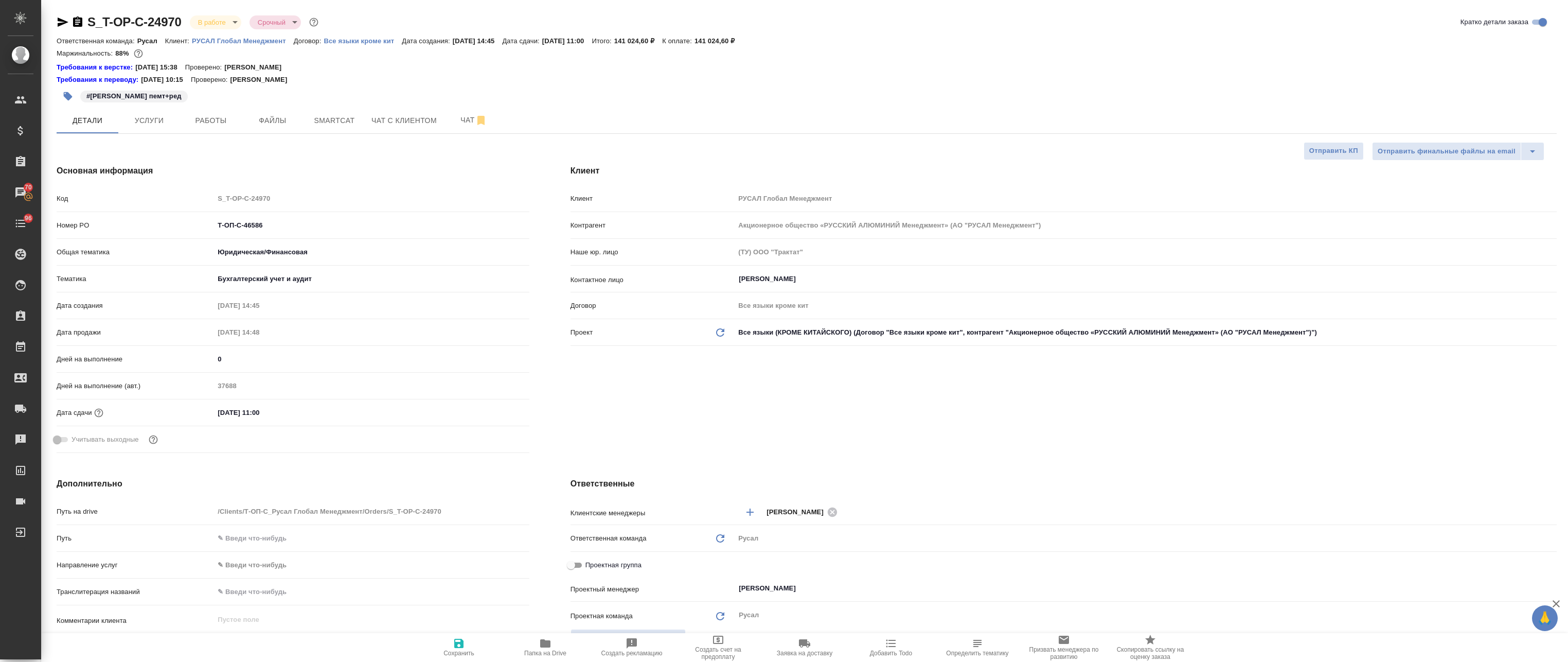
type textarea "x"
click at [341, 120] on span "Smartcat" at bounding box center [334, 121] width 49 height 13
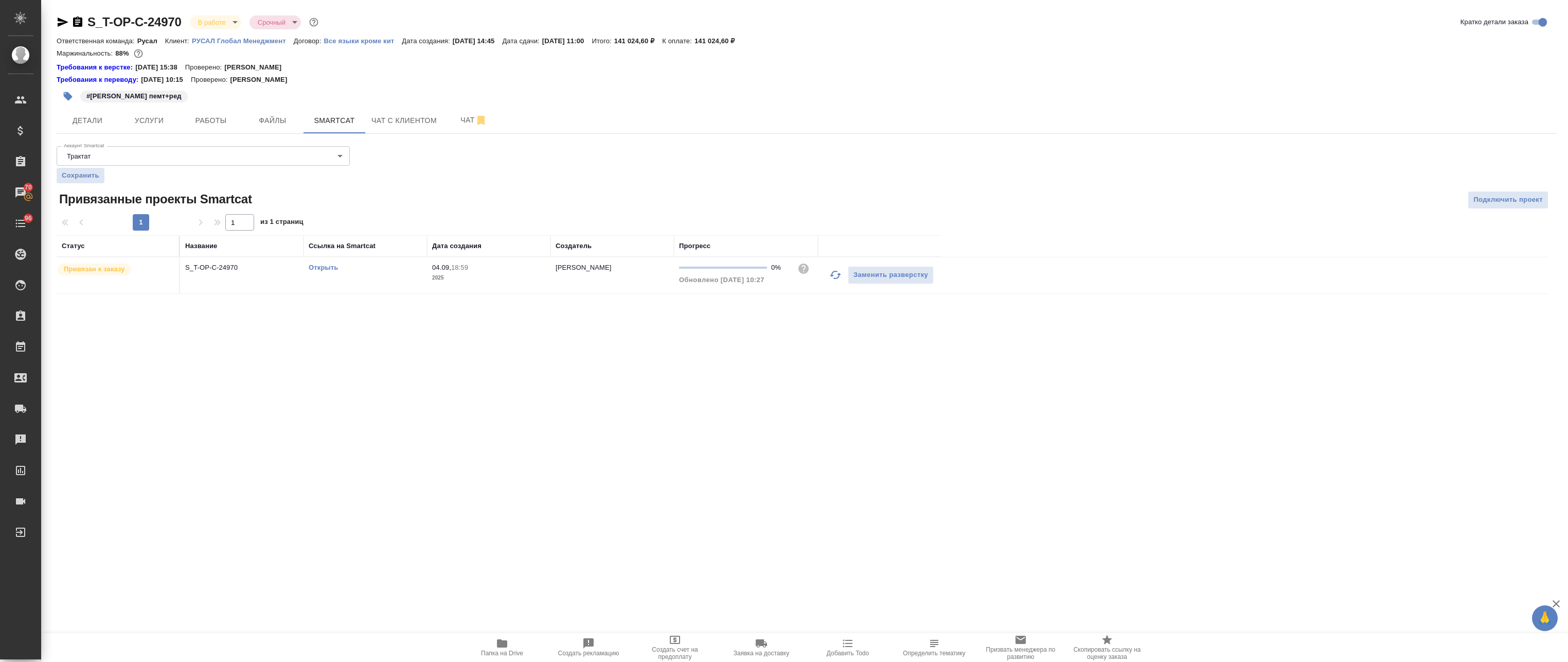
click at [324, 266] on link "Открыть" at bounding box center [323, 267] width 29 height 8
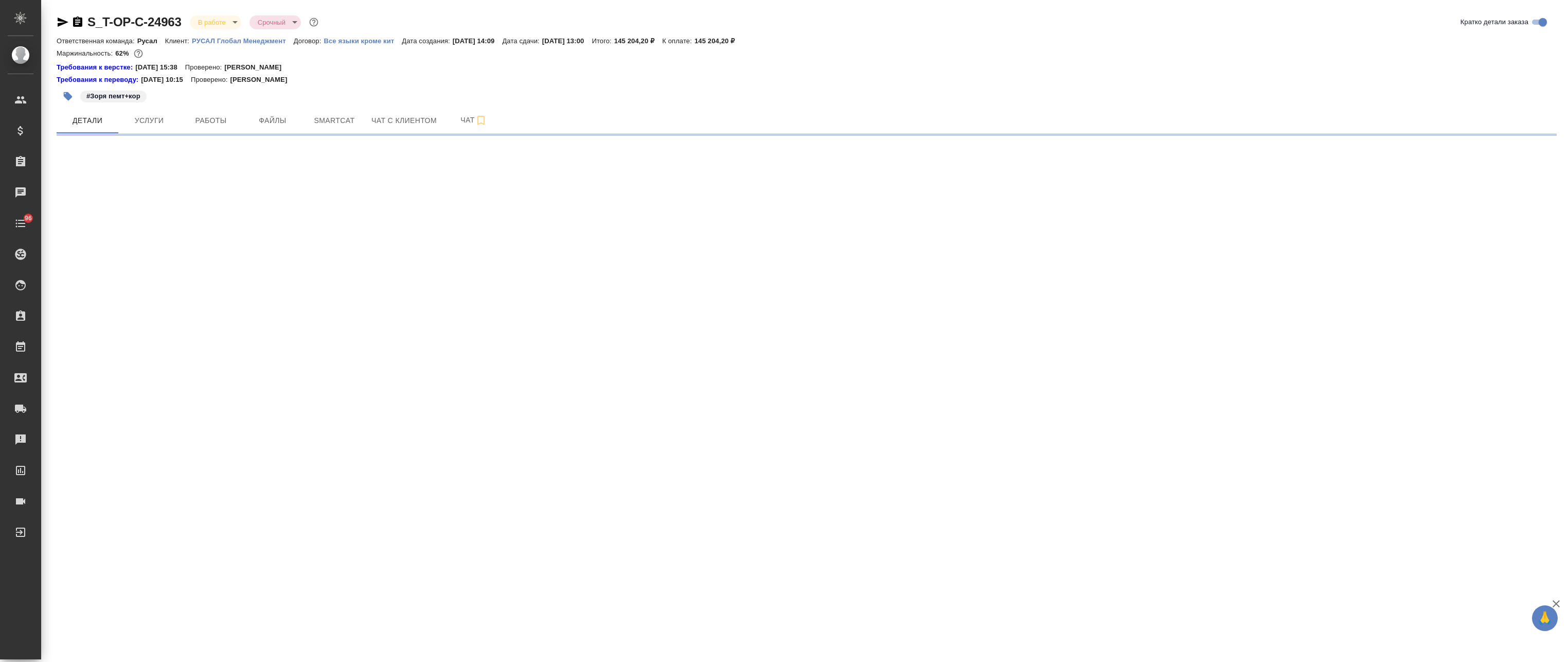
select select "RU"
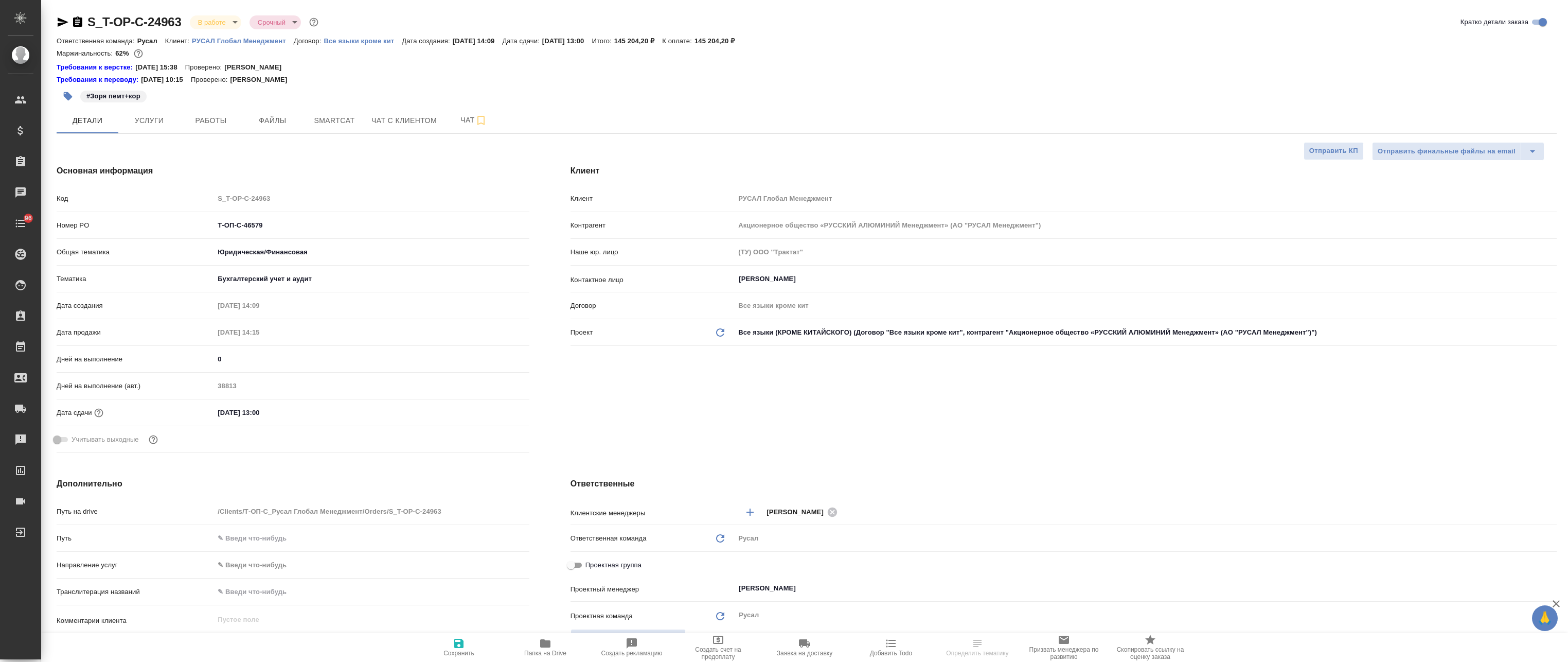
type textarea "x"
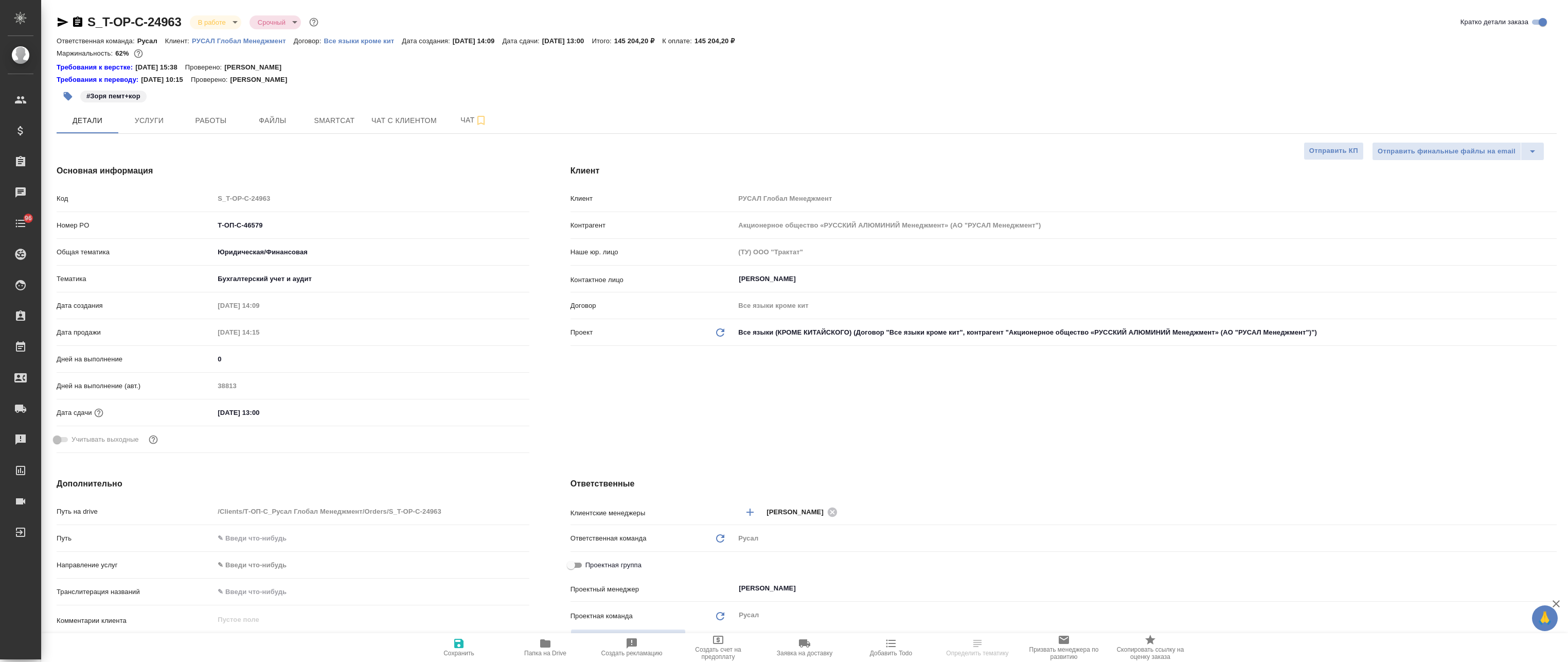
type textarea "x"
select select "RU"
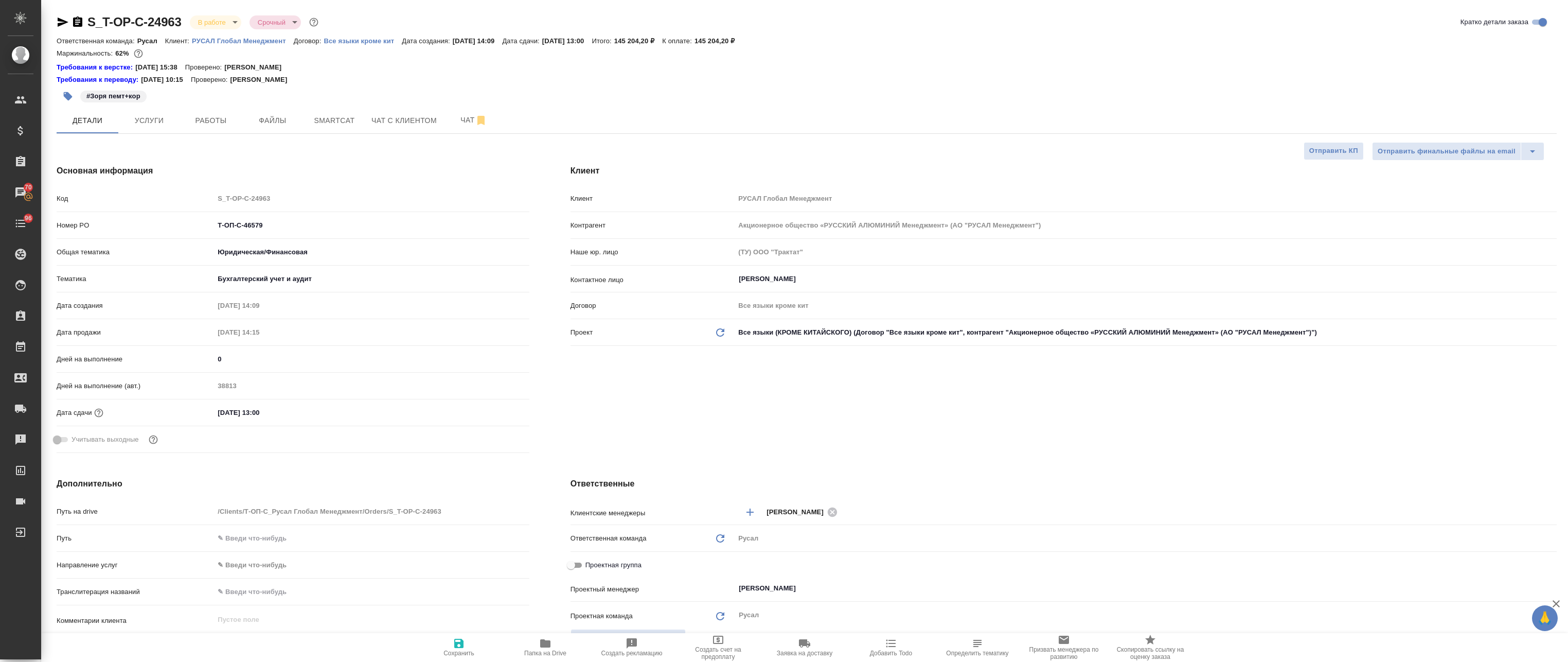
type textarea "x"
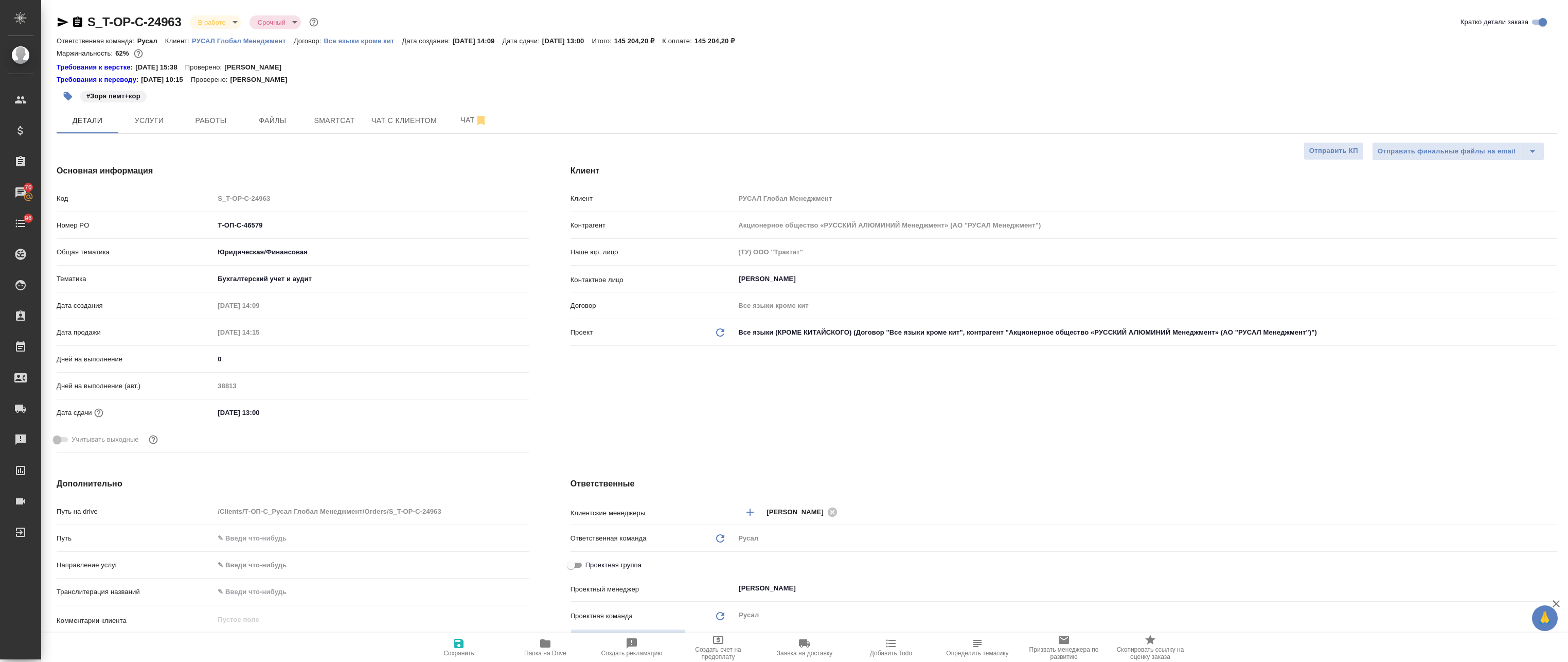
type textarea "x"
click at [317, 118] on span "Smartcat" at bounding box center [334, 121] width 49 height 13
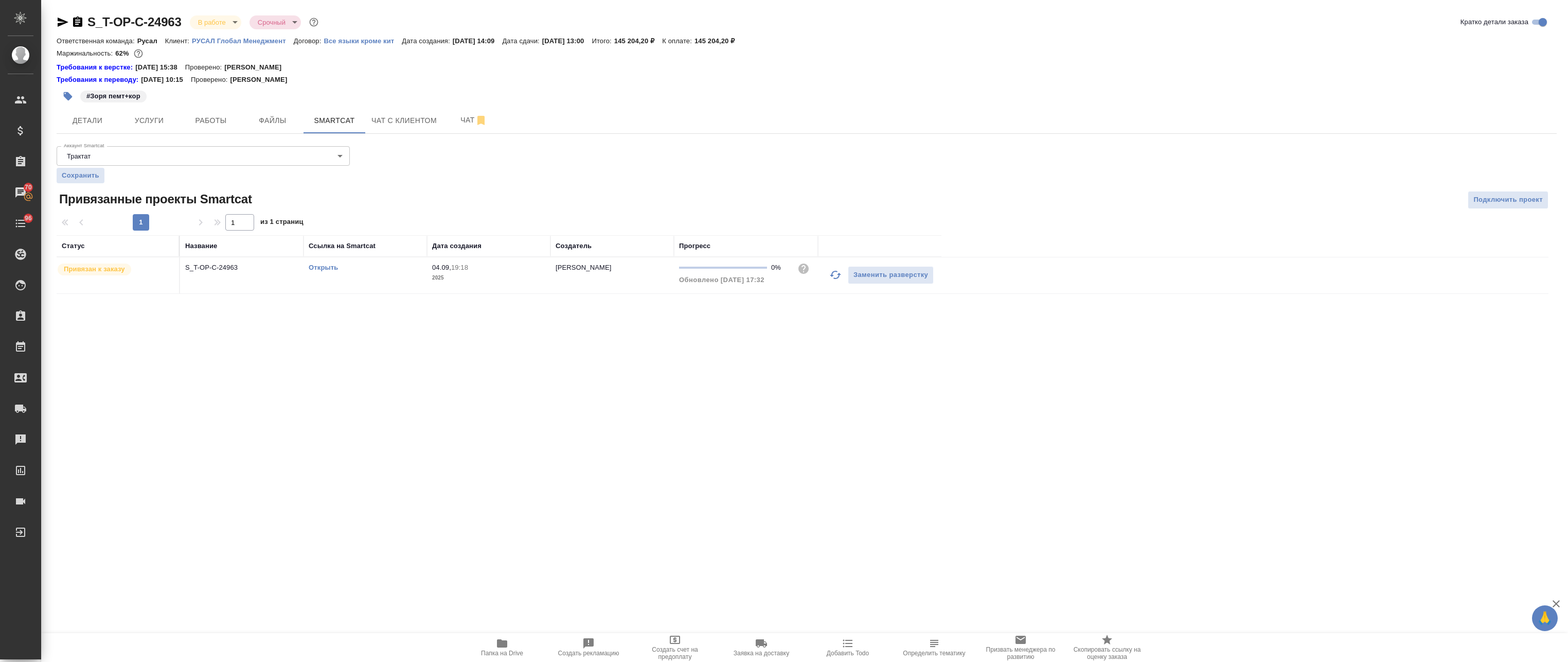
click at [320, 267] on link "Открыть" at bounding box center [323, 267] width 29 height 8
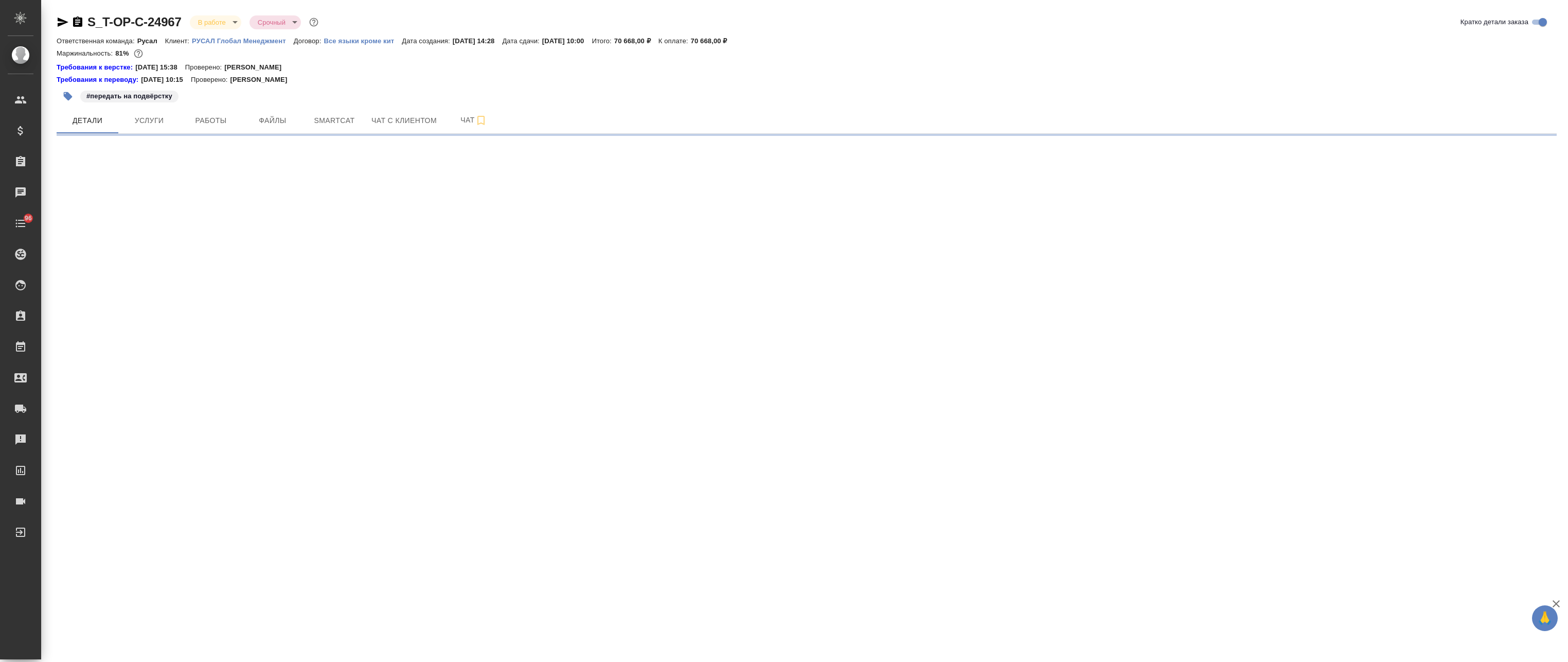
select select "RU"
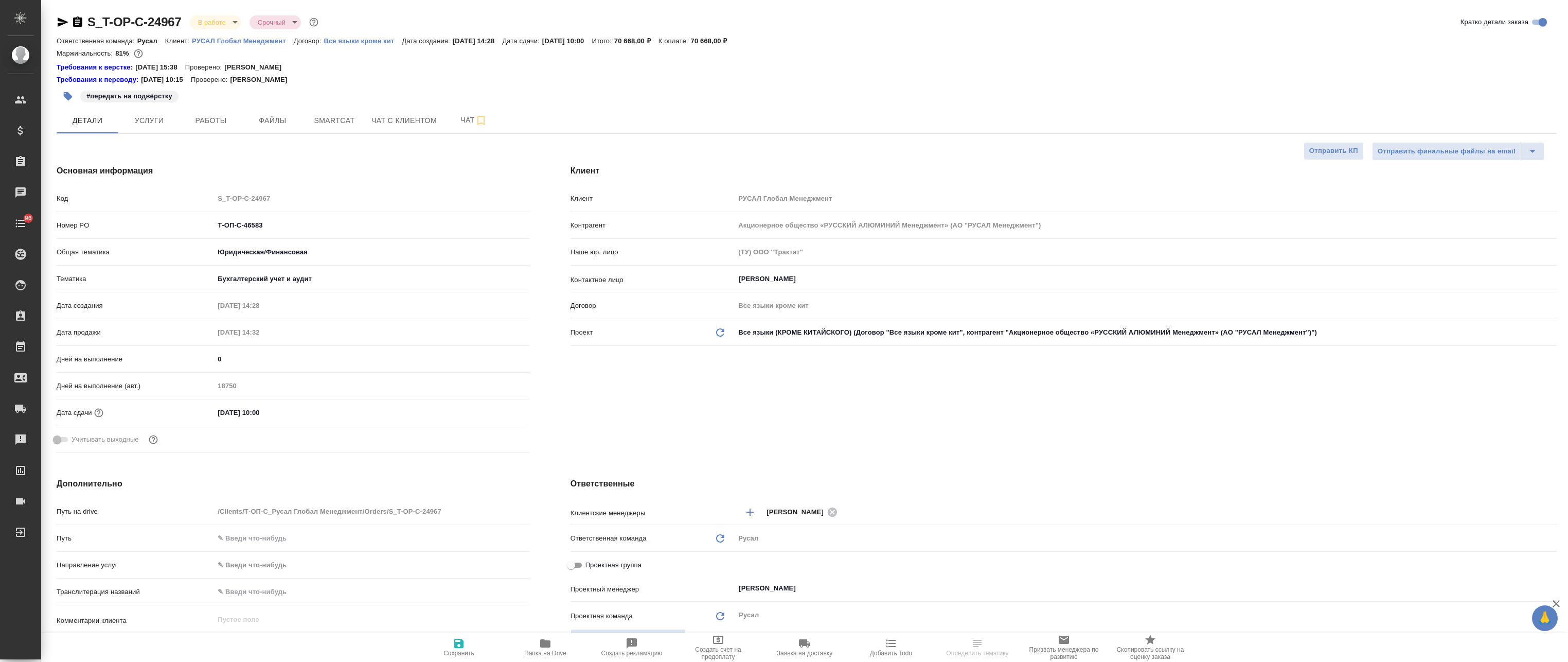
type textarea "x"
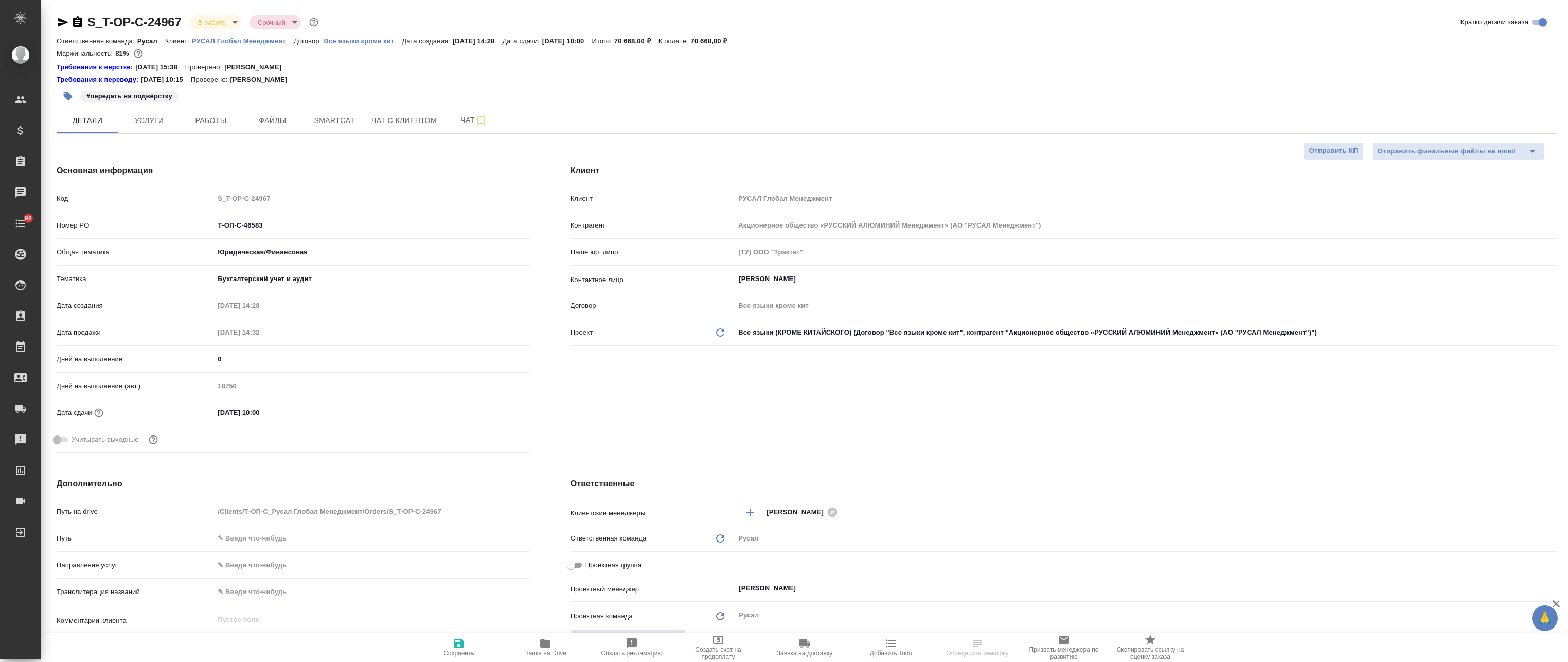
type textarea "x"
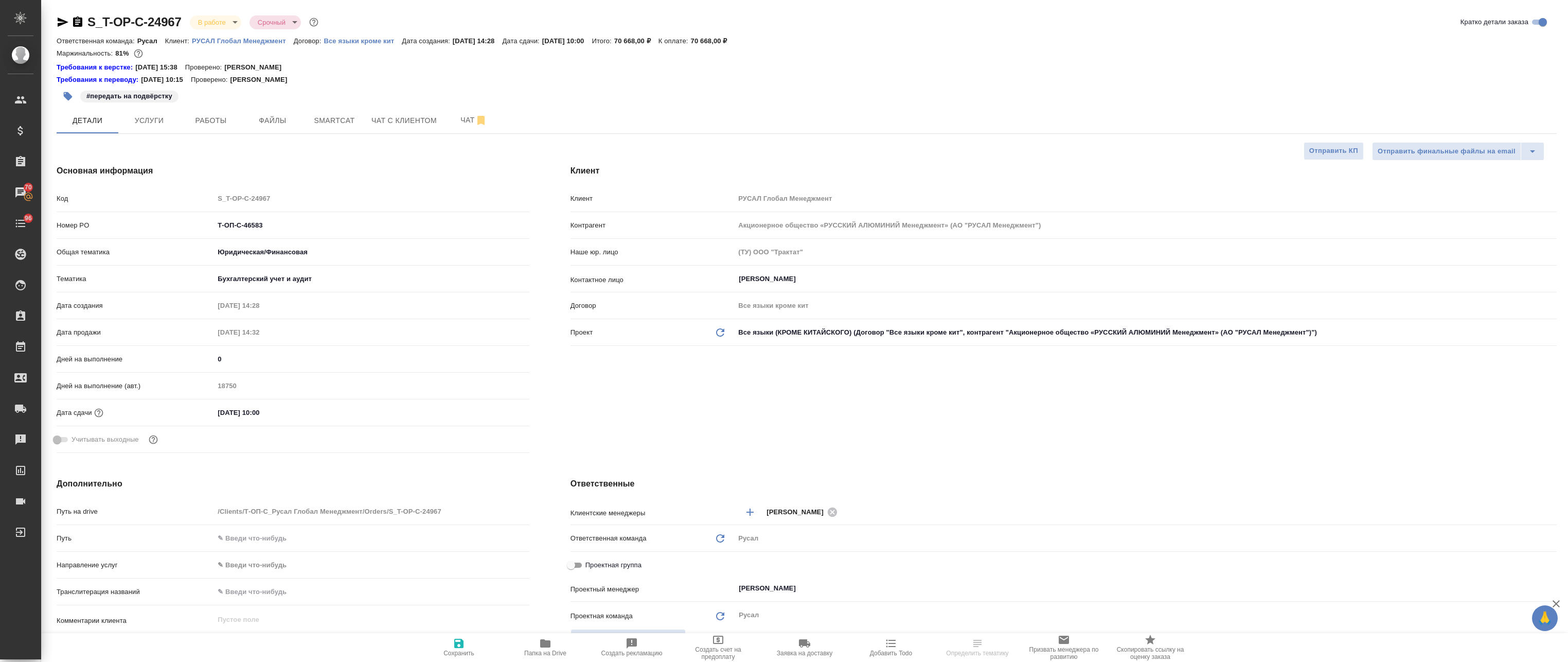
type textarea "x"
select select "RU"
type textarea "x"
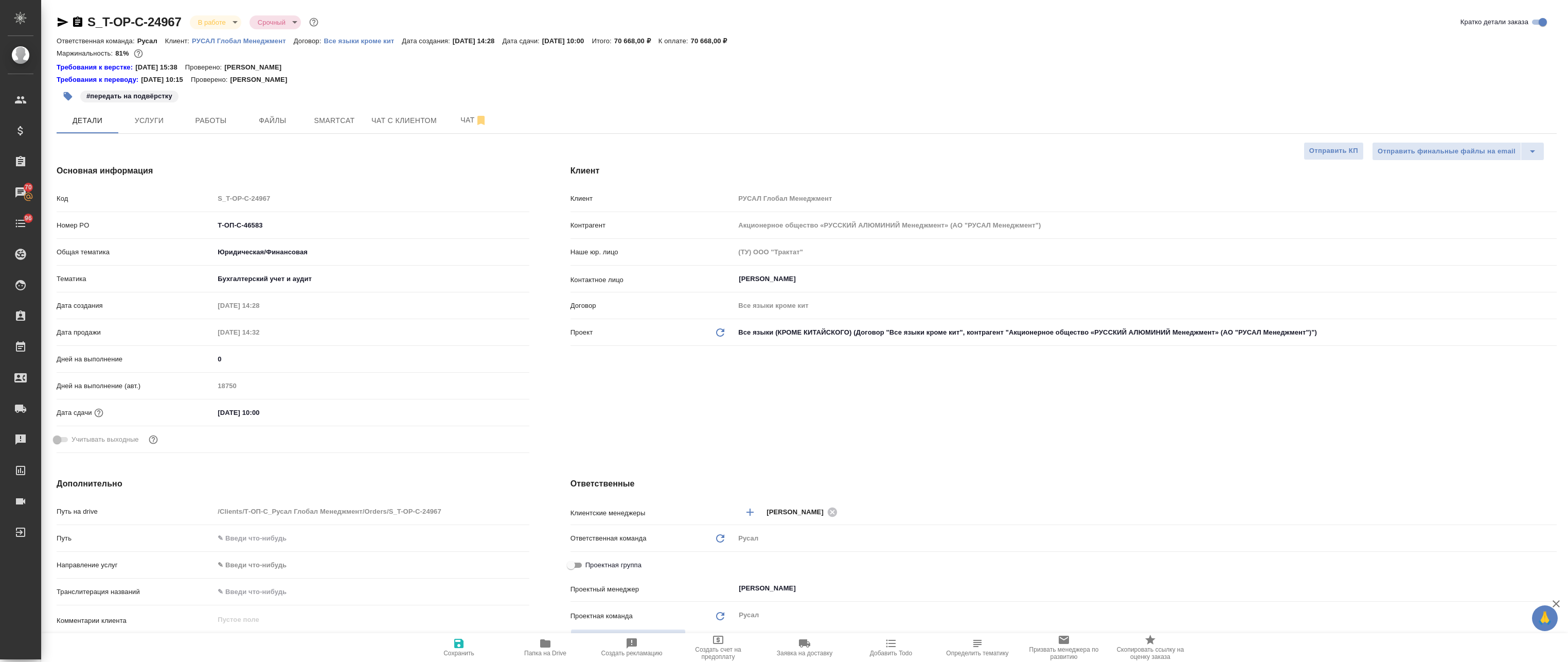
type textarea "x"
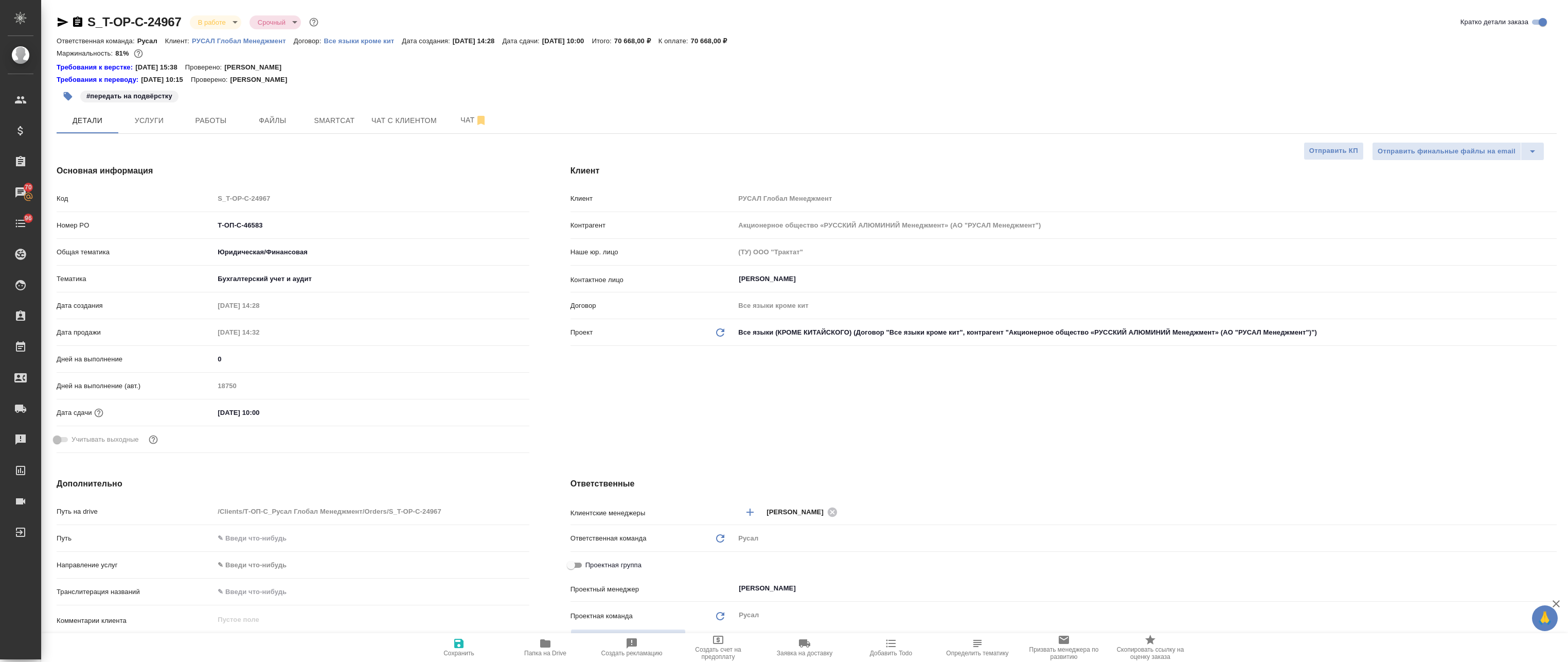
type textarea "x"
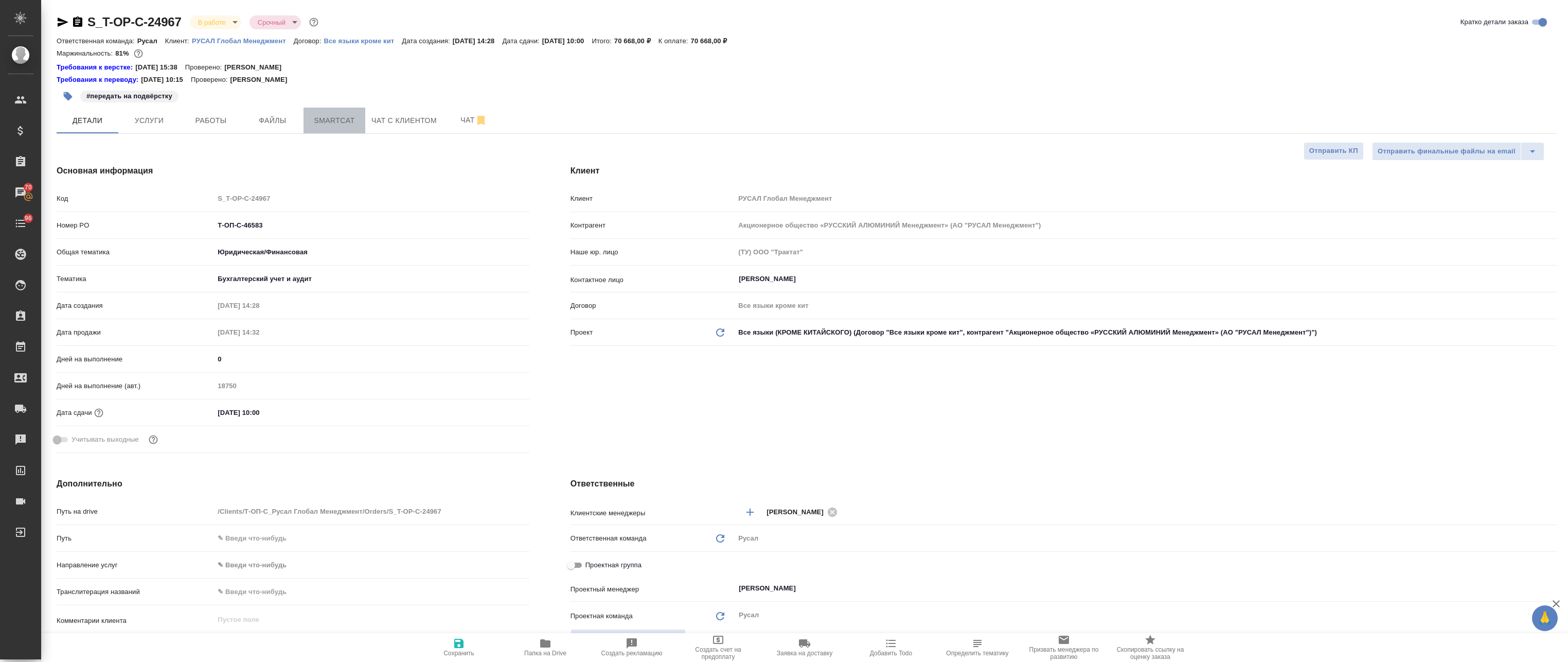
click at [333, 125] on span "Smartcat" at bounding box center [334, 121] width 49 height 13
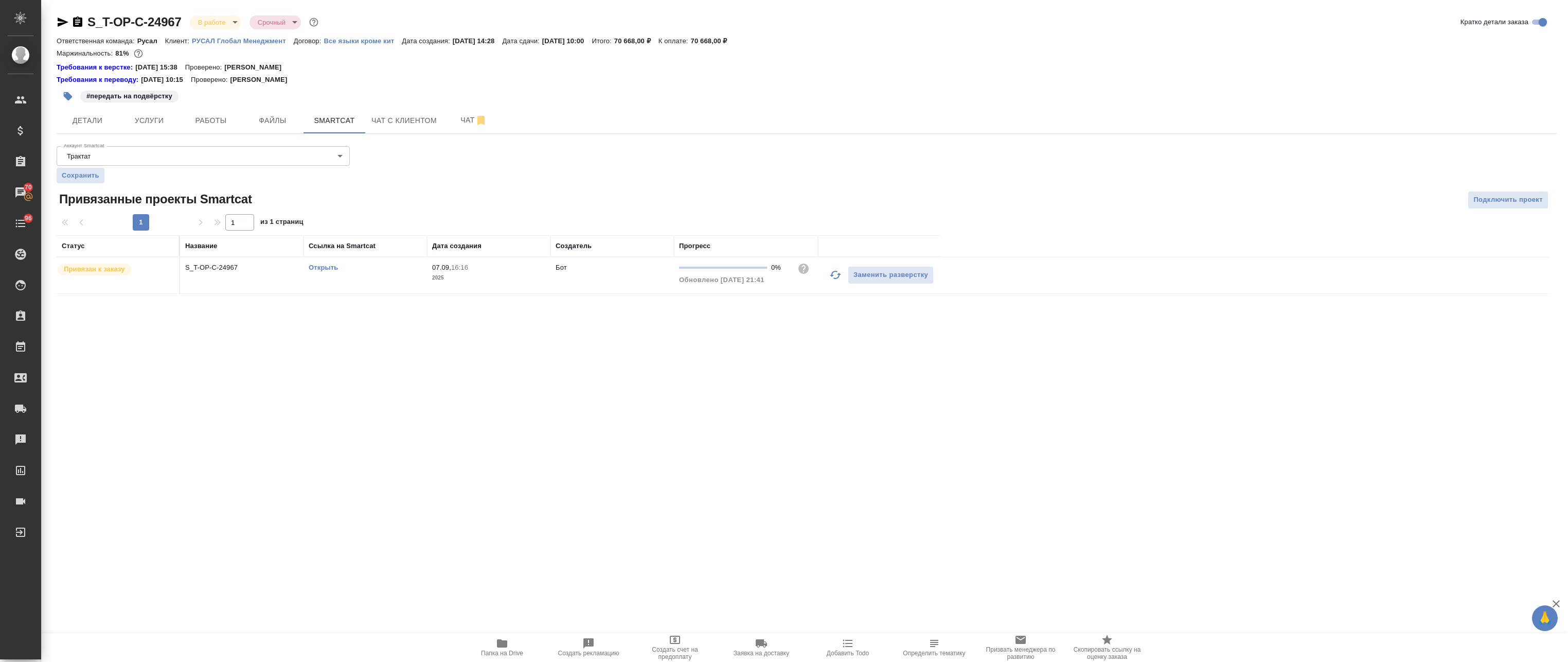
click at [324, 265] on link "Открыть" at bounding box center [323, 267] width 29 height 8
